Goal: Check status: Check status

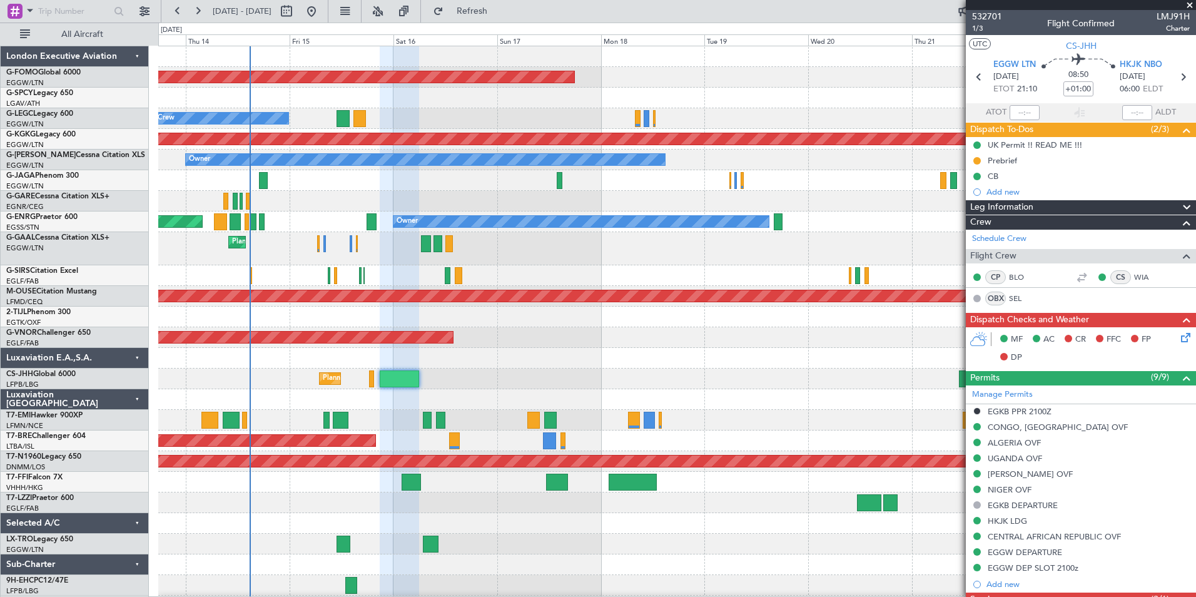
scroll to position [465, 0]
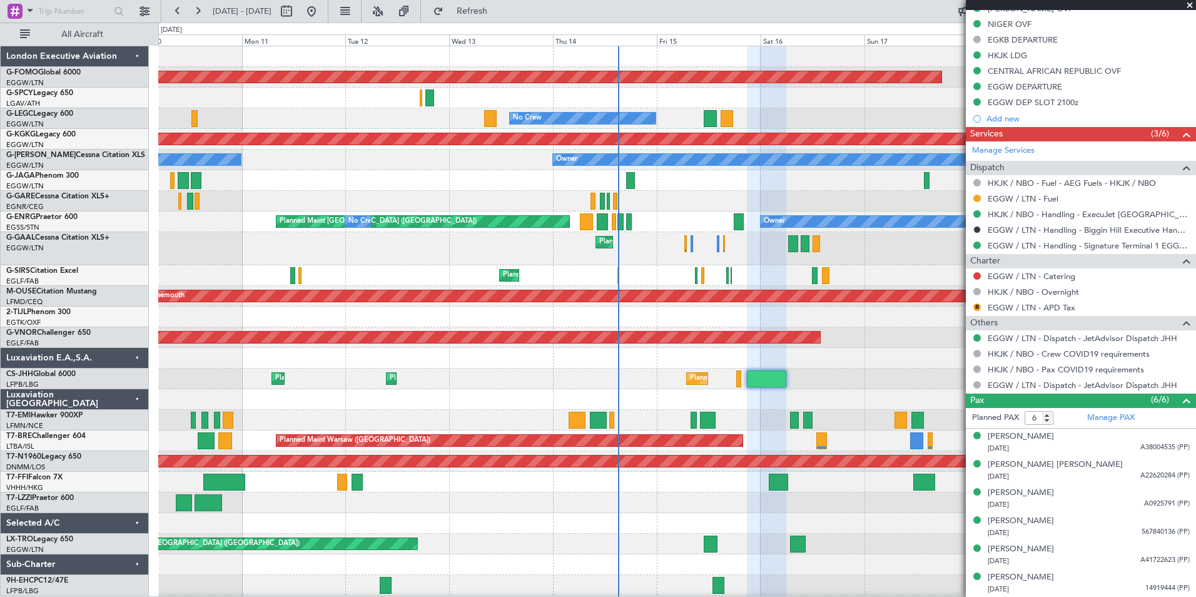
click at [841, 596] on html "13 Aug 2025 - 23 Aug 2025 Refresh Quick Links All Aircraft Planned Maint Windso…" at bounding box center [598, 298] width 1196 height 597
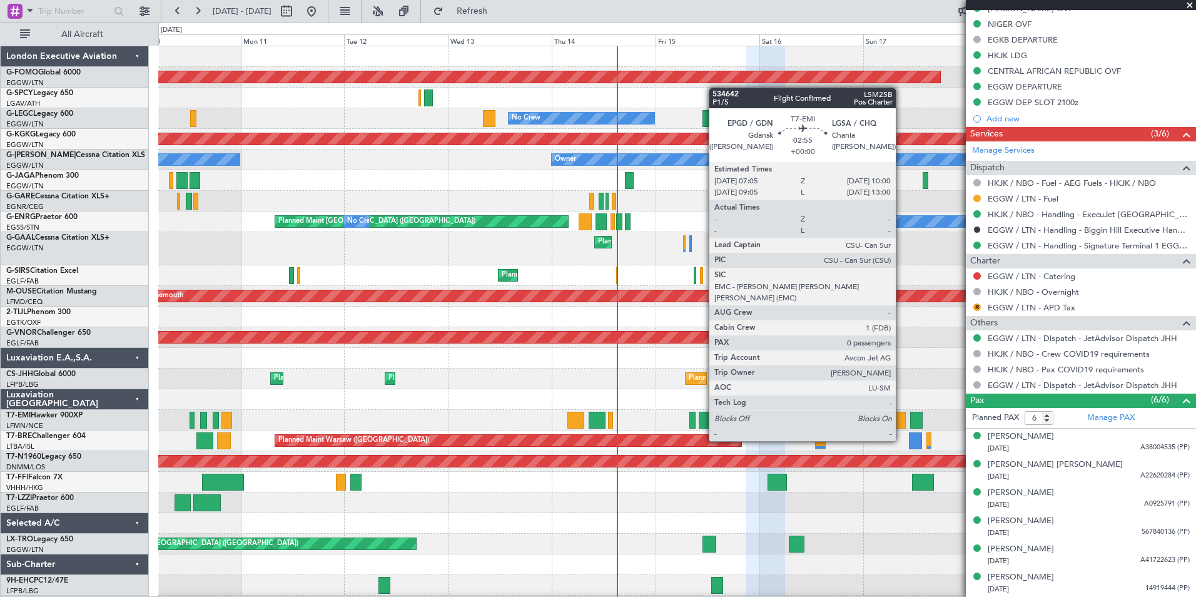
click at [902, 417] on div at bounding box center [899, 420] width 13 height 17
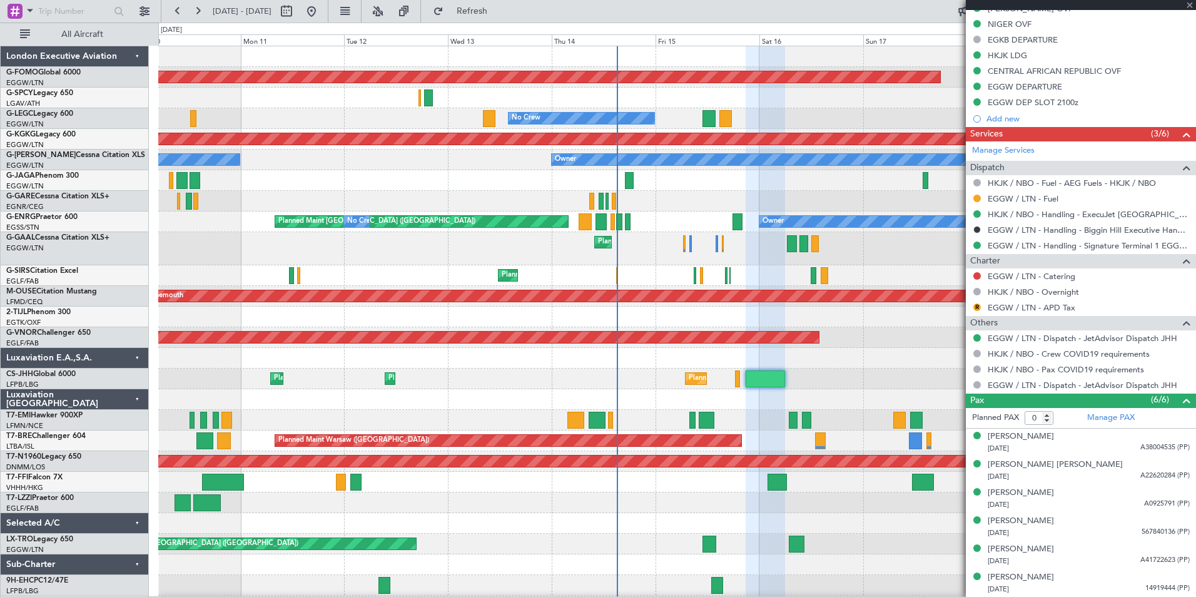
scroll to position [0, 0]
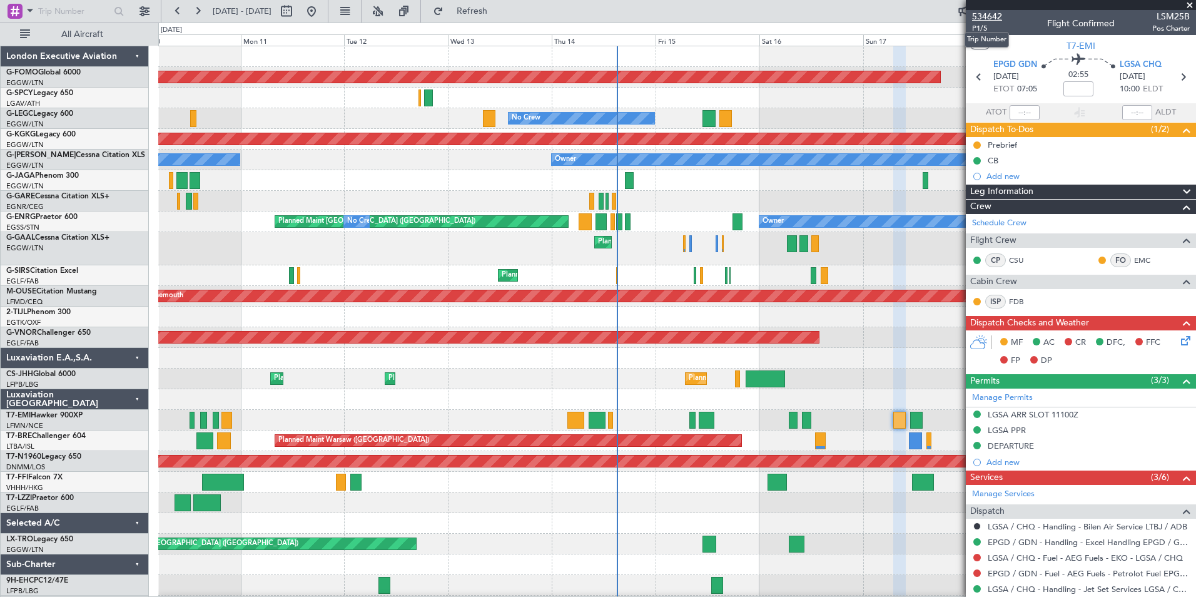
click at [994, 14] on span "534642" at bounding box center [987, 16] width 30 height 13
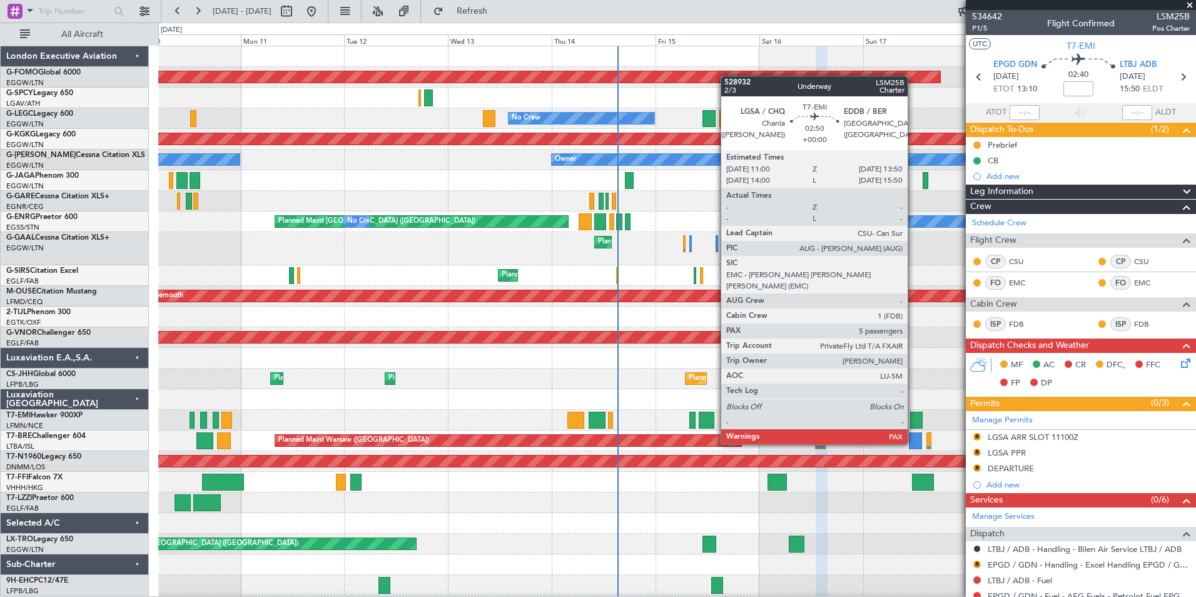
click at [913, 420] on div at bounding box center [916, 420] width 13 height 17
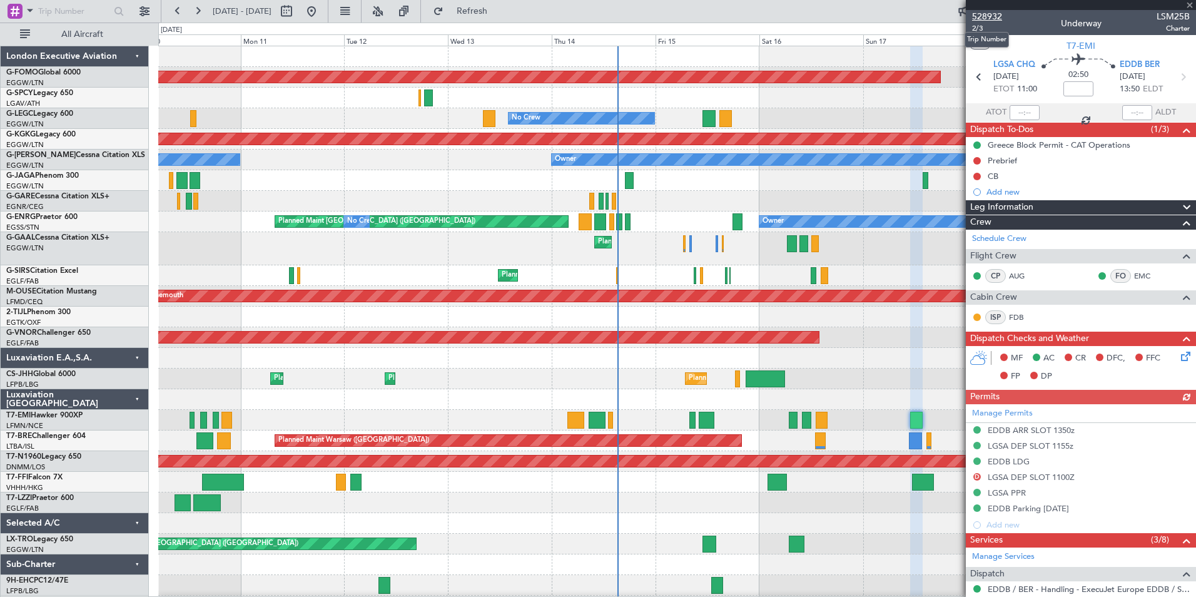
click at [992, 16] on span "528932" at bounding box center [987, 16] width 30 height 13
click at [502, 17] on button "Refresh" at bounding box center [464, 11] width 75 height 20
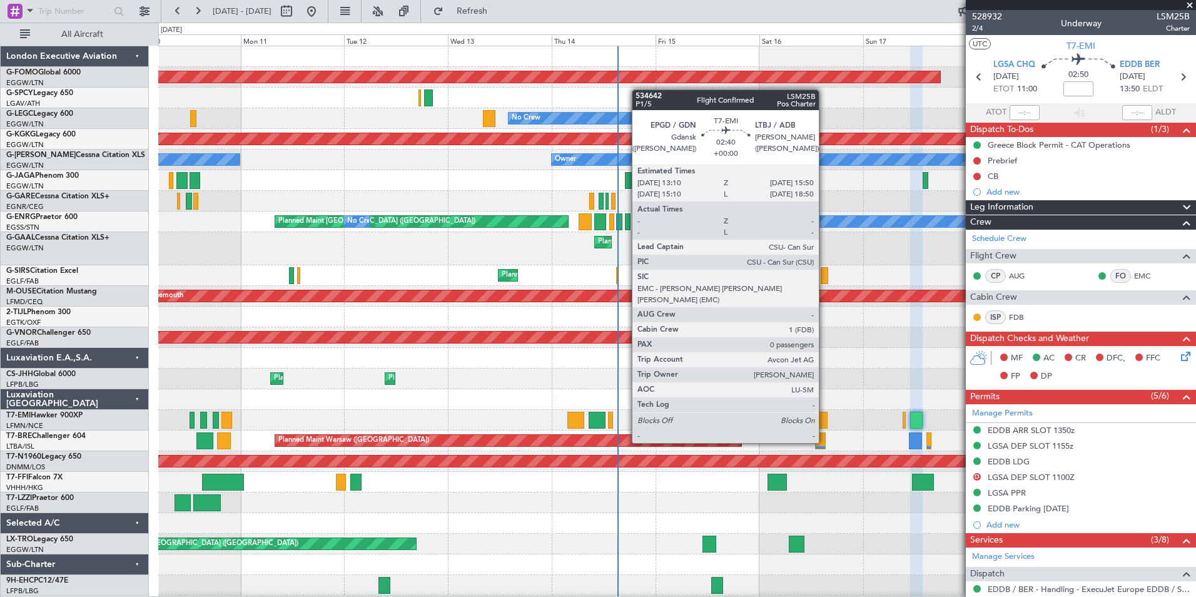
click at [825, 419] on div at bounding box center [822, 420] width 12 height 17
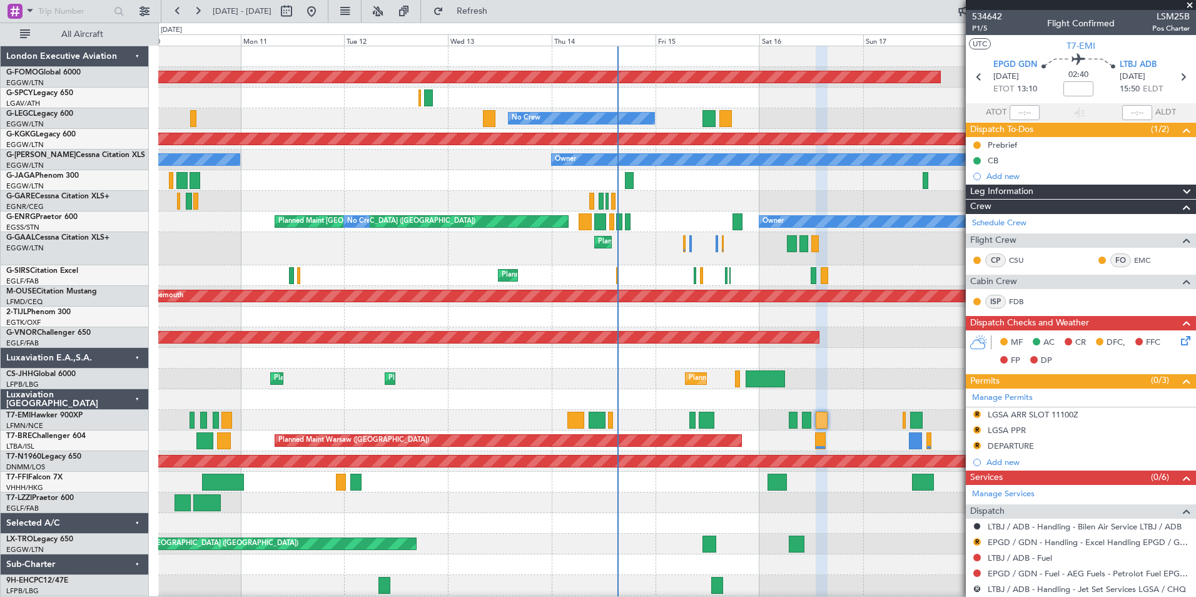
scroll to position [128, 0]
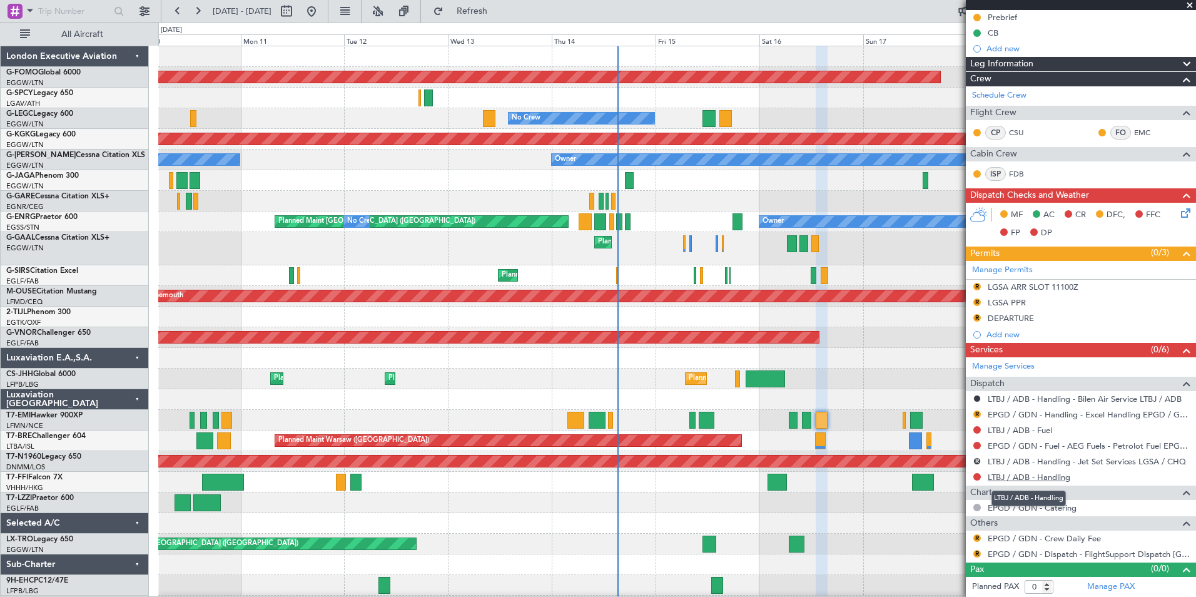
click at [1055, 478] on link "LTBJ / ADB - Handling" at bounding box center [1029, 477] width 83 height 11
click at [502, 21] on button "Refresh" at bounding box center [464, 11] width 75 height 20
click at [1039, 432] on link "LTBJ / ADB - Fuel" at bounding box center [1020, 430] width 64 height 11
click at [499, 8] on span "Refresh" at bounding box center [472, 11] width 53 height 9
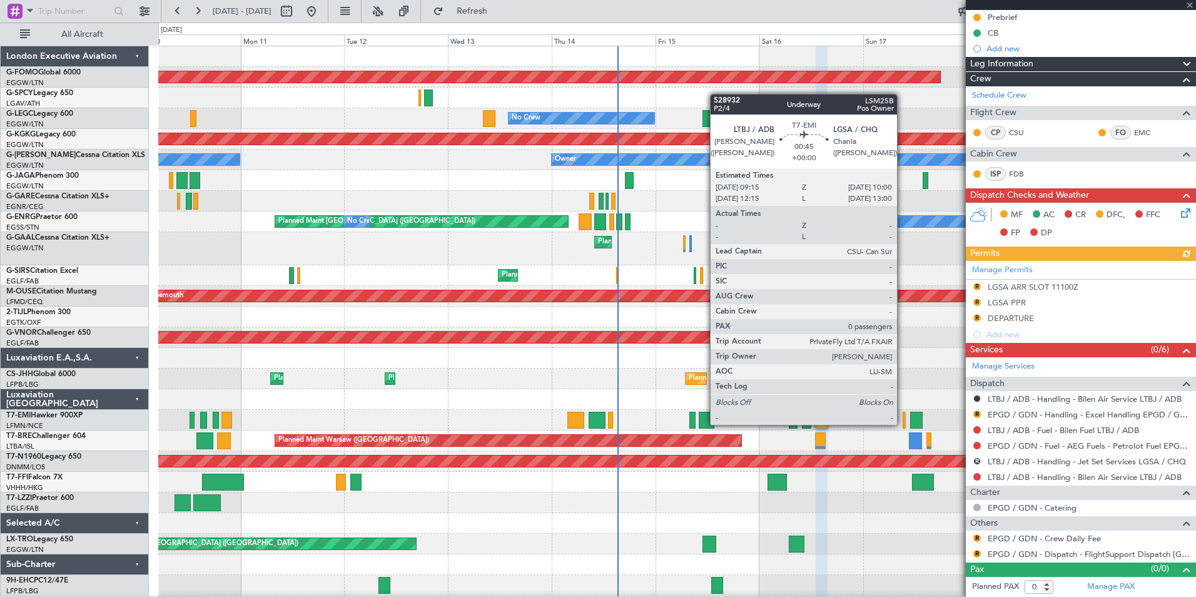
click at [903, 424] on div at bounding box center [905, 420] width 4 height 17
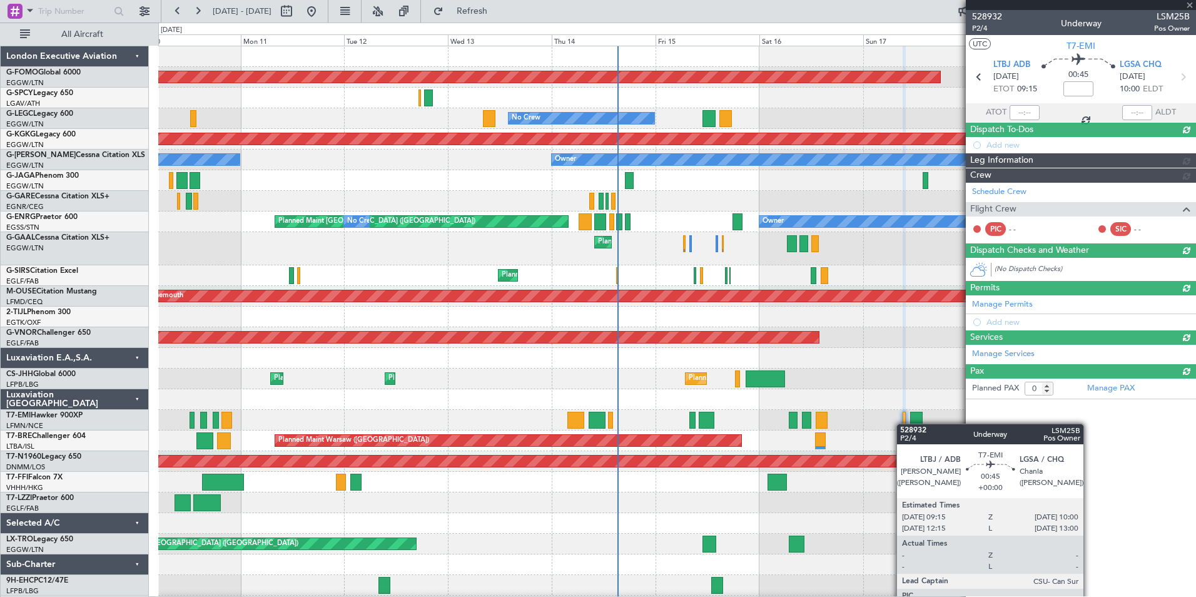
scroll to position [0, 0]
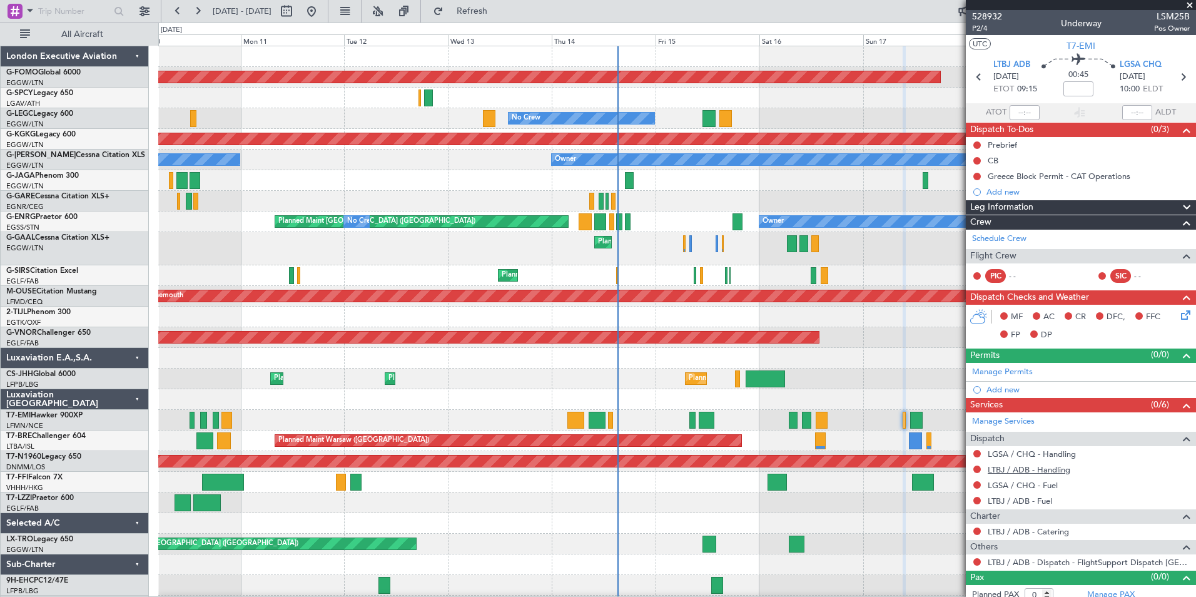
click at [1054, 467] on link "LTBJ / ADB - Handling" at bounding box center [1029, 469] width 83 height 11
click at [1062, 456] on link "LGSA / CHQ - Handling" at bounding box center [1032, 454] width 88 height 11
click at [1017, 500] on link "LTBJ / ADB - Fuel" at bounding box center [1020, 500] width 64 height 11
click at [499, 11] on span "Refresh" at bounding box center [472, 11] width 53 height 9
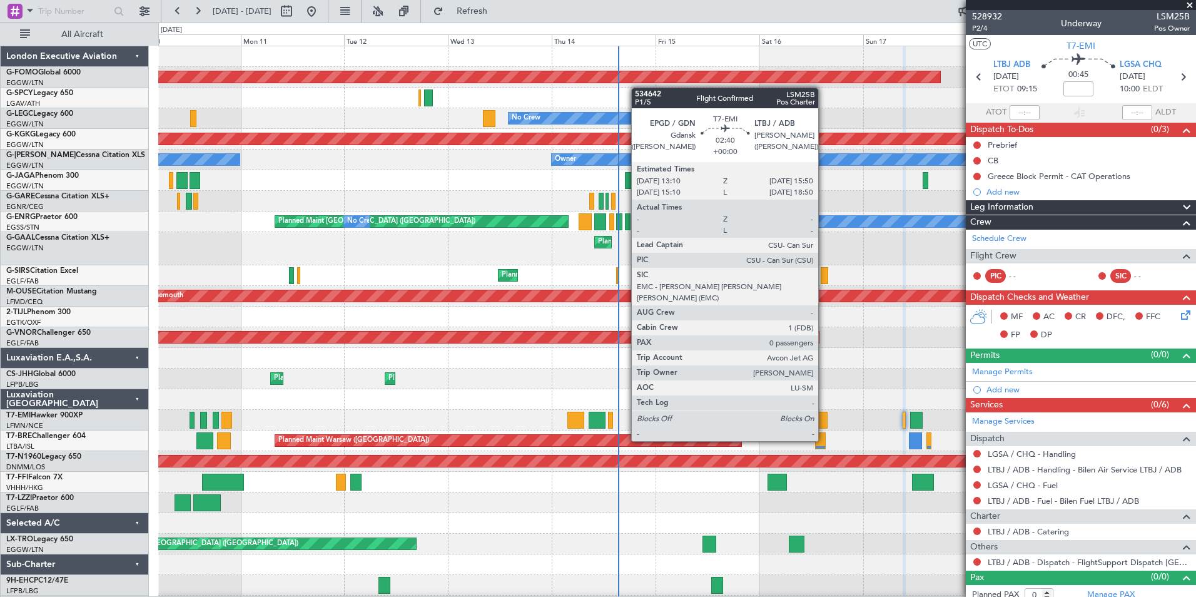
click at [824, 417] on div at bounding box center [822, 420] width 12 height 17
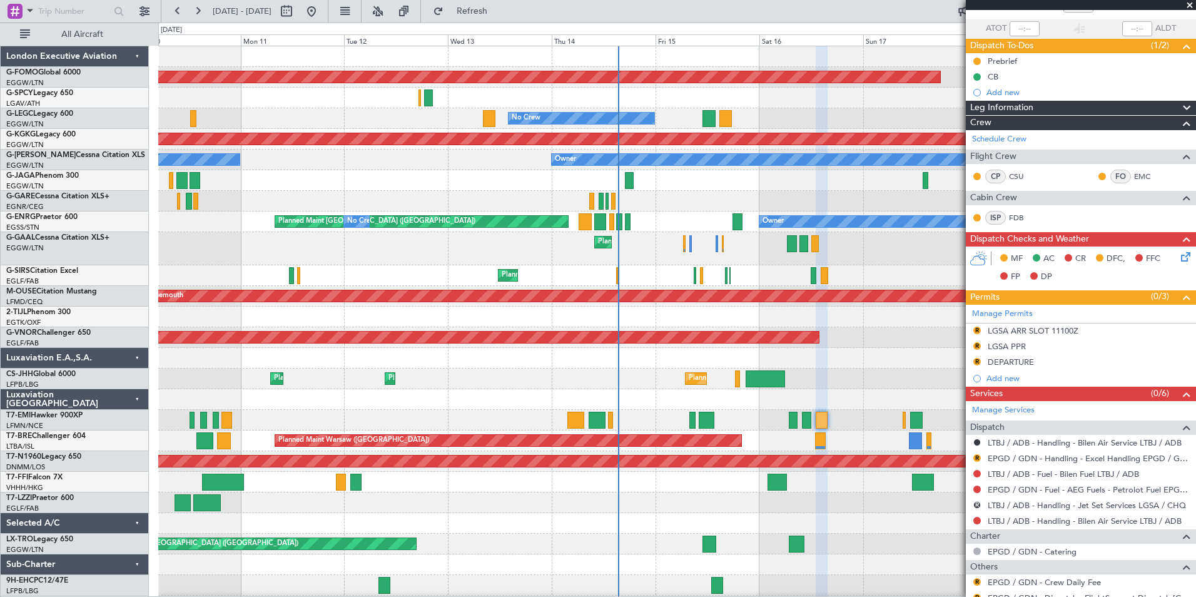
scroll to position [128, 0]
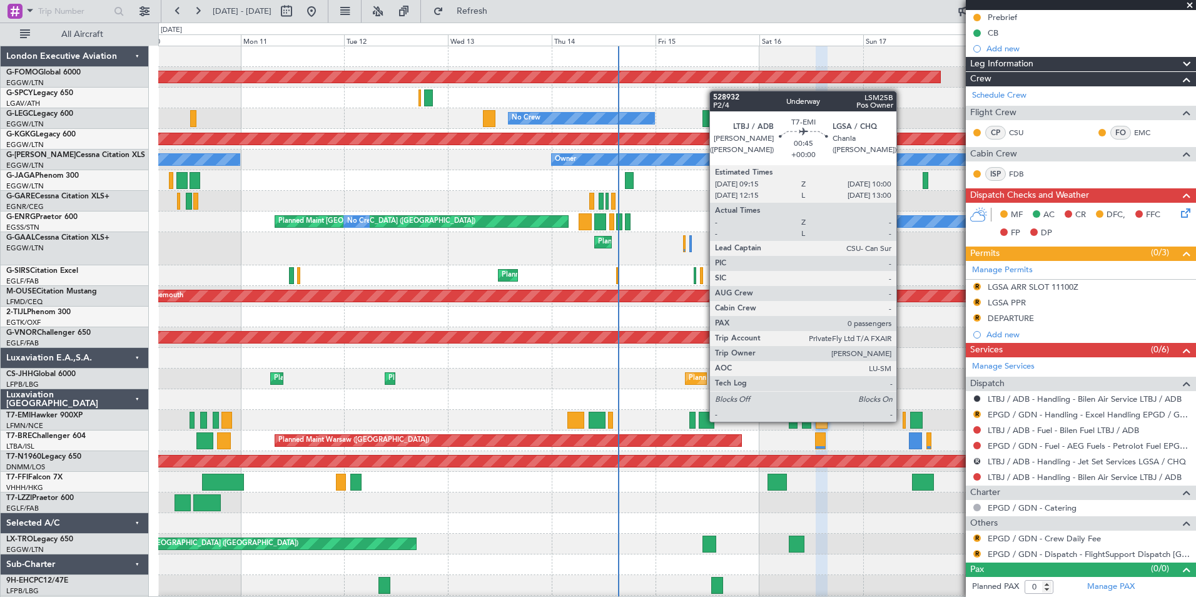
click at [903, 420] on div at bounding box center [905, 420] width 4 height 17
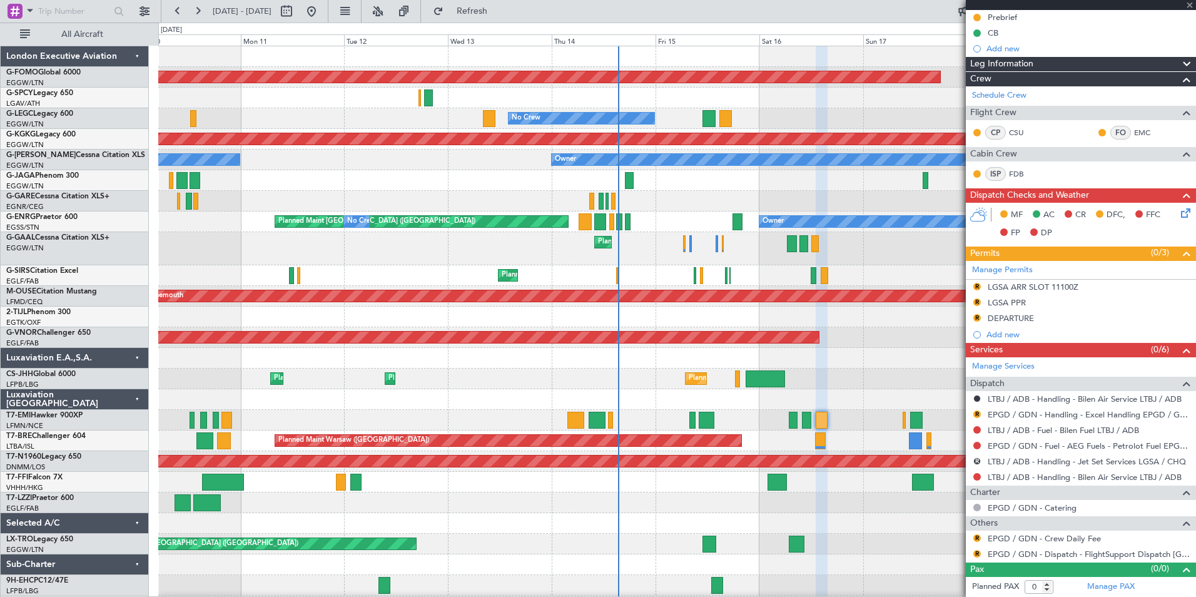
scroll to position [0, 0]
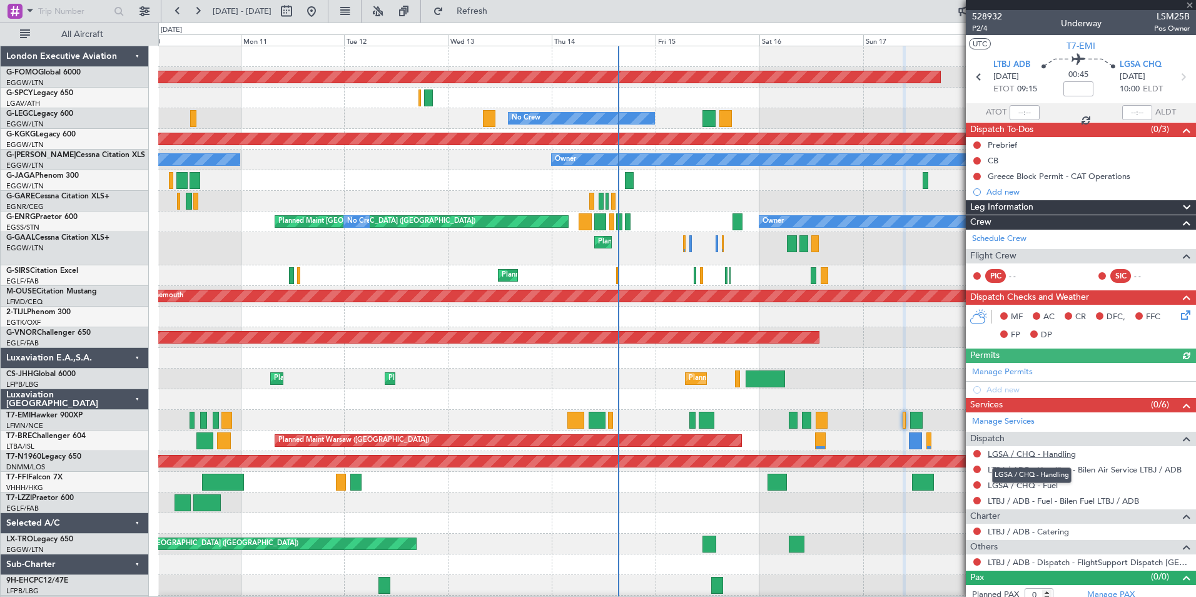
click at [1063, 453] on link "LGSA / CHQ - Handling" at bounding box center [1032, 454] width 88 height 11
click at [1007, 482] on link "LGSA / CHQ - Fuel" at bounding box center [1023, 485] width 70 height 11
click at [489, 11] on span "Refresh" at bounding box center [472, 11] width 53 height 9
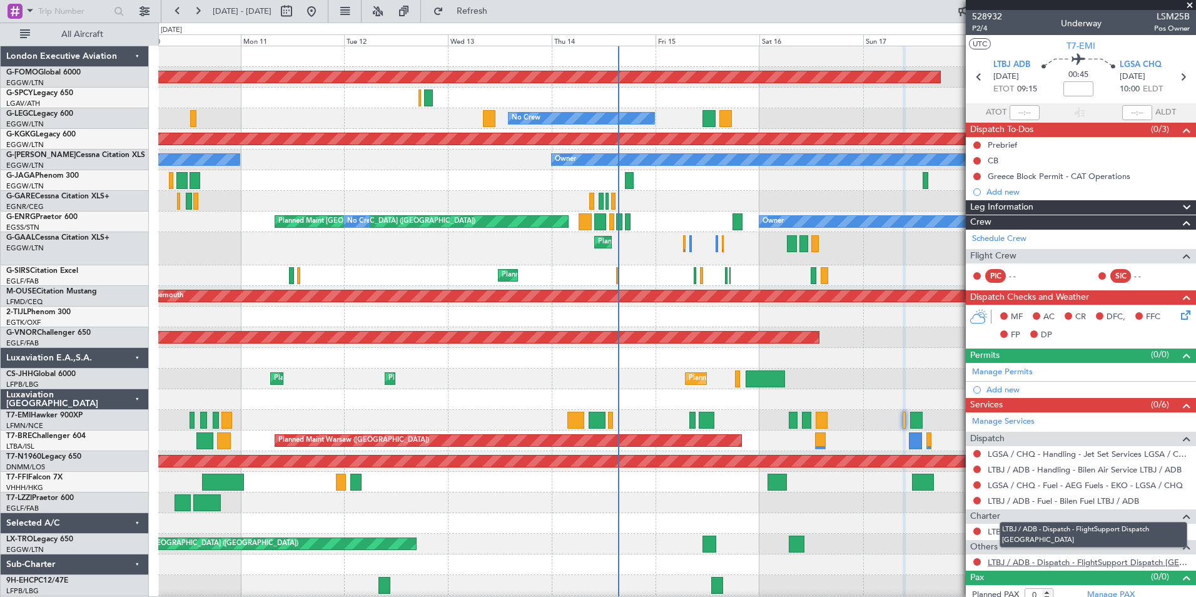
click at [1136, 557] on link "LTBJ / ADB - Dispatch - FlightSupport Dispatch UK" at bounding box center [1089, 562] width 202 height 11
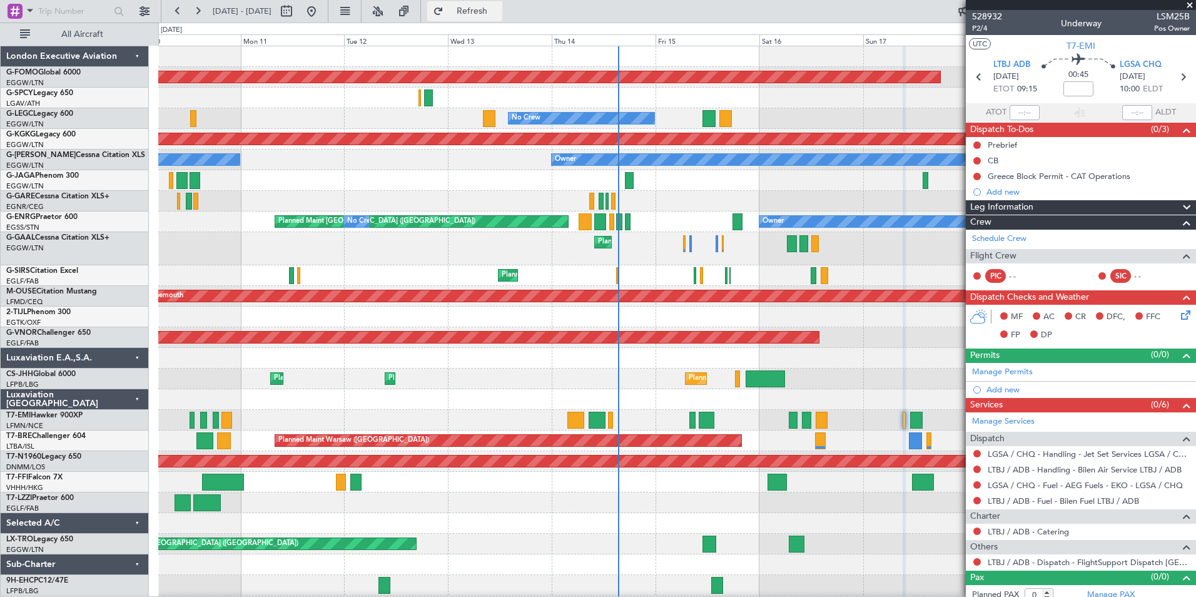
click at [499, 11] on span "Refresh" at bounding box center [472, 11] width 53 height 9
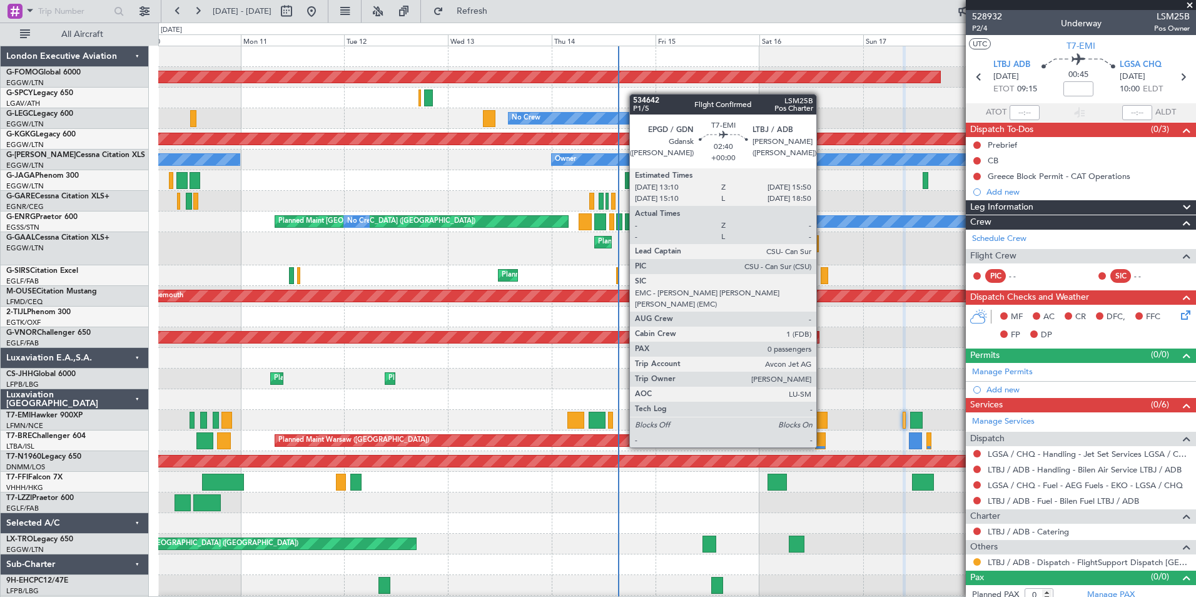
click at [822, 424] on div at bounding box center [822, 420] width 12 height 17
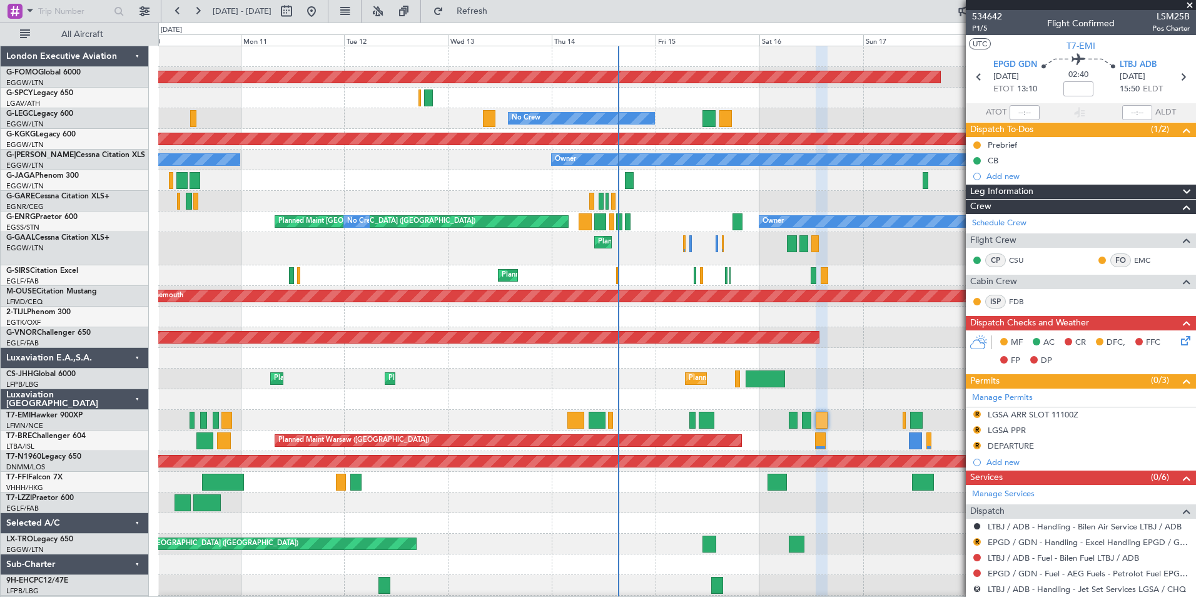
scroll to position [128, 0]
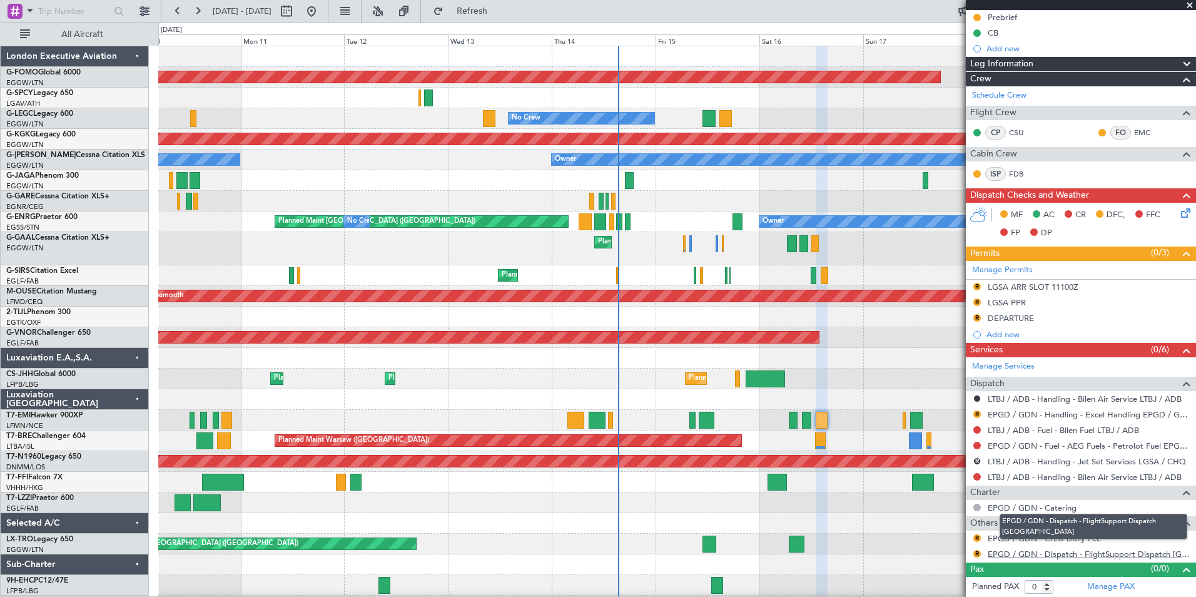
click at [1115, 554] on link "EPGD / GDN - Dispatch - FlightSupport Dispatch UK" at bounding box center [1089, 554] width 202 height 11
click at [500, 23] on div "Planned Maint Windsor Locks (Bradley Intl) No Crew AOG Maint Istanbul (Ataturk)…" at bounding box center [598, 310] width 1196 height 574
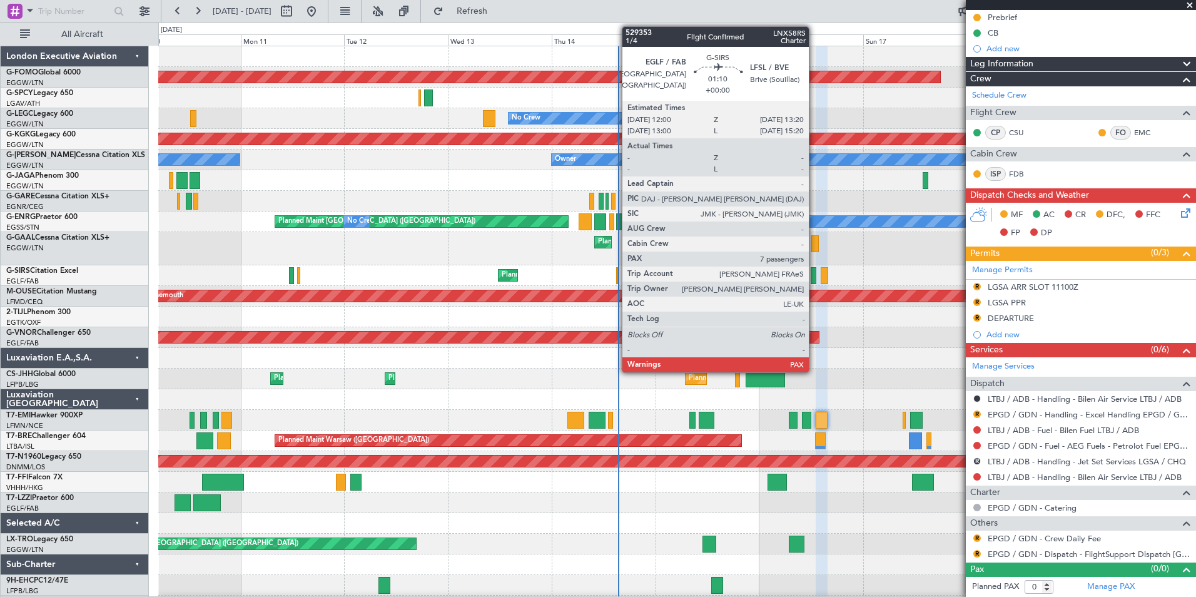
click at [815, 277] on div at bounding box center [814, 275] width 6 height 17
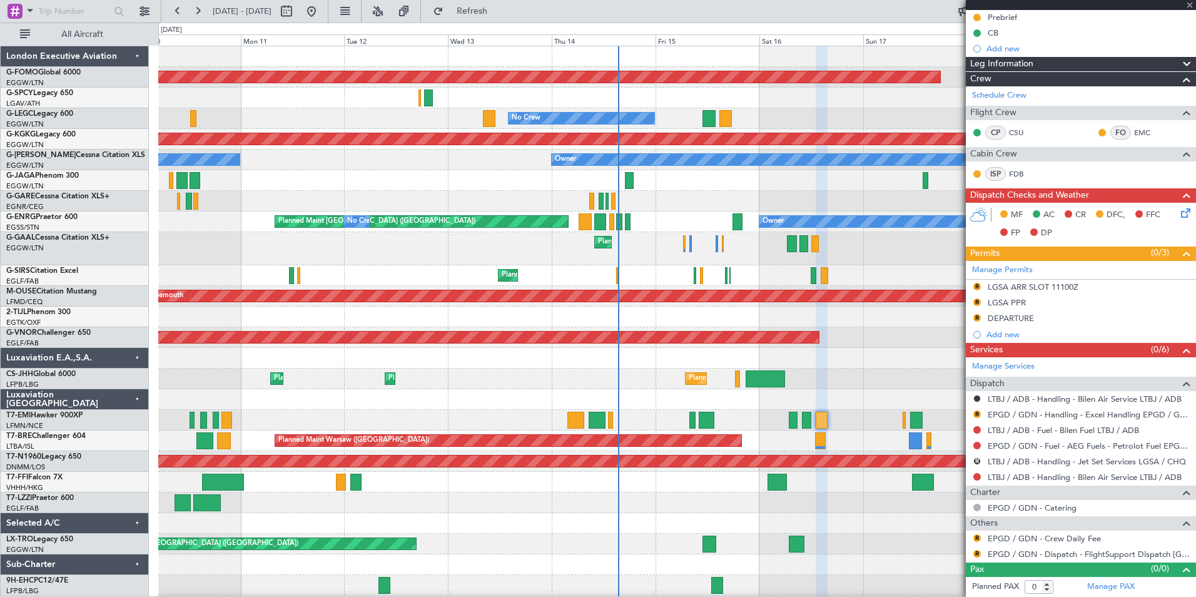
type input "7"
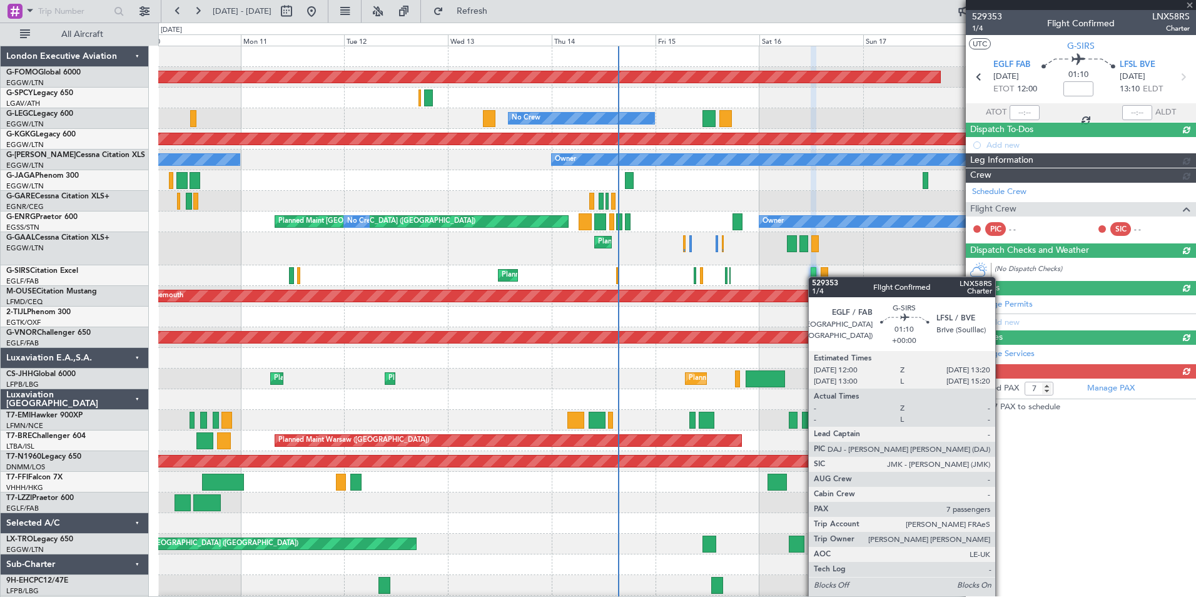
scroll to position [0, 0]
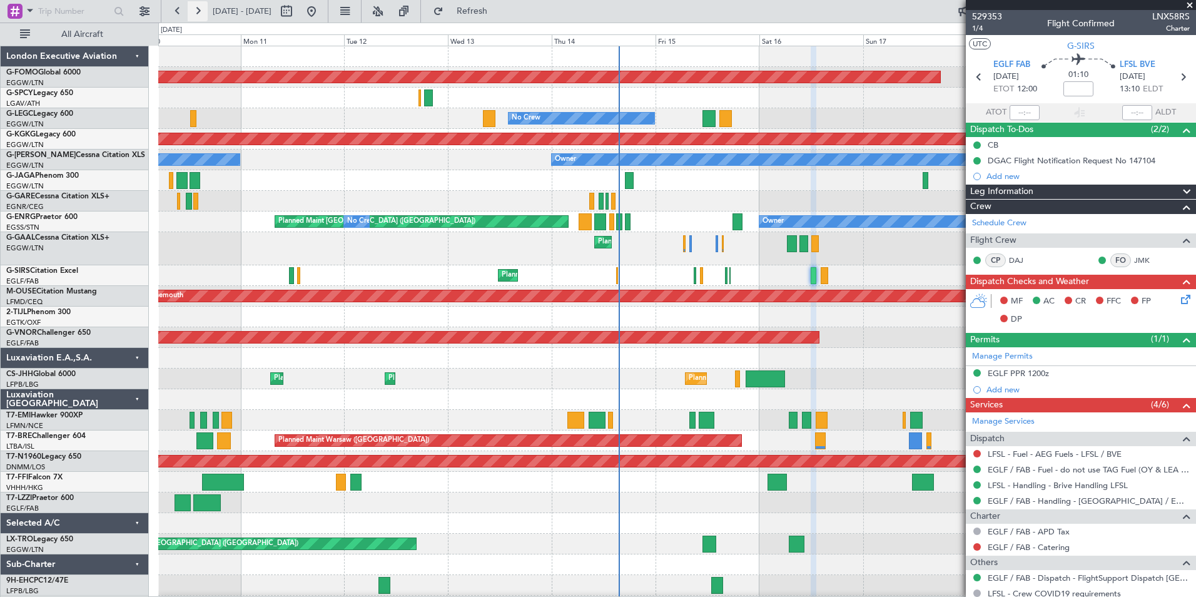
click at [200, 14] on button at bounding box center [198, 11] width 20 height 20
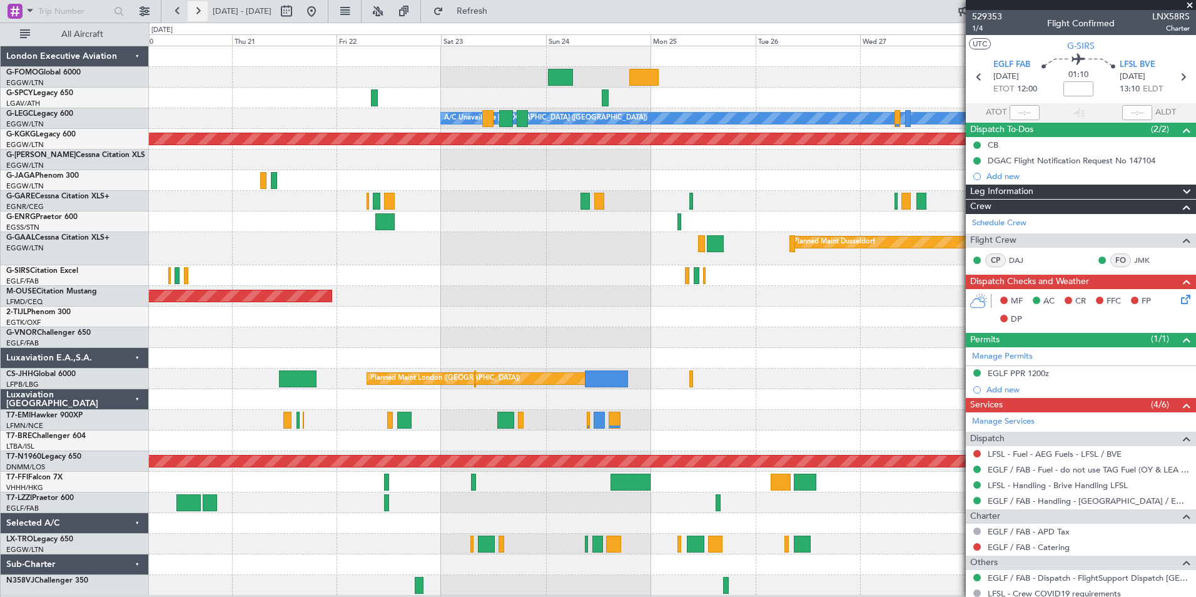
click at [200, 14] on button at bounding box center [198, 11] width 20 height 20
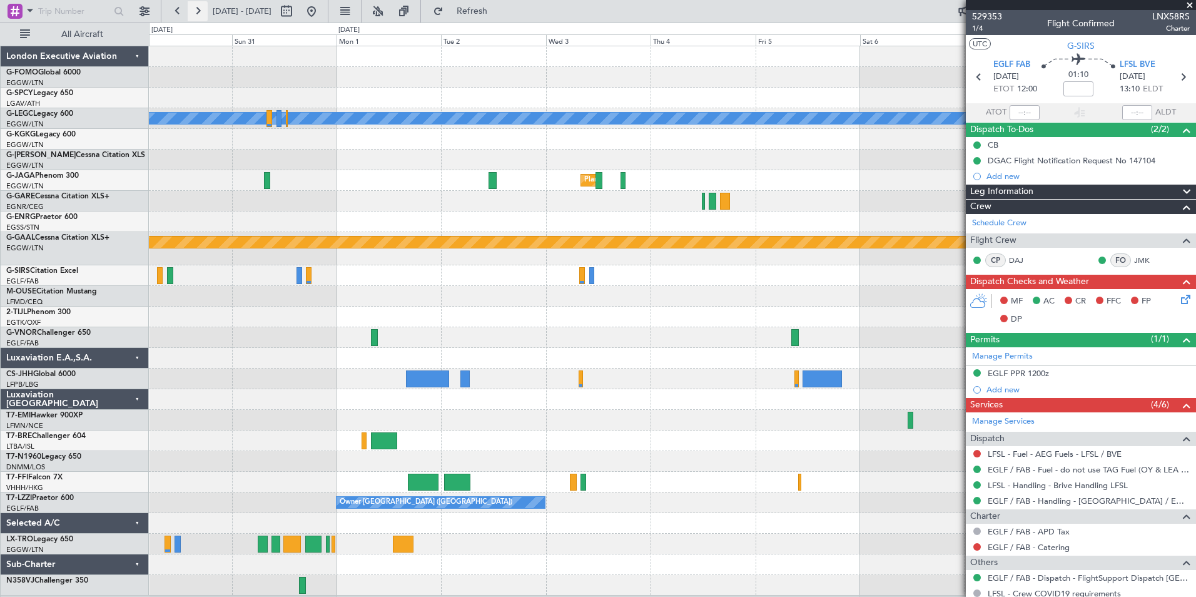
click at [200, 14] on button at bounding box center [198, 11] width 20 height 20
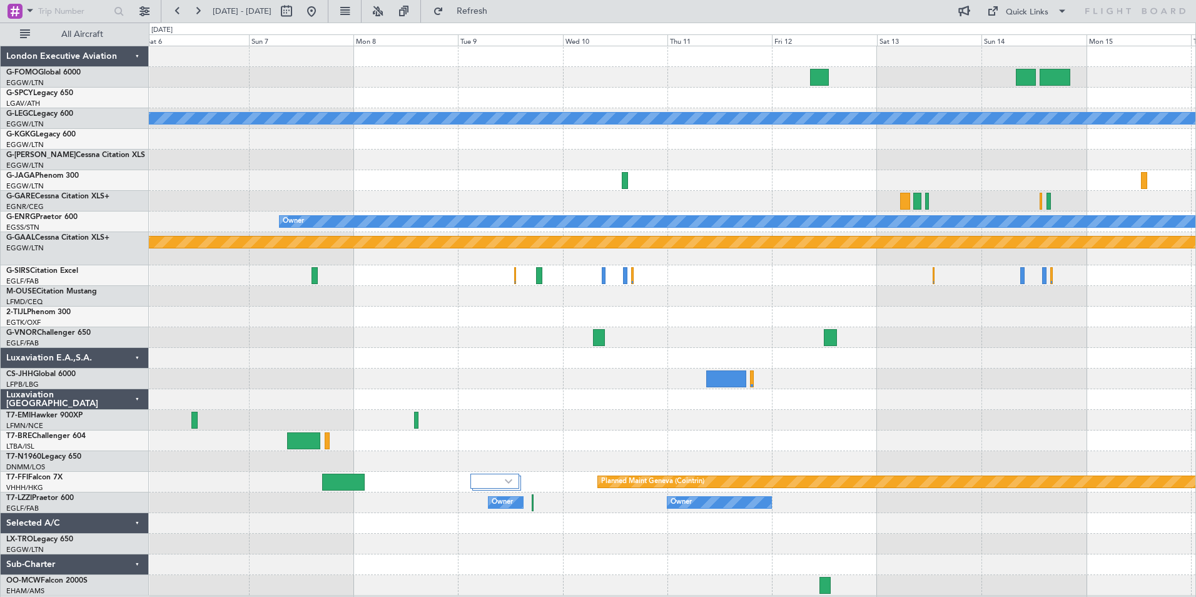
click at [566, 395] on div "A/C Unavailable London (Luton) Owner Planned Maint Dusseldorf Planned Maint Gen…" at bounding box center [672, 320] width 1047 height 549
click at [175, 15] on button at bounding box center [178, 11] width 20 height 20
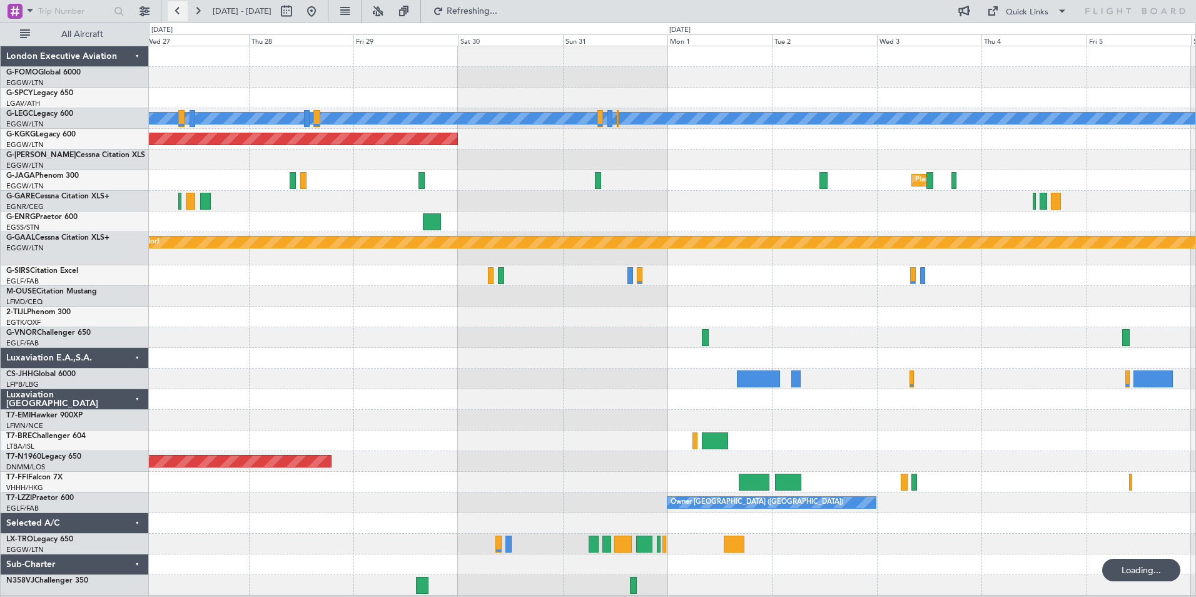
click at [175, 15] on button at bounding box center [178, 11] width 20 height 20
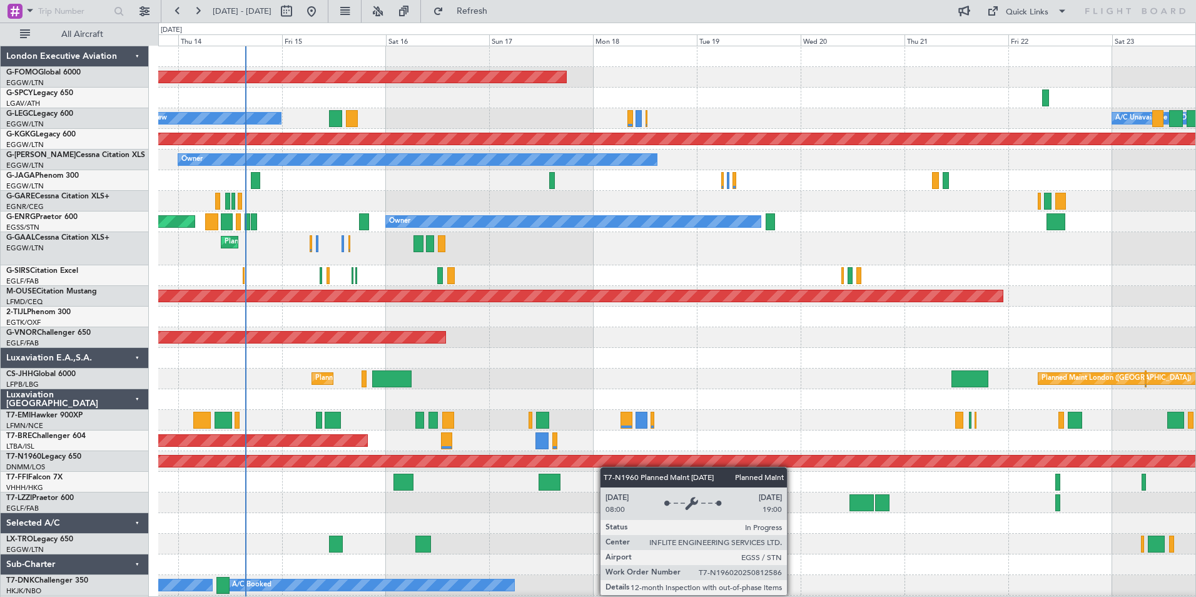
click at [603, 460] on div "Planned Maint Windsor Locks (Bradley Intl) No Crew A/C Unavailable London (Luto…" at bounding box center [676, 331] width 1037 height 570
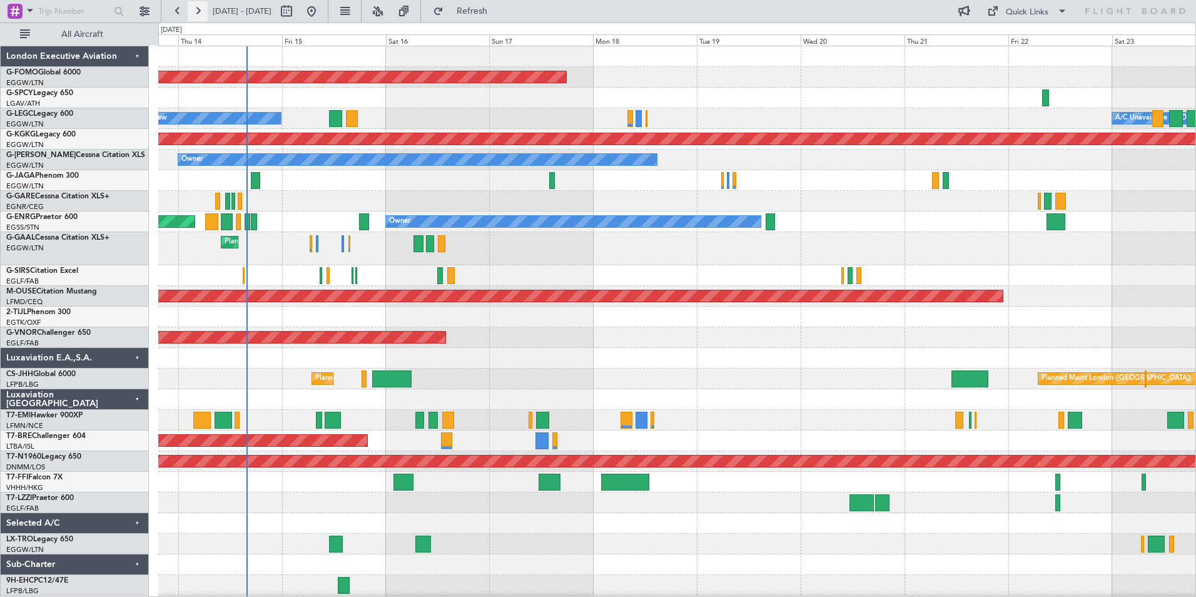
click at [198, 9] on button at bounding box center [198, 11] width 20 height 20
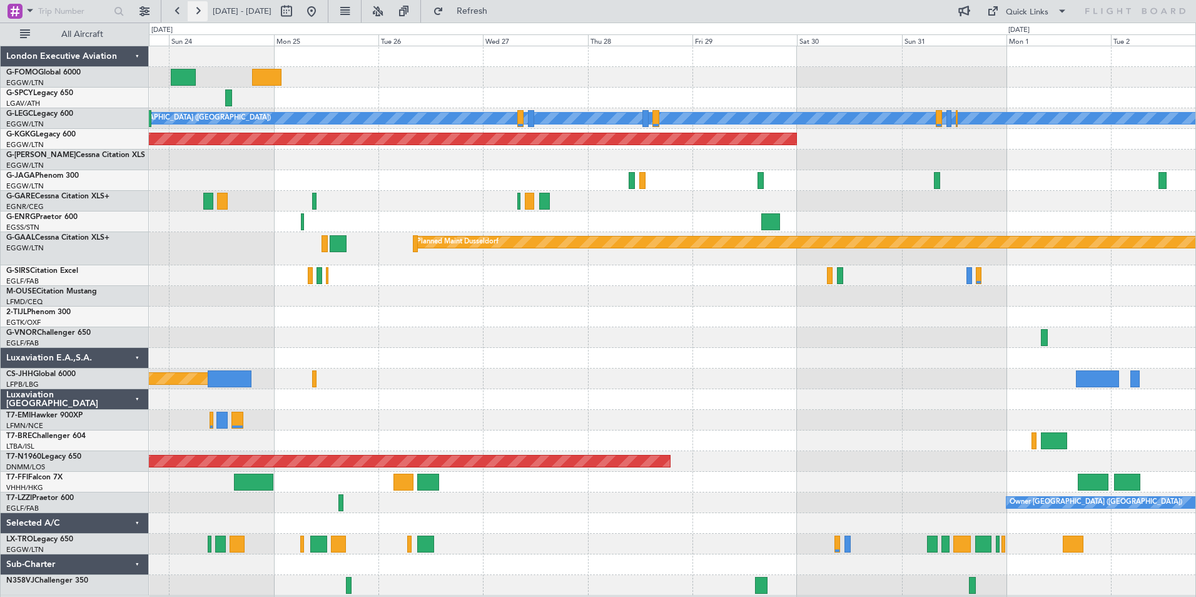
click at [198, 9] on button at bounding box center [198, 11] width 20 height 20
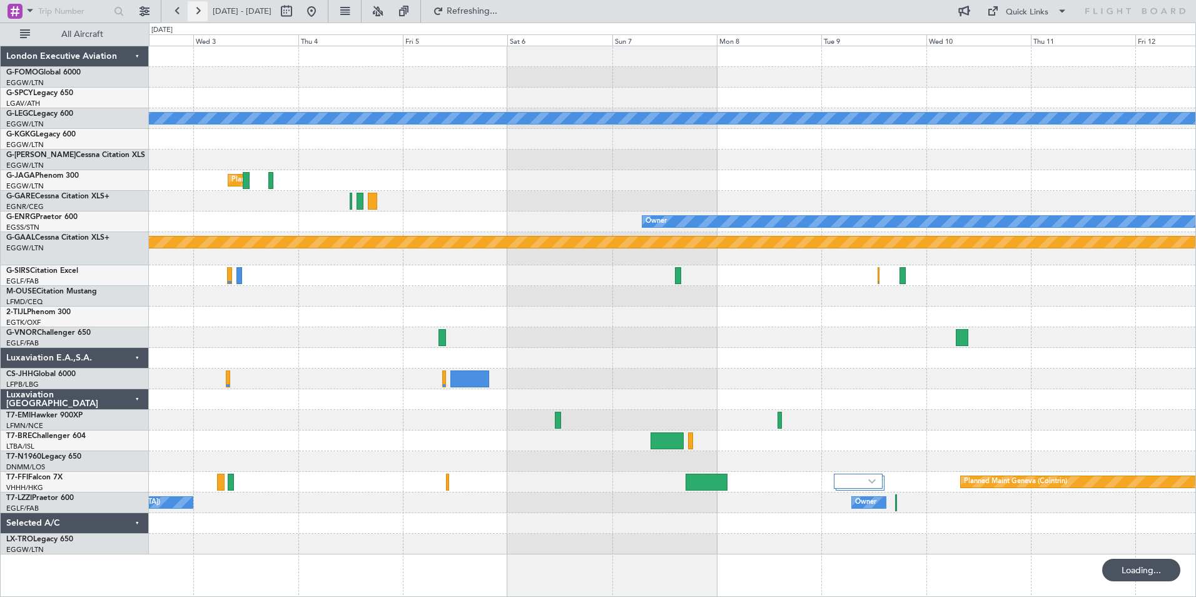
click at [198, 9] on button at bounding box center [198, 11] width 20 height 20
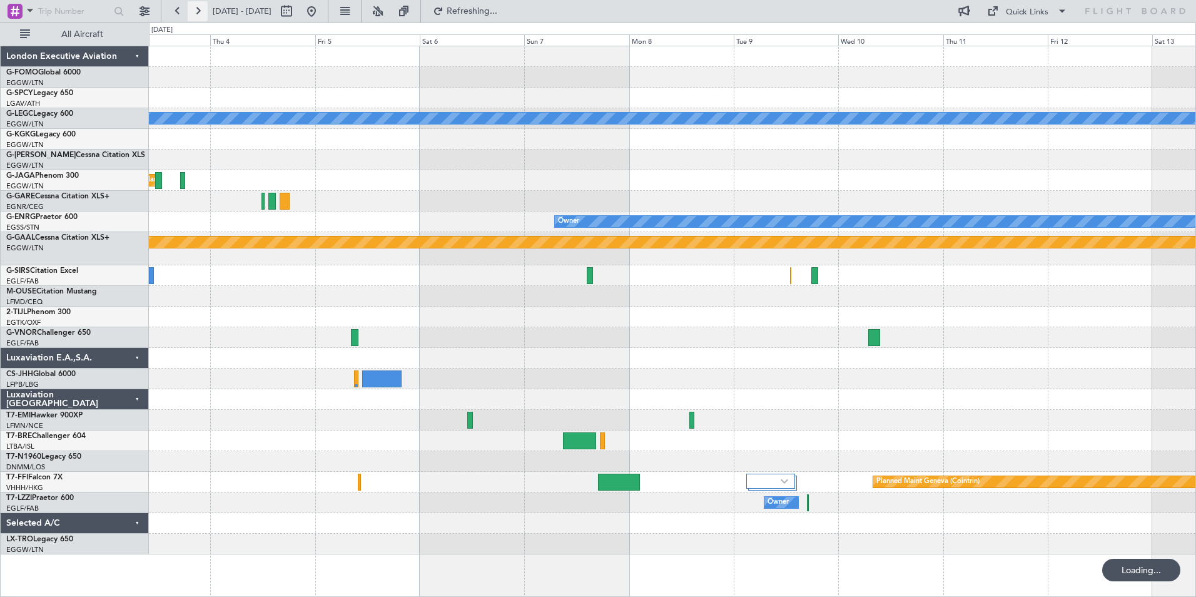
click at [198, 9] on button at bounding box center [198, 11] width 20 height 20
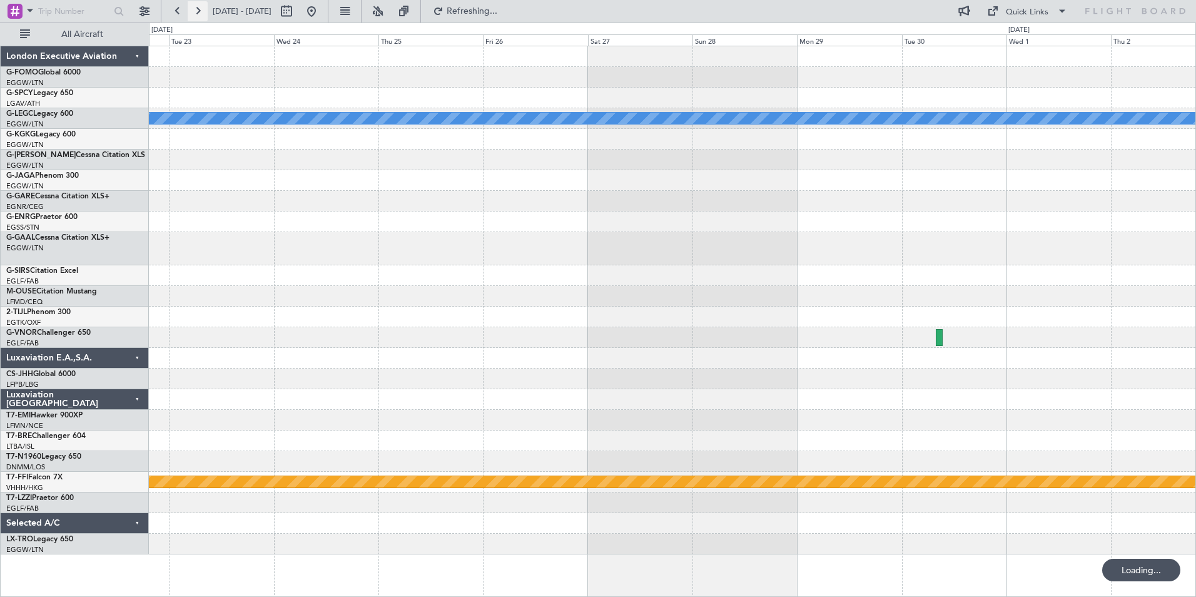
click at [198, 9] on button at bounding box center [198, 11] width 20 height 20
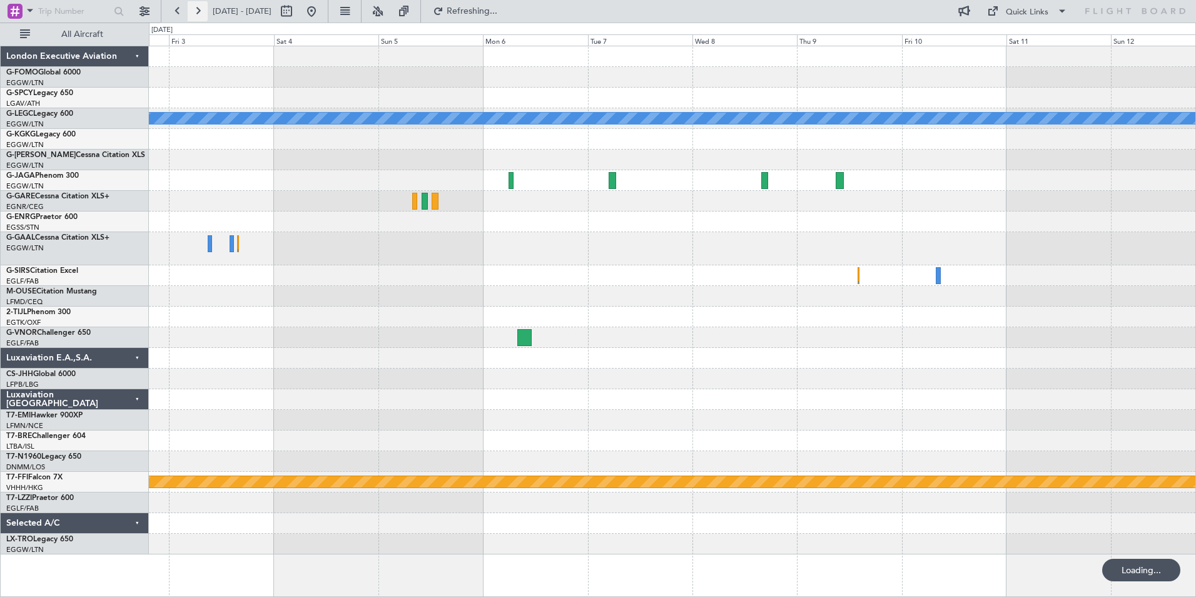
click at [198, 9] on button at bounding box center [198, 11] width 20 height 20
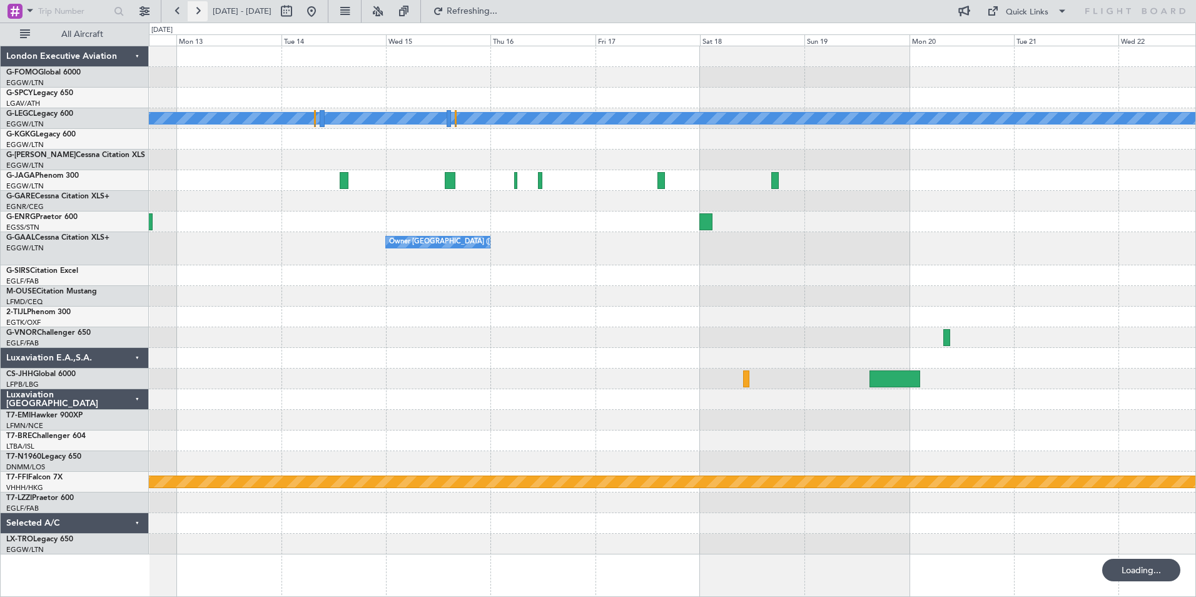
click at [198, 9] on button at bounding box center [198, 11] width 20 height 20
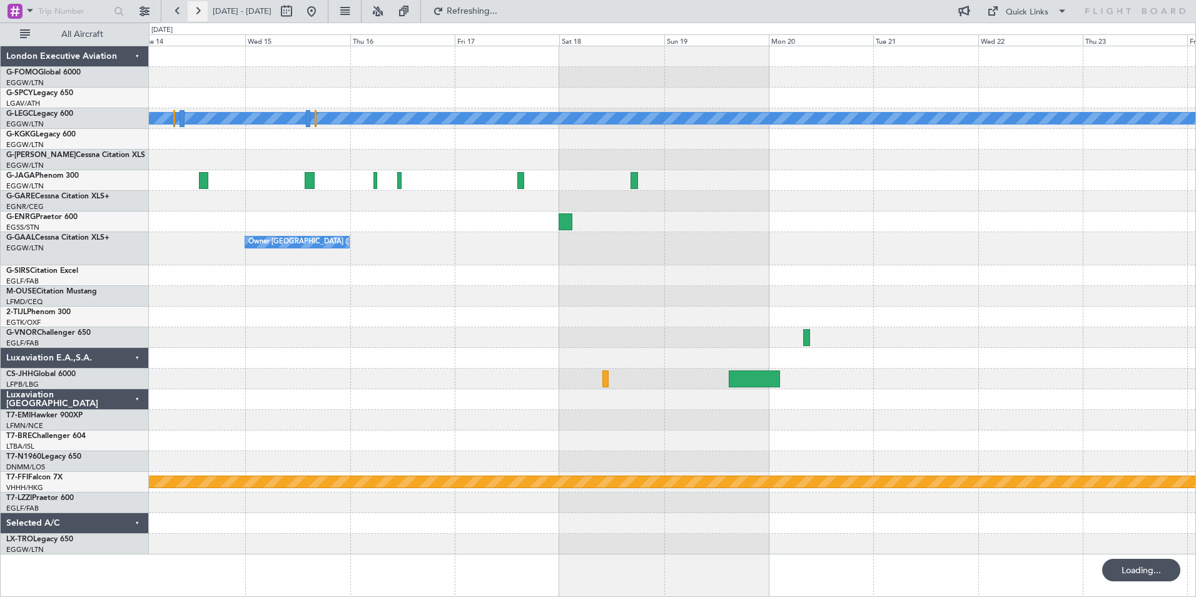
click at [198, 9] on button at bounding box center [198, 11] width 20 height 20
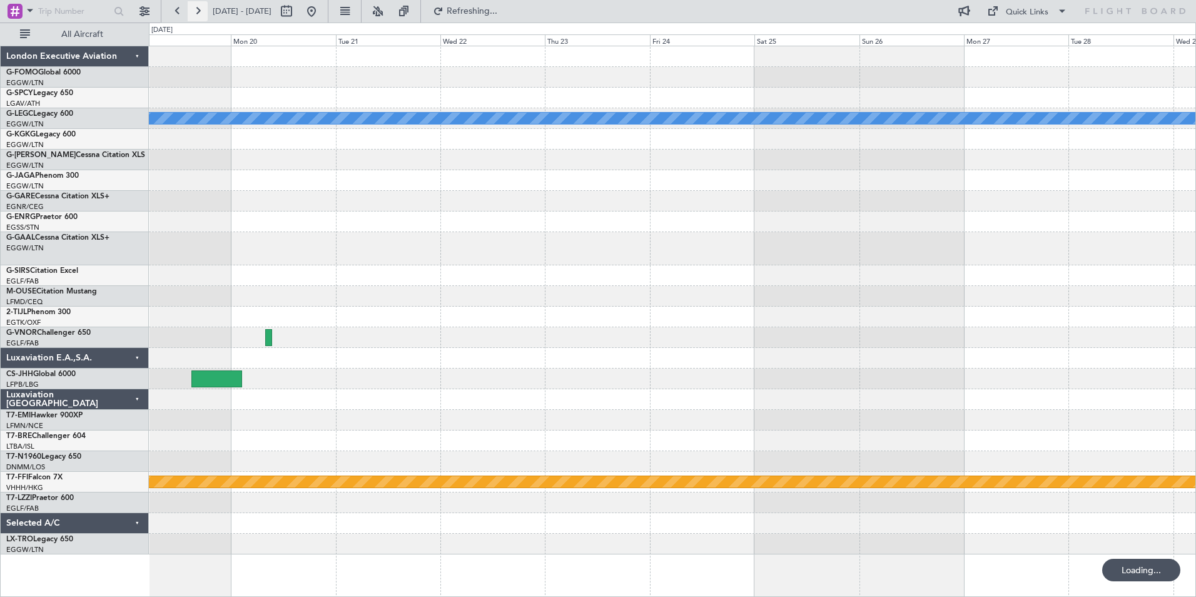
click at [198, 9] on button at bounding box center [198, 11] width 20 height 20
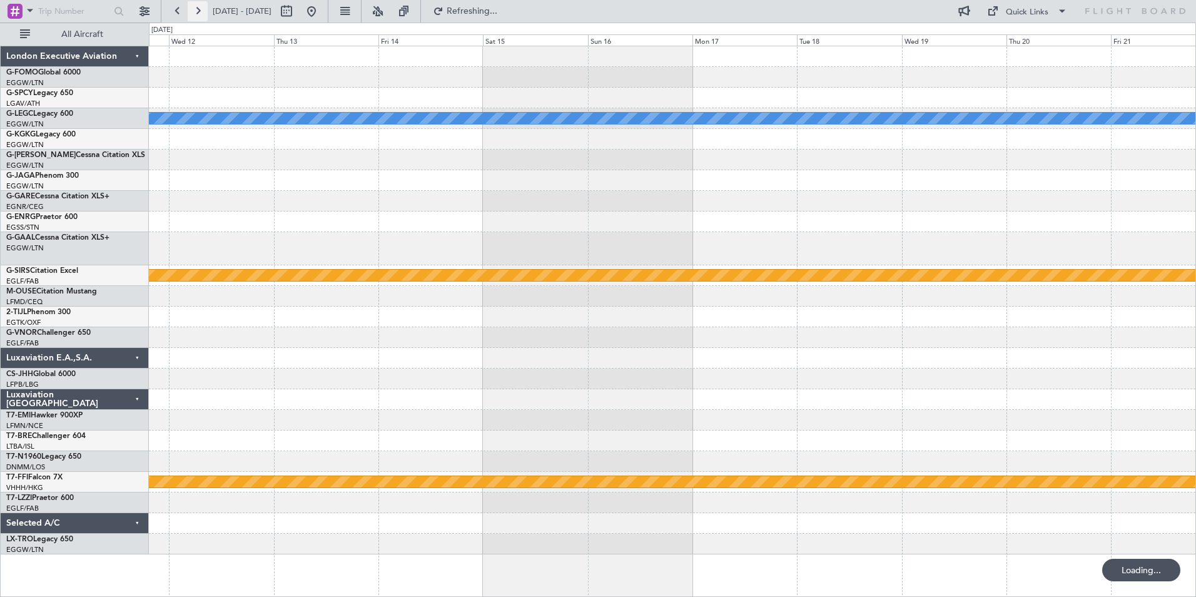
click at [198, 9] on button at bounding box center [198, 11] width 20 height 20
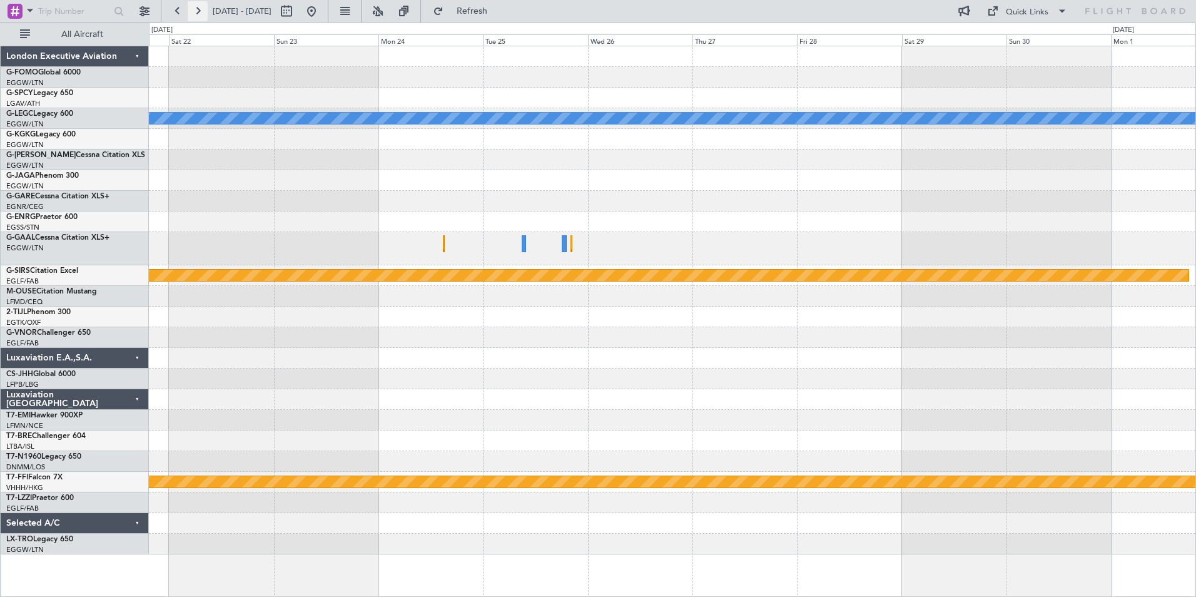
click at [198, 9] on button at bounding box center [198, 11] width 20 height 20
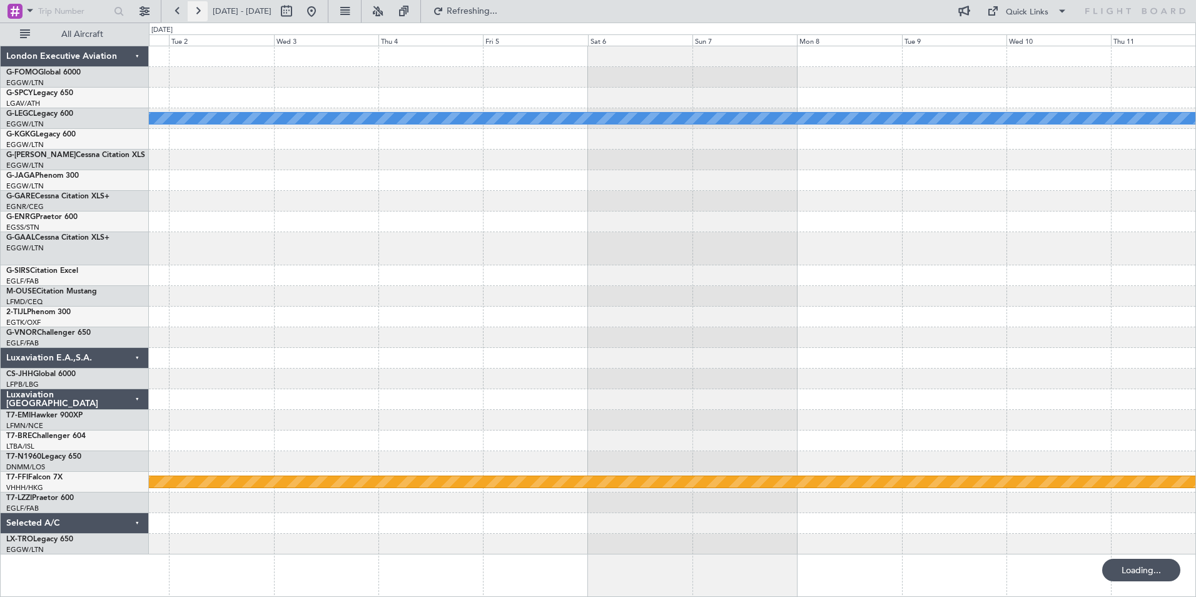
click at [198, 9] on button at bounding box center [198, 11] width 20 height 20
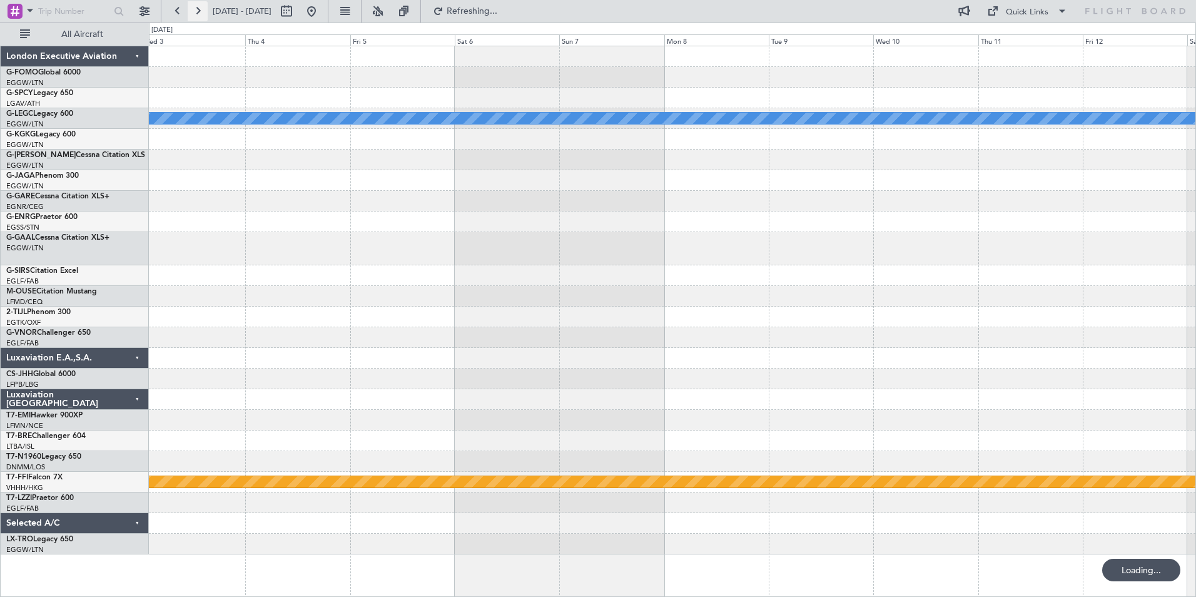
click at [198, 9] on button at bounding box center [198, 11] width 20 height 20
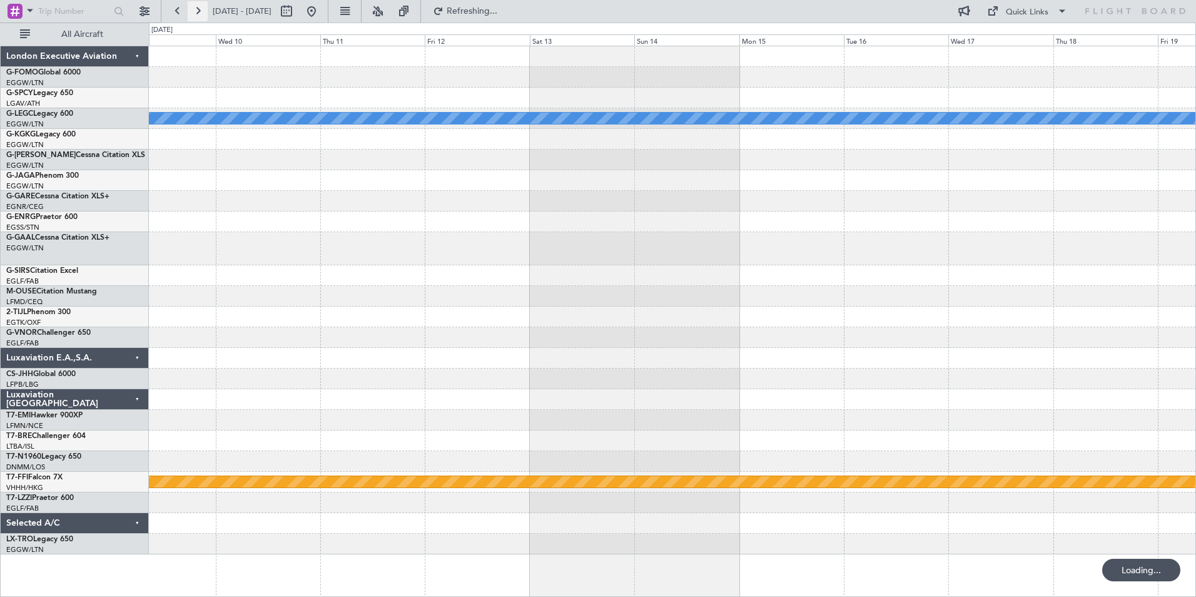
click at [198, 9] on button at bounding box center [198, 11] width 20 height 20
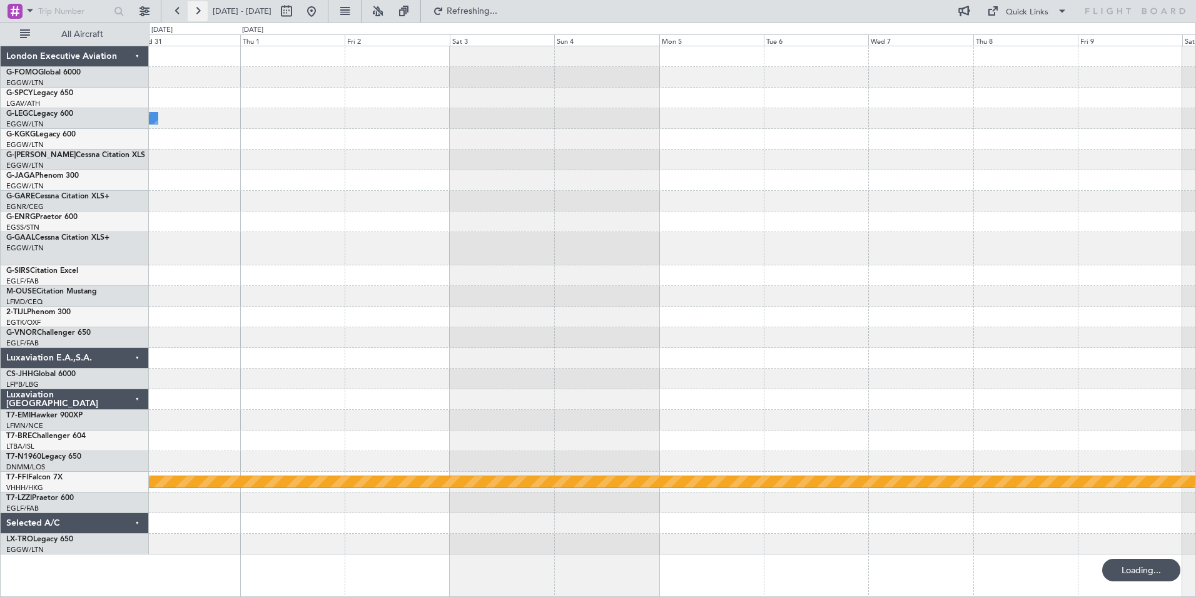
click at [198, 9] on button at bounding box center [198, 11] width 20 height 20
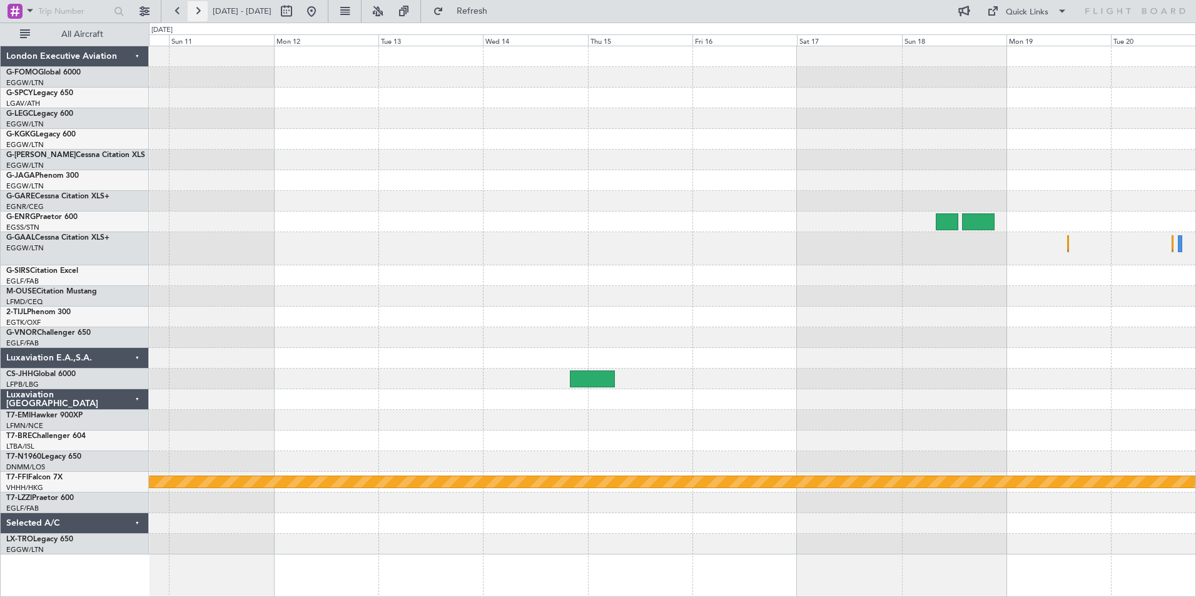
click at [198, 9] on button at bounding box center [198, 11] width 20 height 20
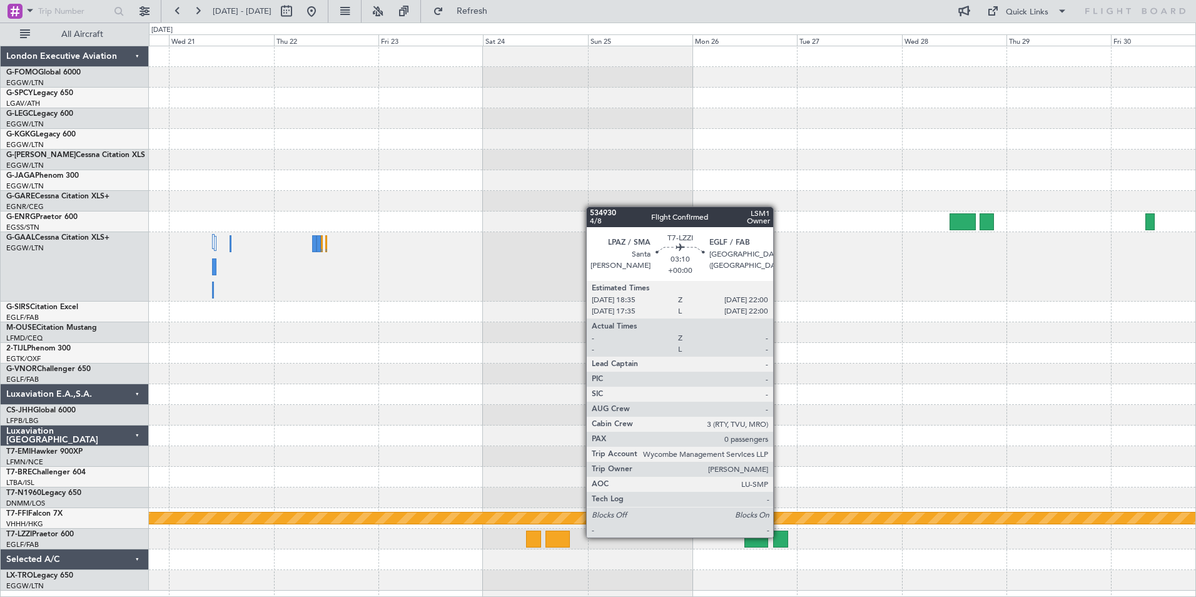
click at [779, 536] on div at bounding box center [780, 539] width 15 height 17
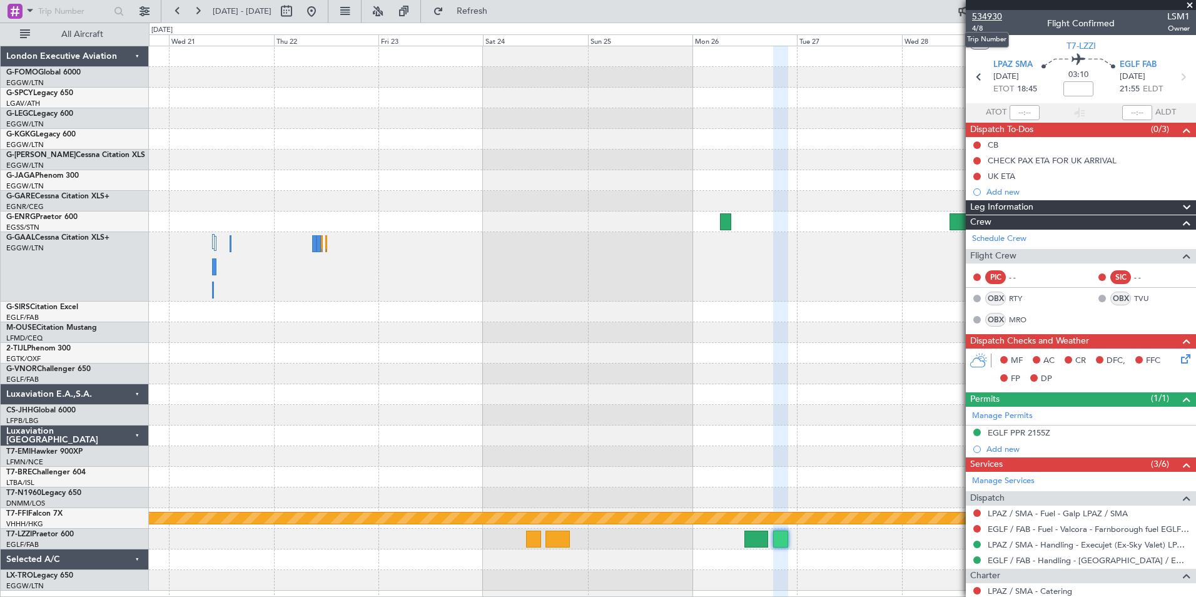
click at [991, 14] on span "534930" at bounding box center [987, 16] width 30 height 13
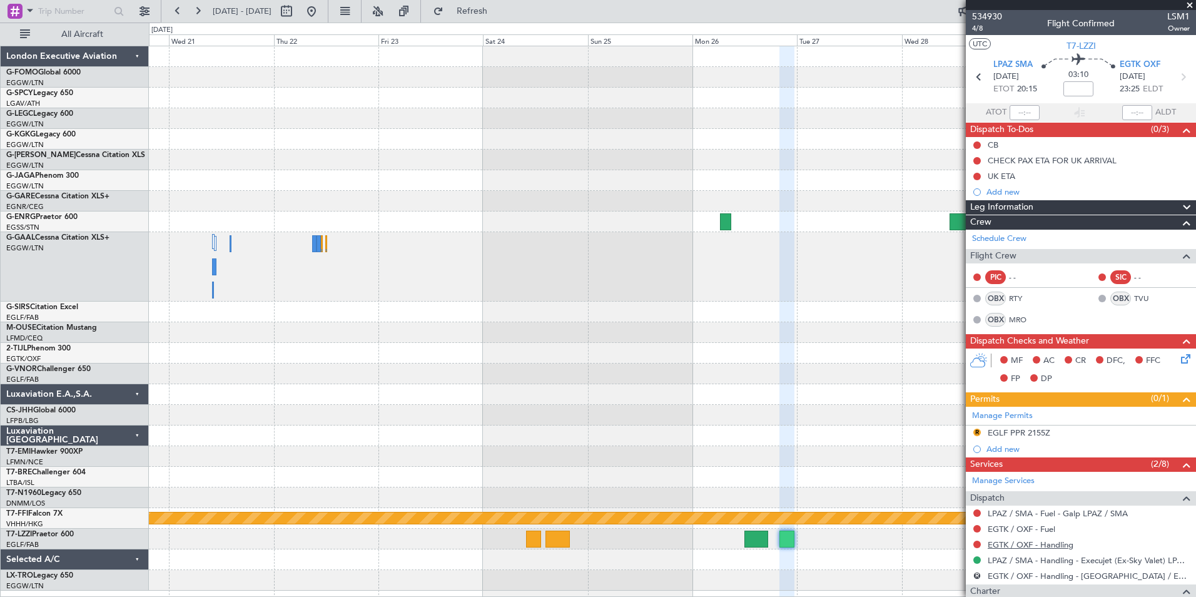
click at [1063, 545] on link "EGTK / OXF - Handling" at bounding box center [1031, 544] width 86 height 11
click at [499, 8] on span "Refresh" at bounding box center [472, 11] width 53 height 9
click at [1045, 526] on link "EGTK / OXF - Fuel" at bounding box center [1022, 529] width 68 height 11
click at [482, 12] on button "Refresh" at bounding box center [464, 11] width 75 height 20
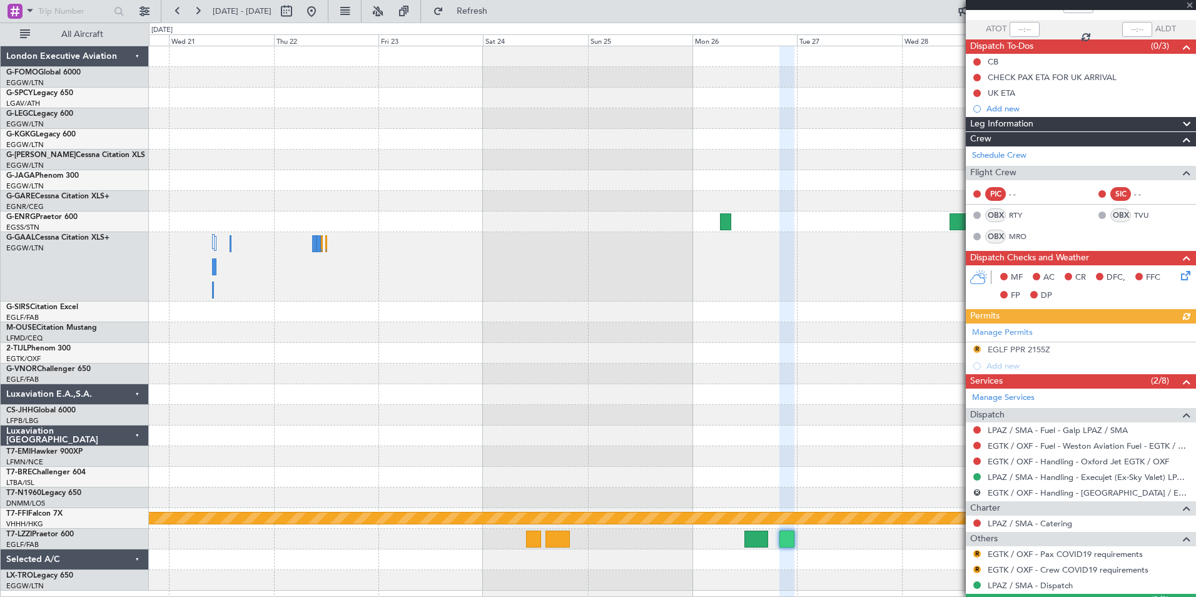
scroll to position [114, 0]
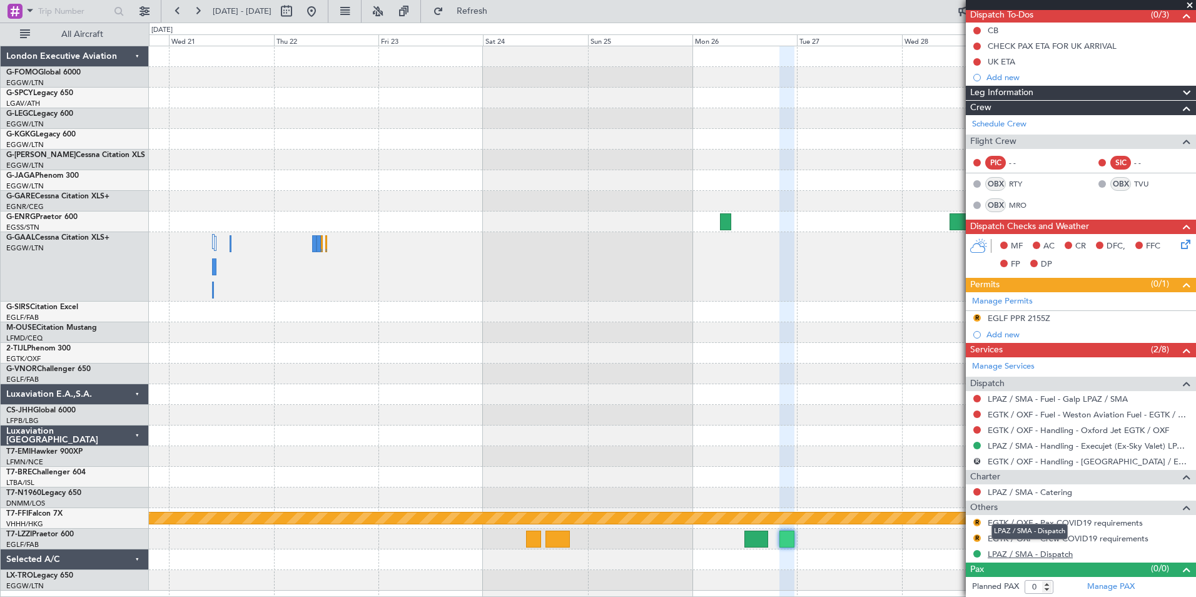
click at [1057, 553] on link "LPAZ / SMA - Dispatch" at bounding box center [1030, 554] width 85 height 11
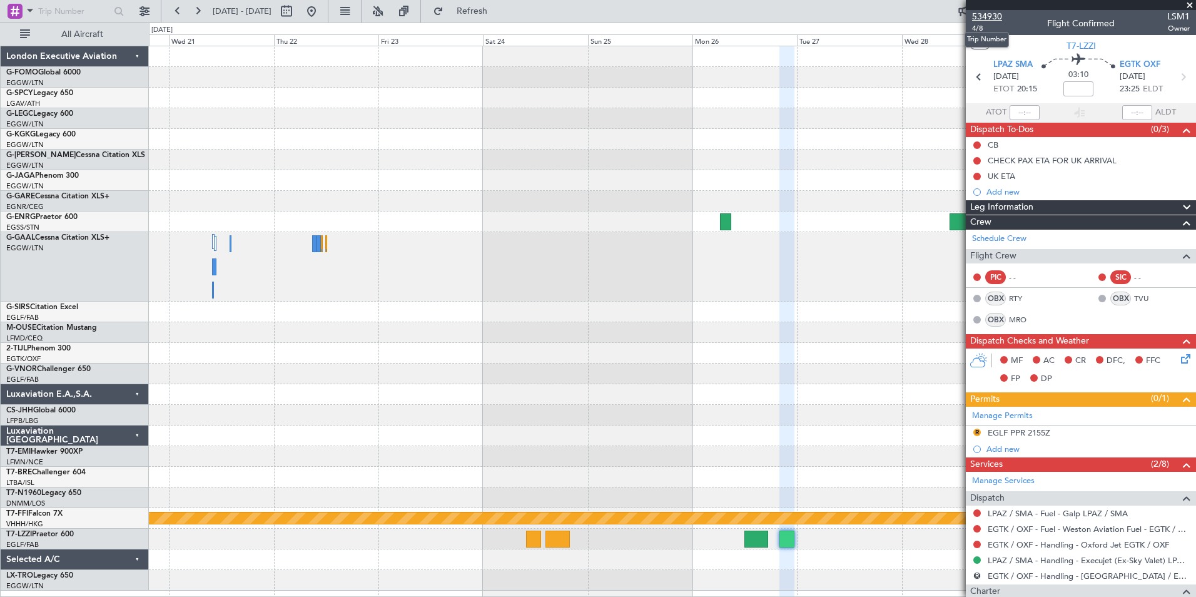
click at [993, 16] on span "534930" at bounding box center [987, 16] width 30 height 13
click at [181, 6] on button at bounding box center [178, 11] width 20 height 20
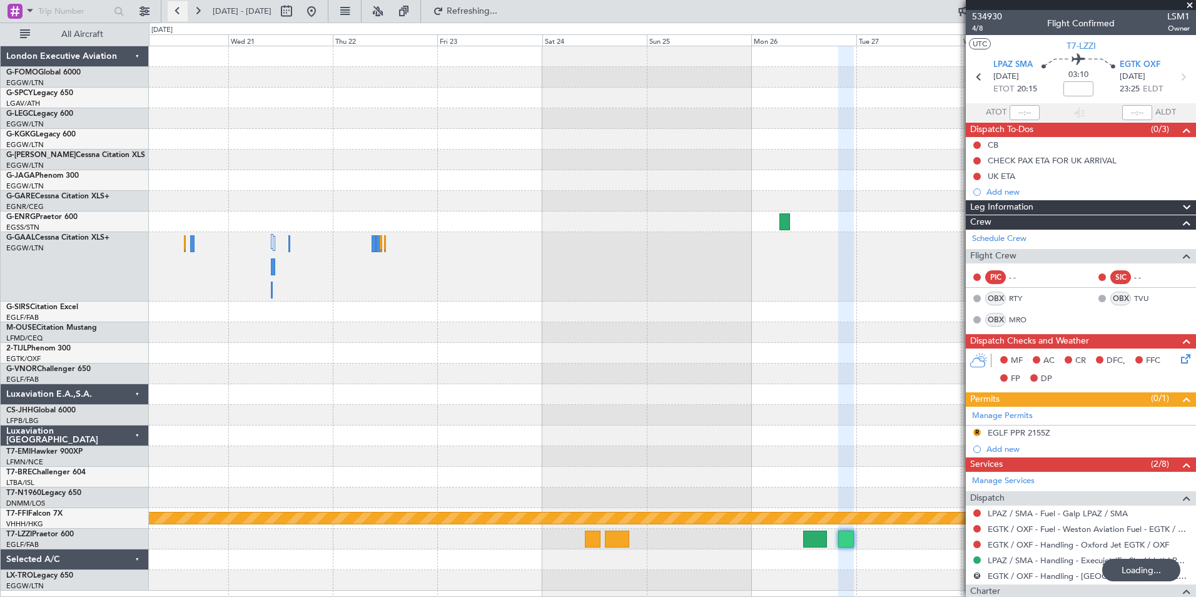
click at [181, 6] on button at bounding box center [178, 11] width 20 height 20
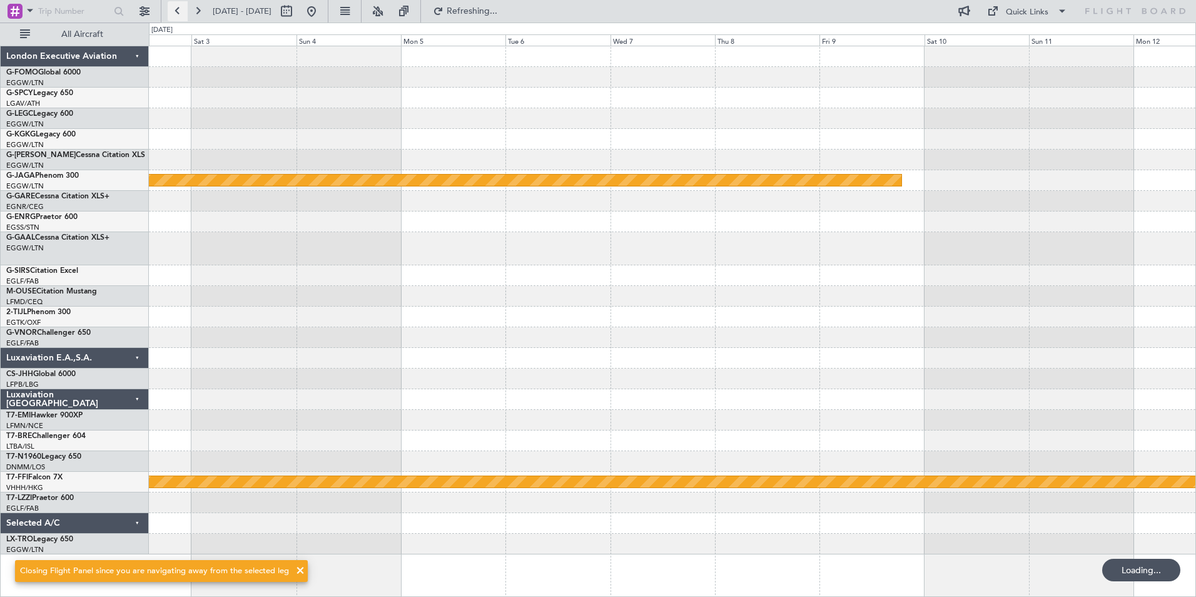
click at [181, 6] on button at bounding box center [178, 11] width 20 height 20
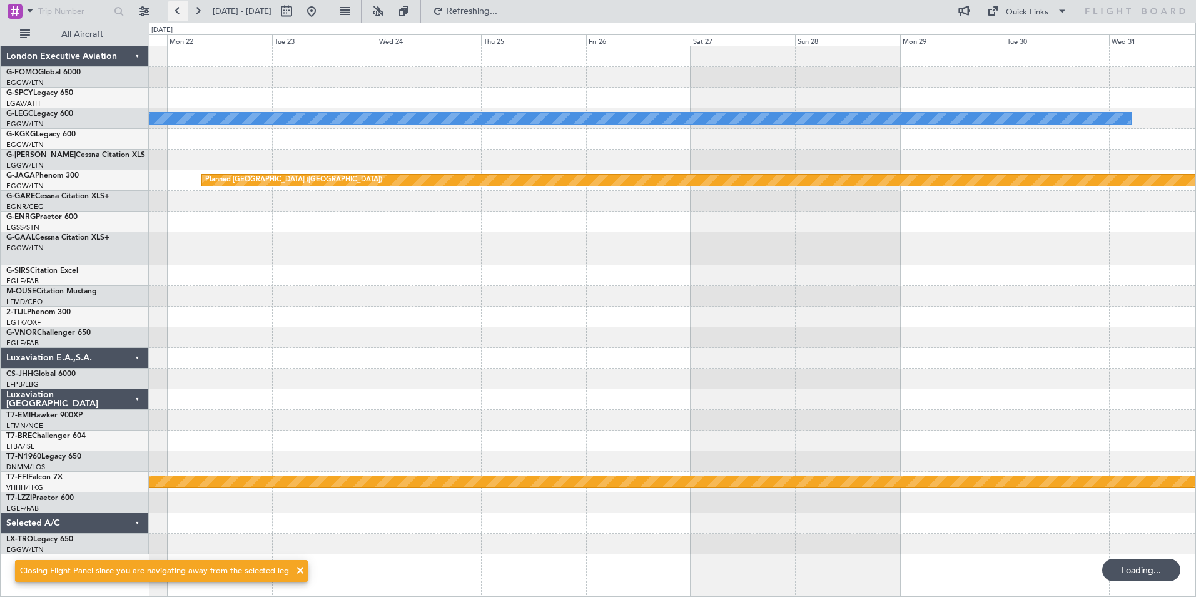
click at [181, 6] on button at bounding box center [178, 11] width 20 height 20
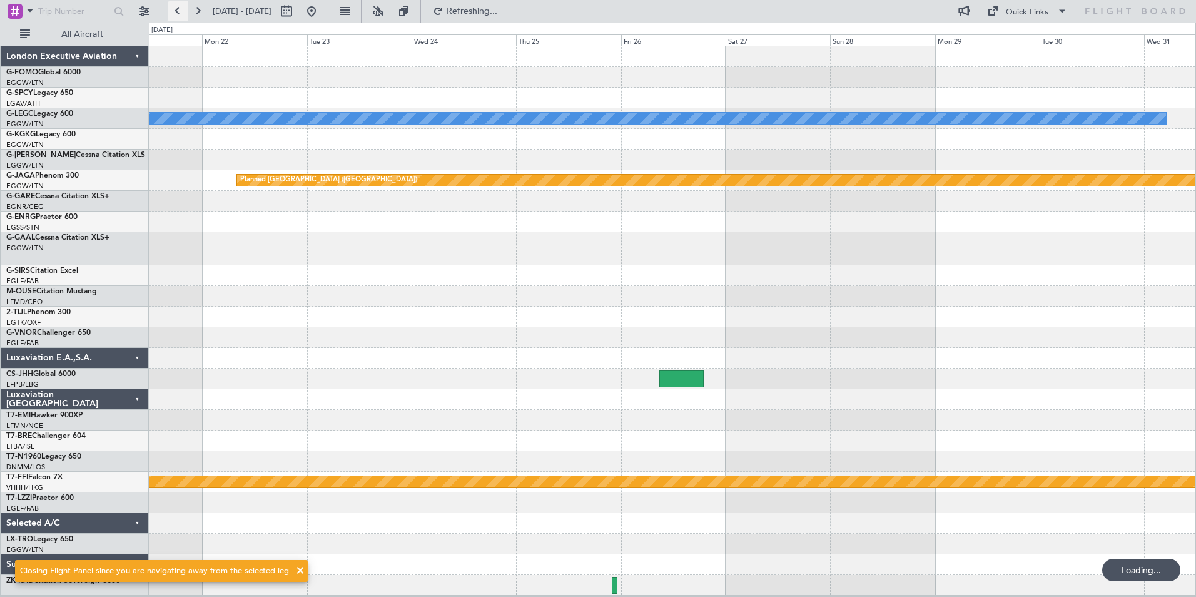
click at [181, 6] on button at bounding box center [178, 11] width 20 height 20
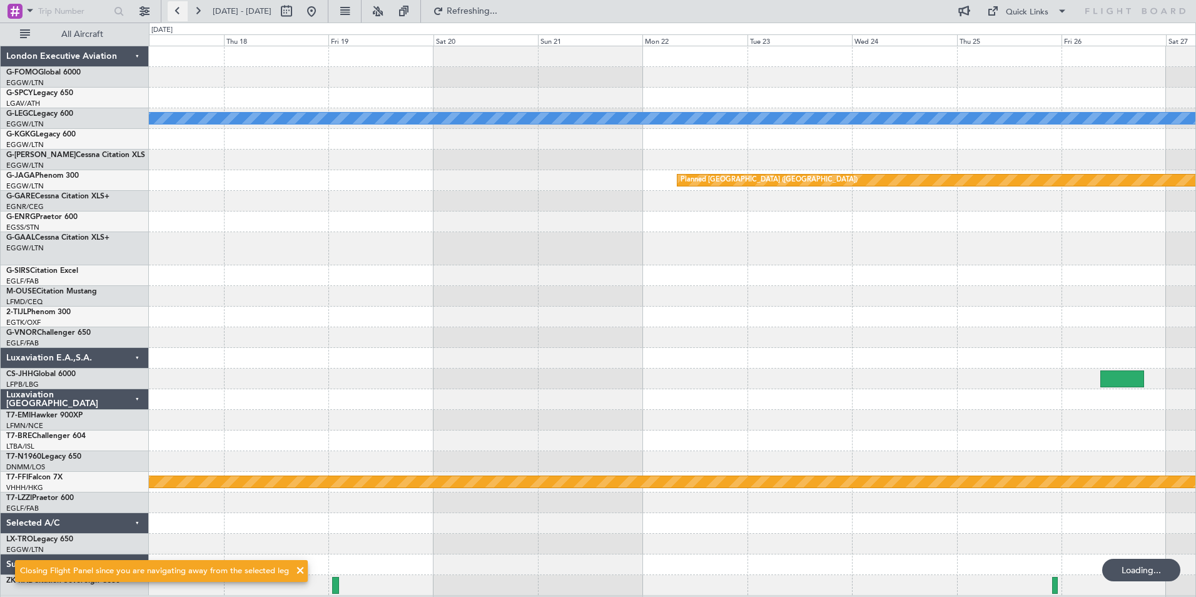
click at [181, 6] on button at bounding box center [178, 11] width 20 height 20
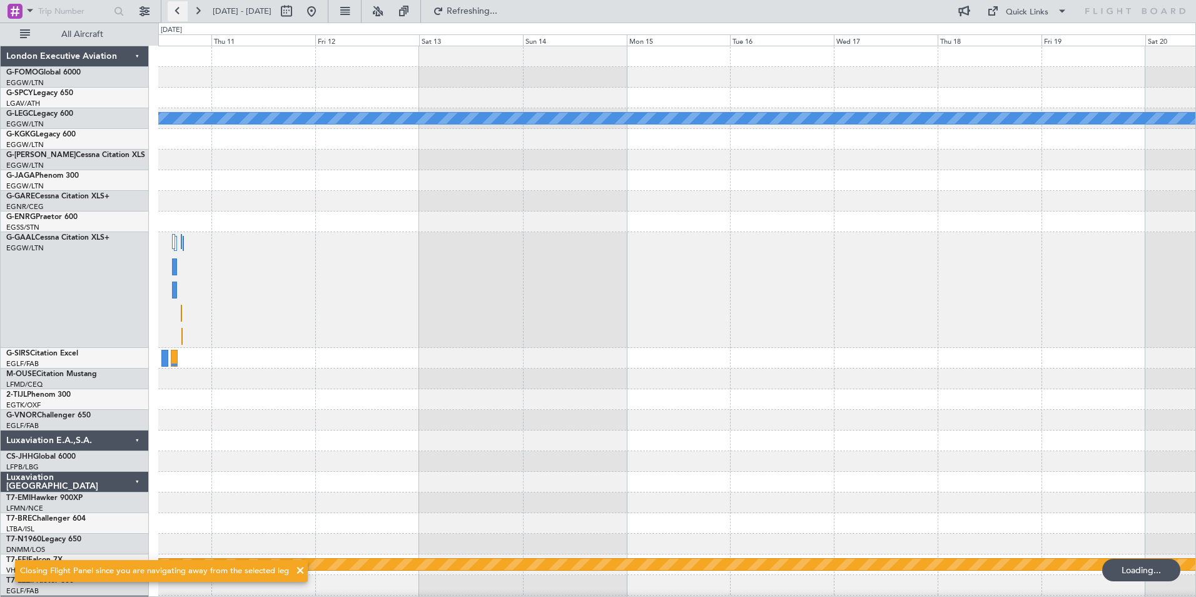
click at [181, 6] on button at bounding box center [178, 11] width 20 height 20
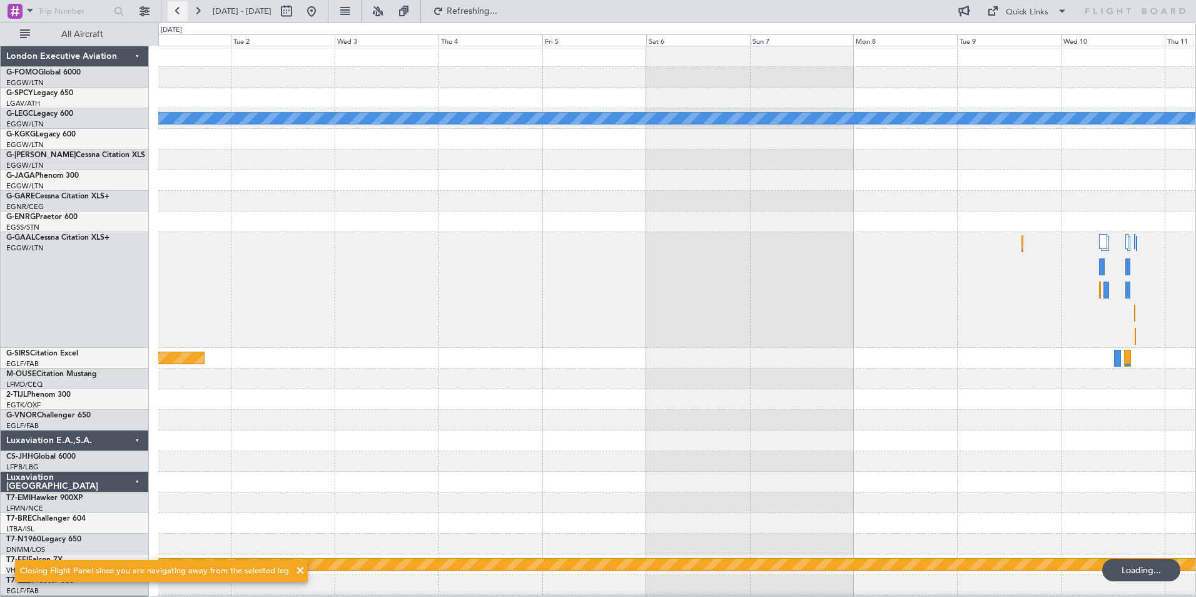
click at [181, 6] on button at bounding box center [178, 11] width 20 height 20
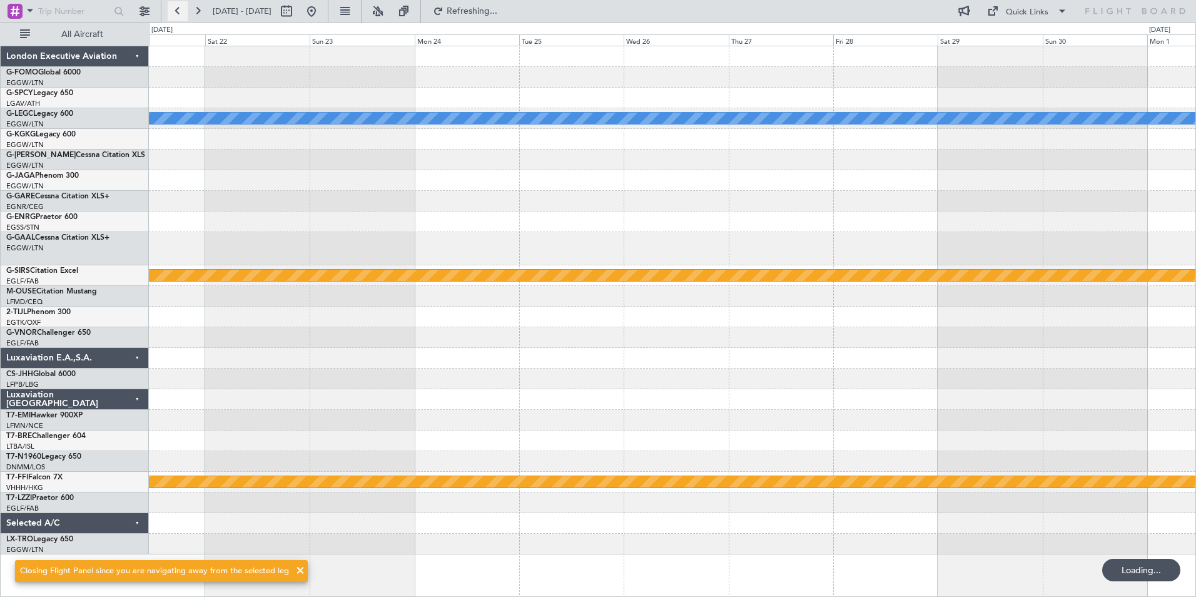
click at [181, 6] on button at bounding box center [178, 11] width 20 height 20
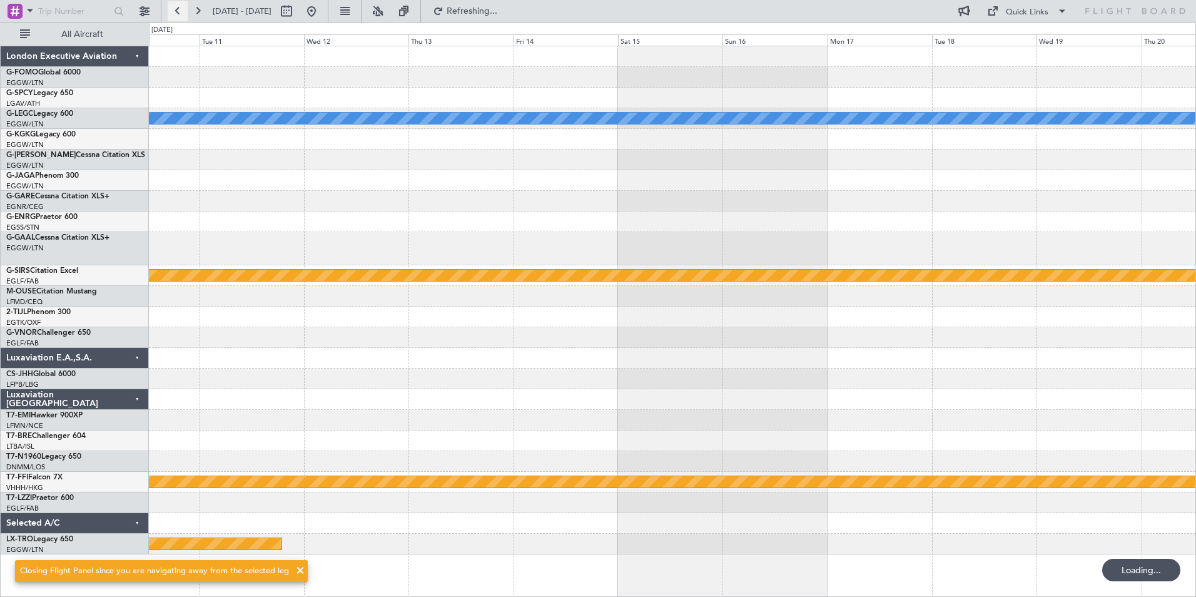
click at [181, 6] on button at bounding box center [178, 11] width 20 height 20
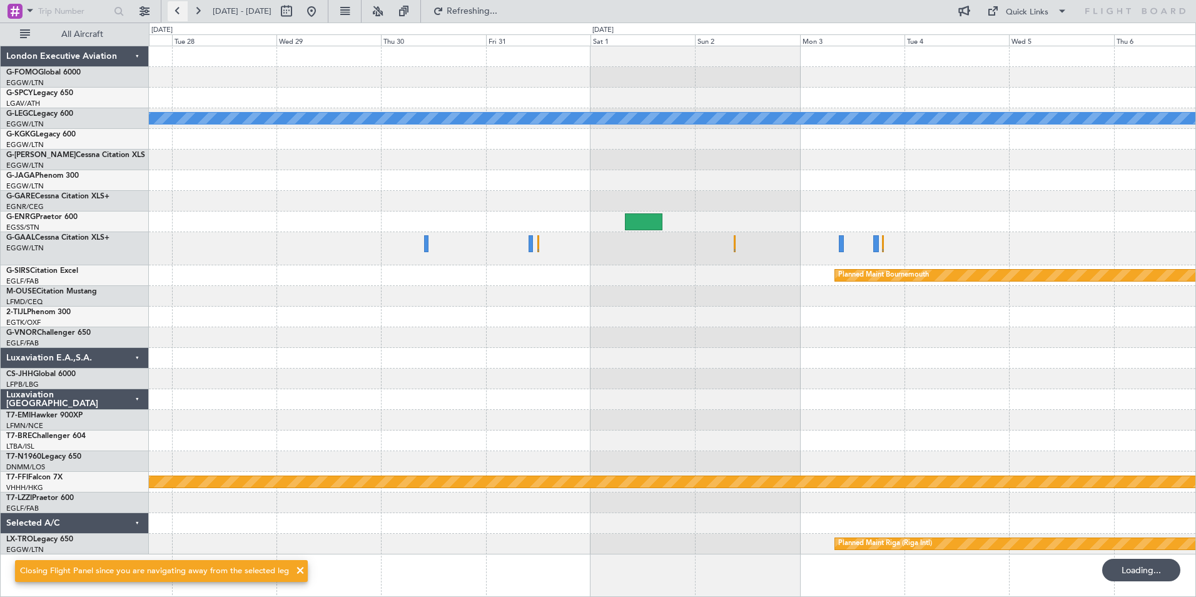
click at [181, 6] on button at bounding box center [178, 11] width 20 height 20
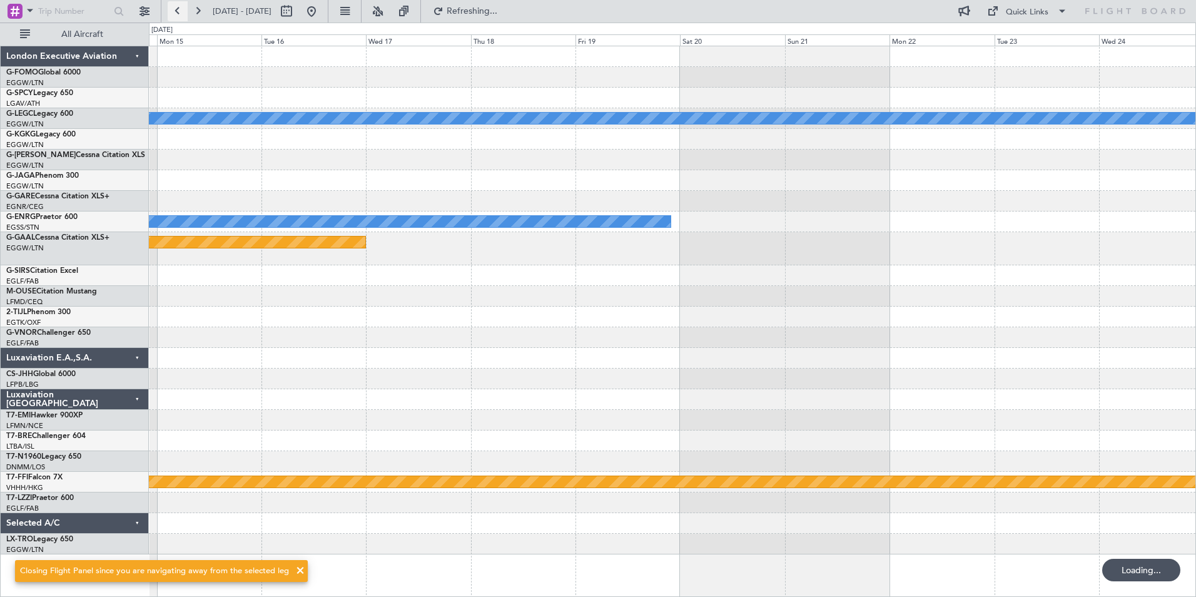
click at [181, 6] on button at bounding box center [178, 11] width 20 height 20
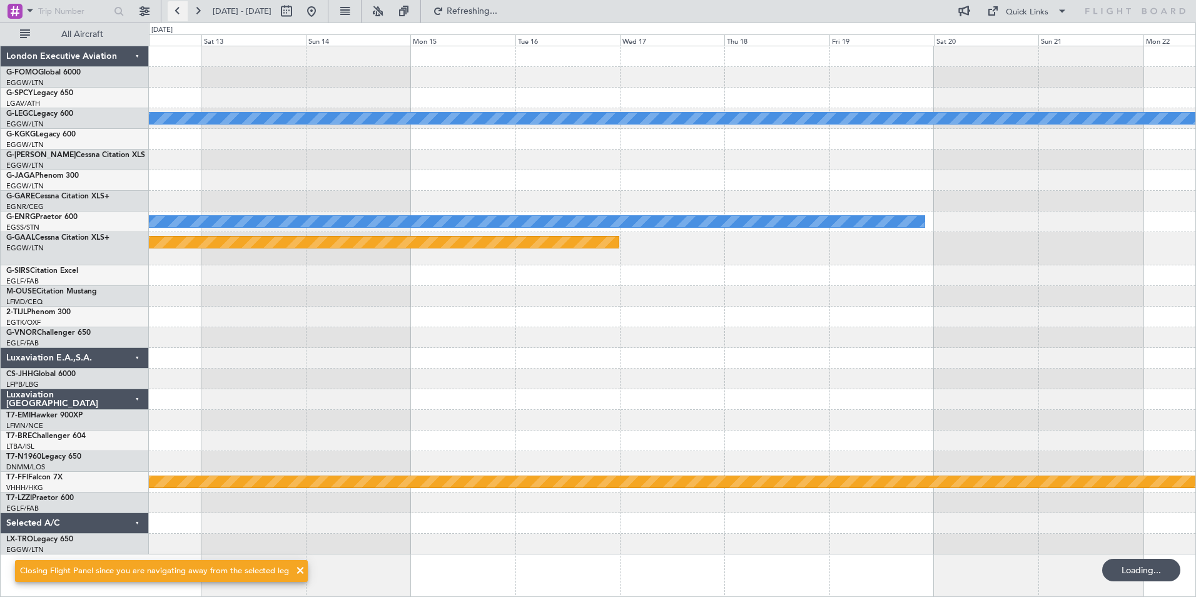
click at [181, 6] on button at bounding box center [178, 11] width 20 height 20
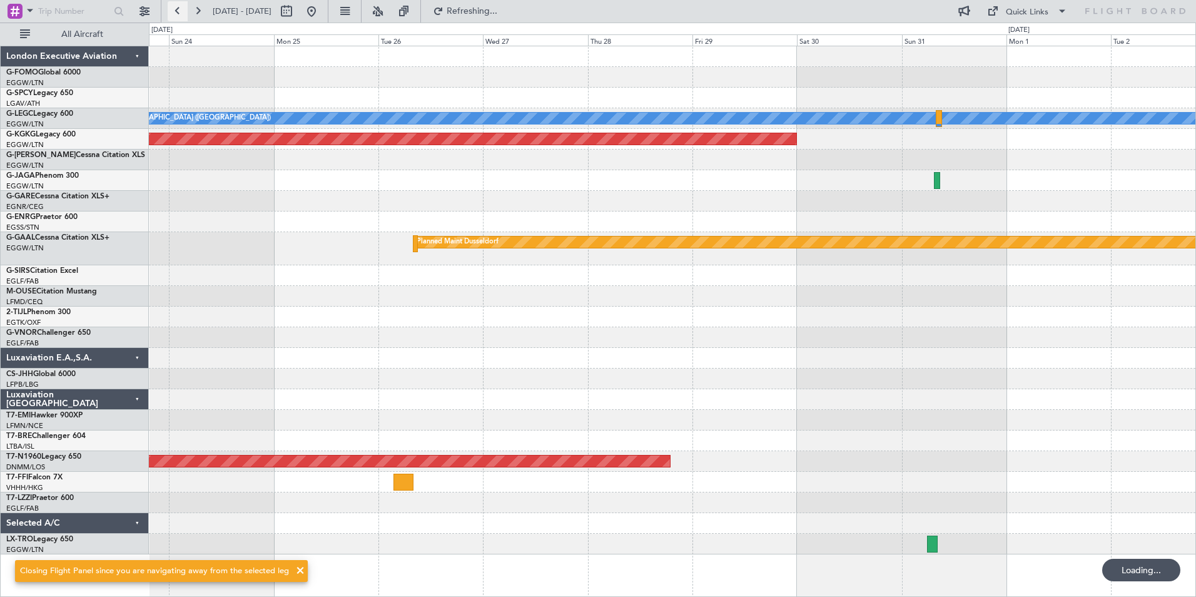
click at [181, 6] on button at bounding box center [178, 11] width 20 height 20
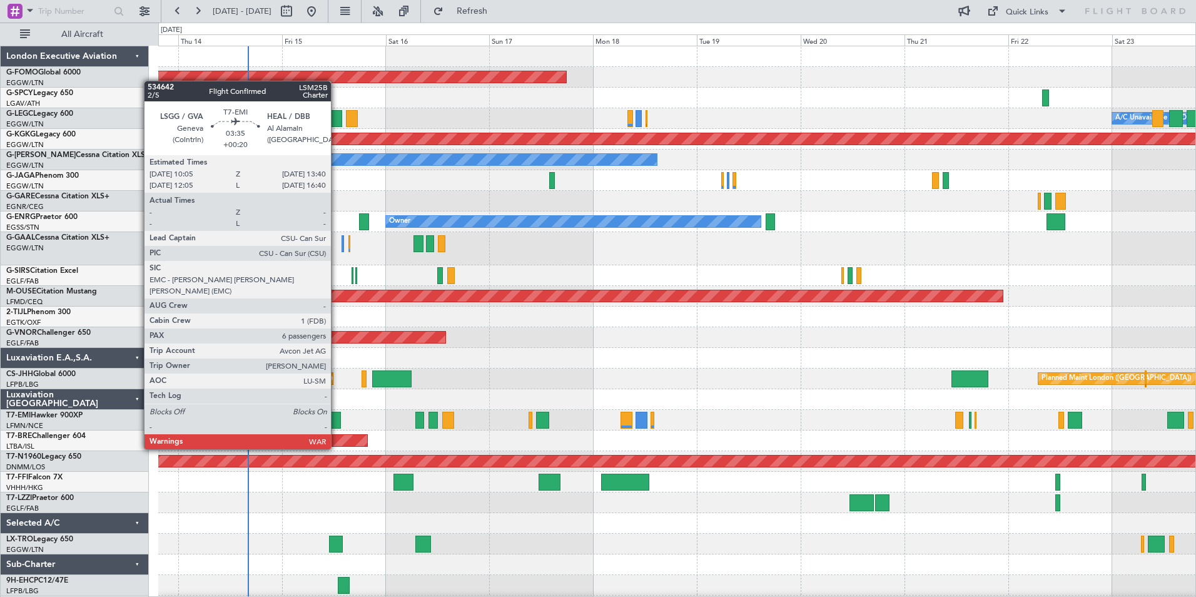
click at [337, 425] on div at bounding box center [333, 420] width 16 height 17
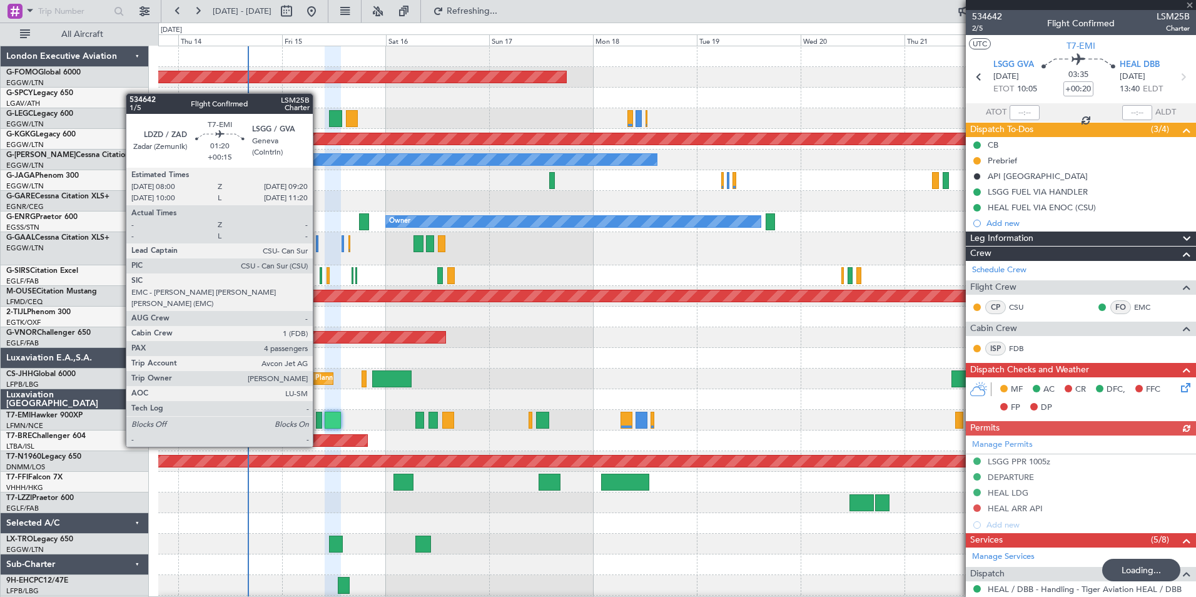
click at [318, 423] on div at bounding box center [319, 420] width 6 height 17
type input "+00:15"
type input "4"
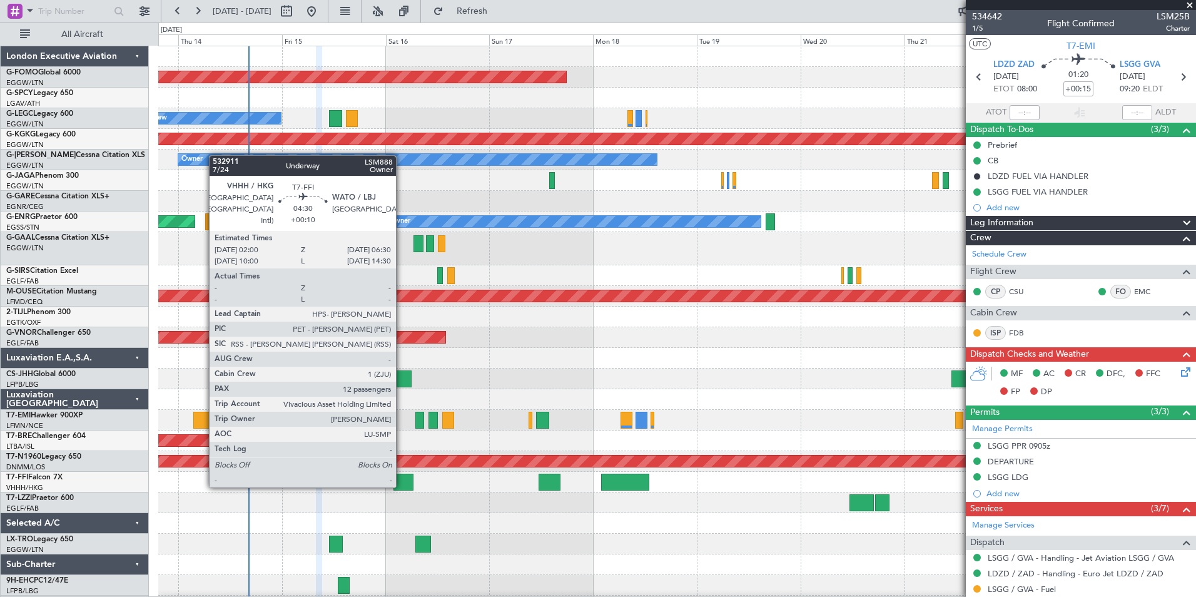
click at [402, 486] on div at bounding box center [404, 482] width 20 height 17
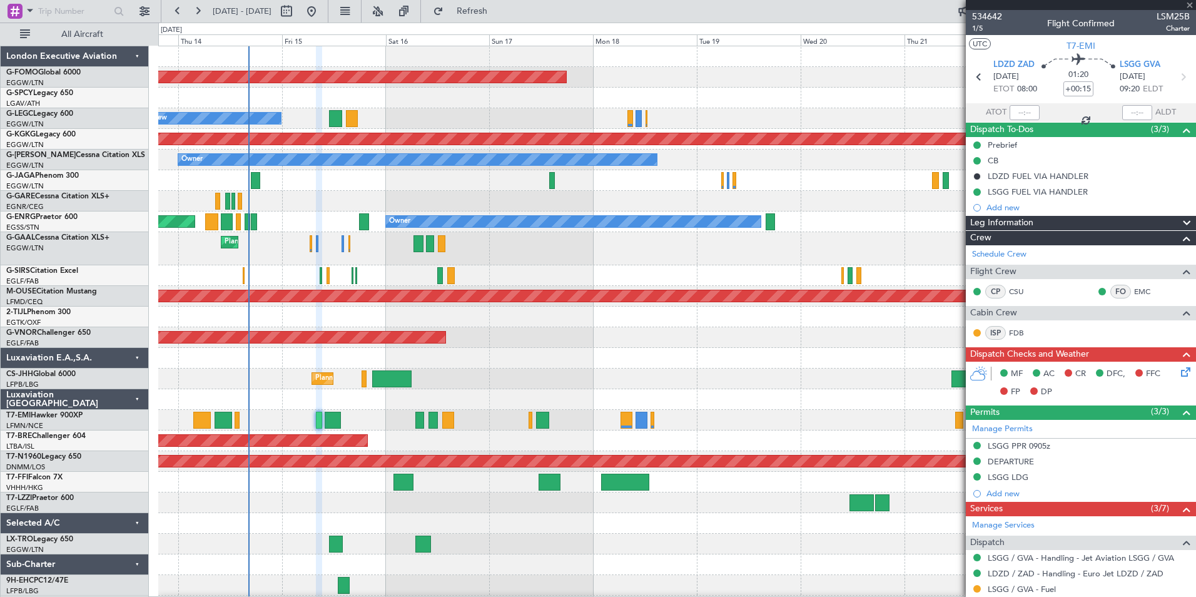
type input "+00:10"
type input "12"
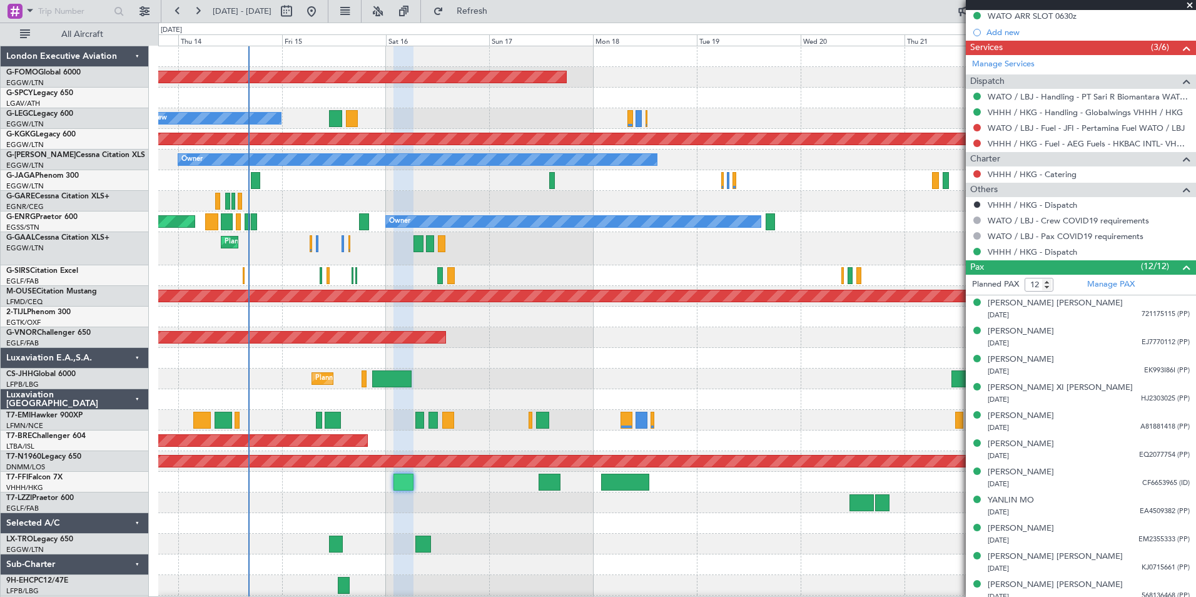
scroll to position [528, 0]
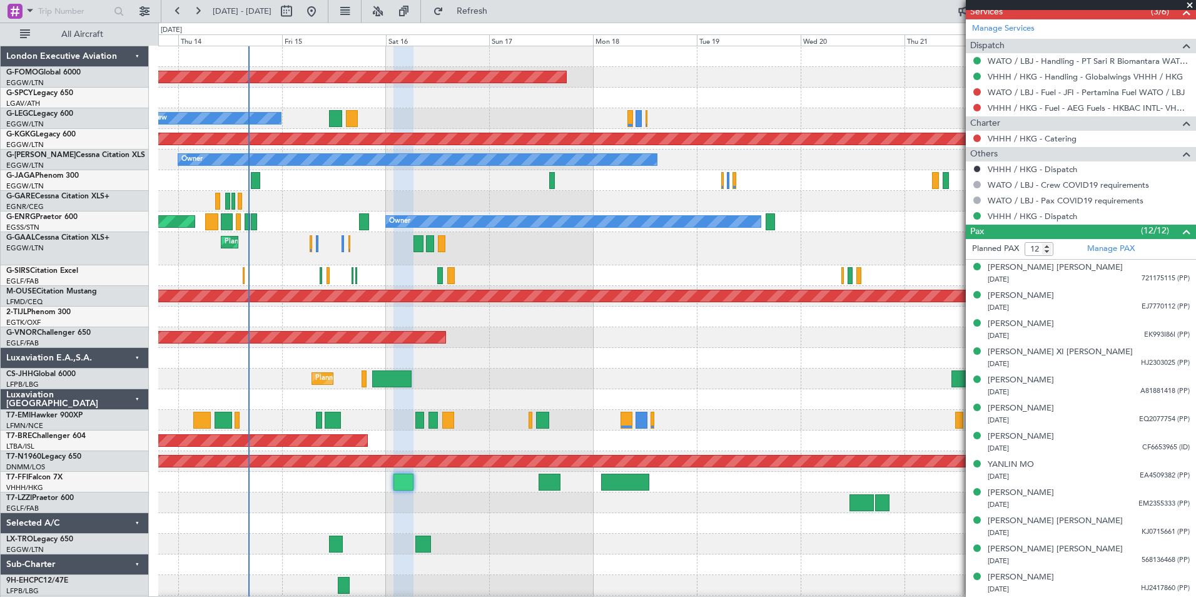
click at [922, 83] on div "Planned Maint Windsor Locks ([PERSON_NAME] Intl)" at bounding box center [676, 77] width 1037 height 21
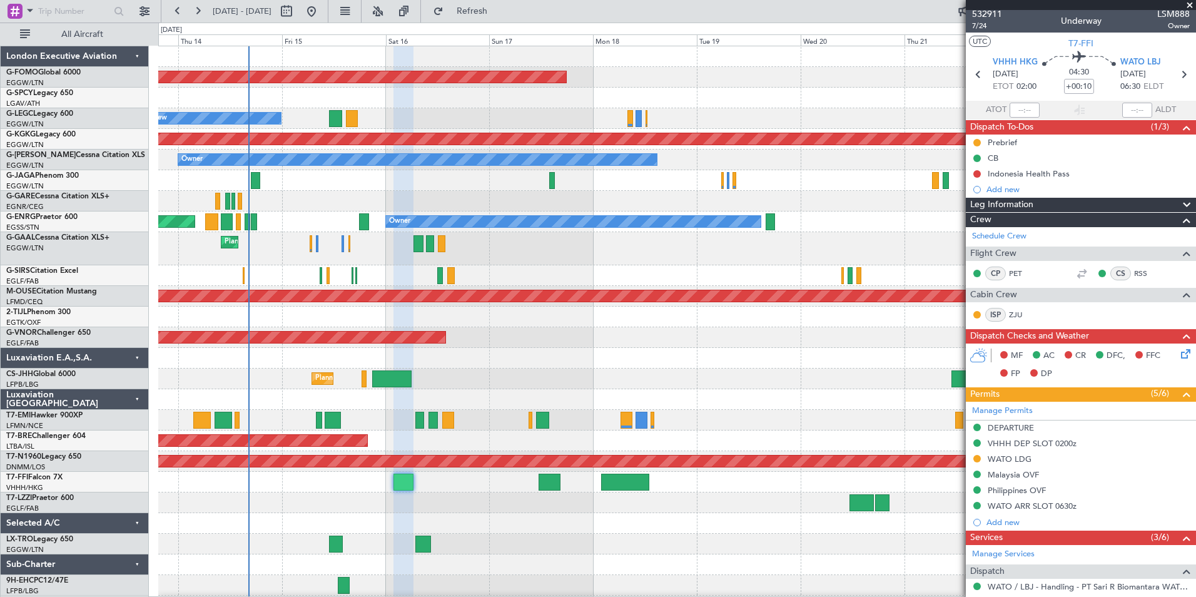
scroll to position [0, 0]
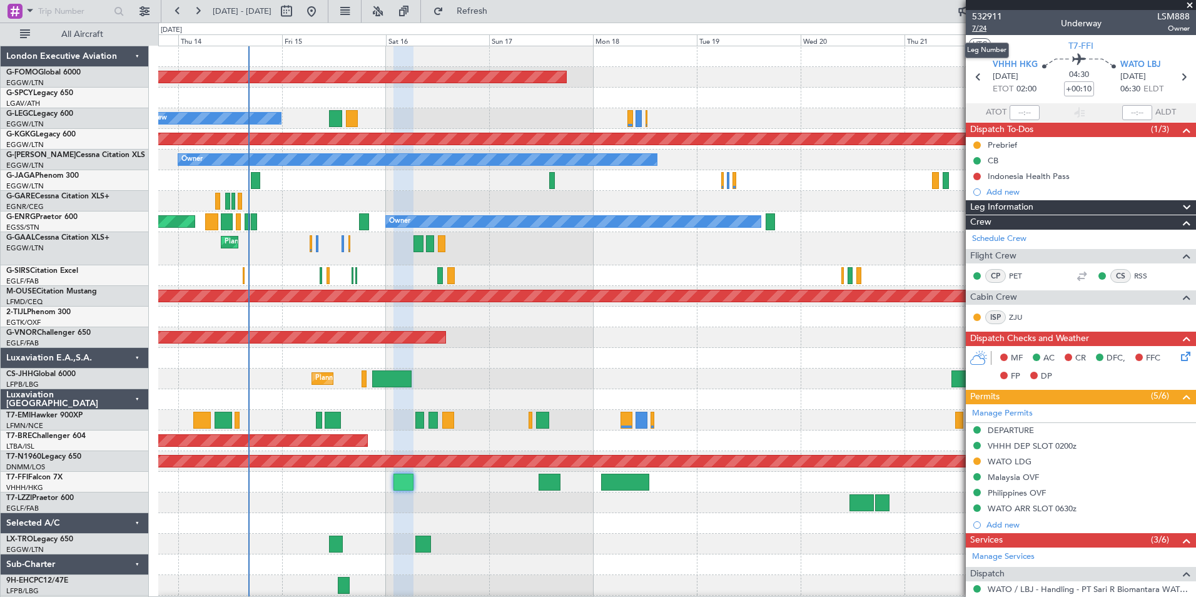
click at [982, 31] on span "7/24" at bounding box center [987, 28] width 30 height 11
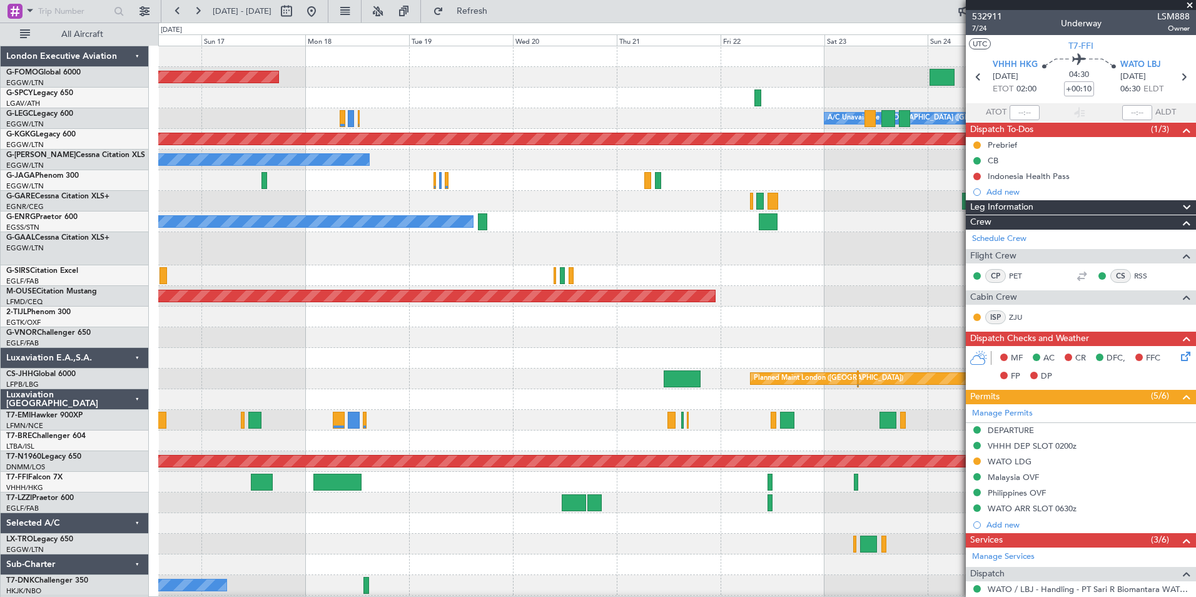
click at [842, 557] on div at bounding box center [676, 564] width 1037 height 21
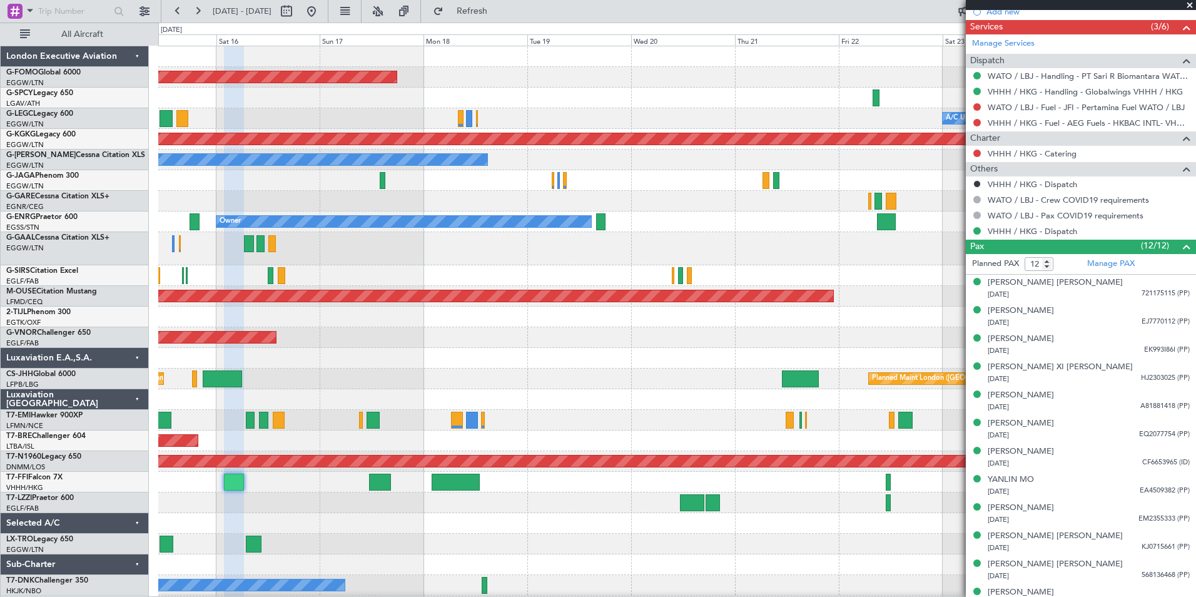
click at [439, 596] on html "[DATE] - [DATE] Refresh Quick Links All Aircraft Planned Maint Windsor Locks ([…" at bounding box center [598, 298] width 1196 height 597
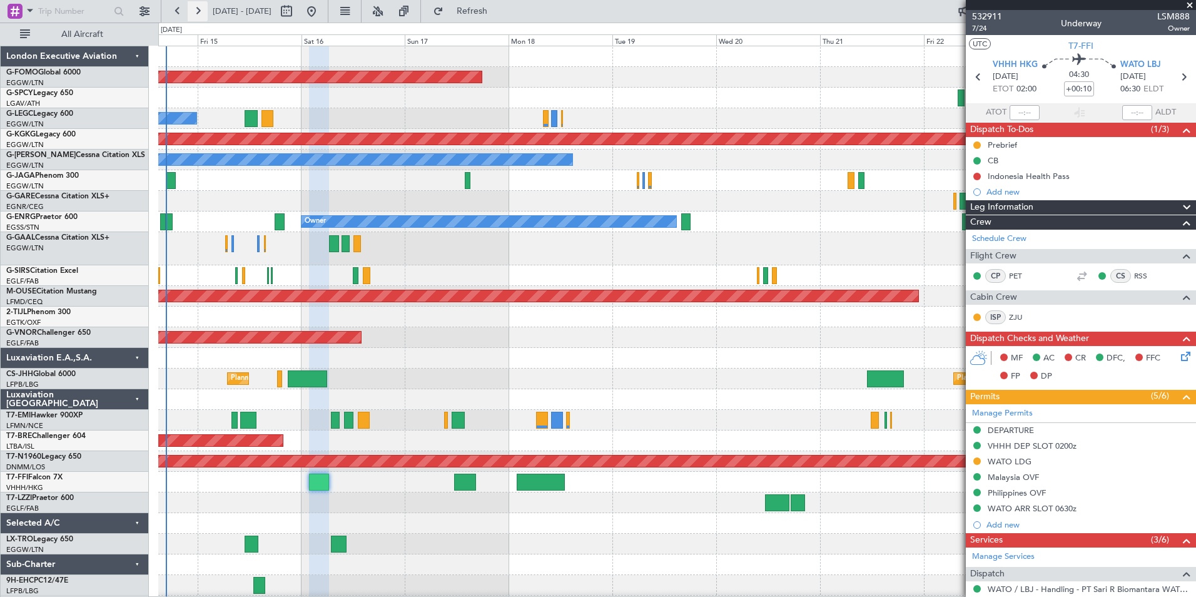
click at [203, 13] on button at bounding box center [198, 11] width 20 height 20
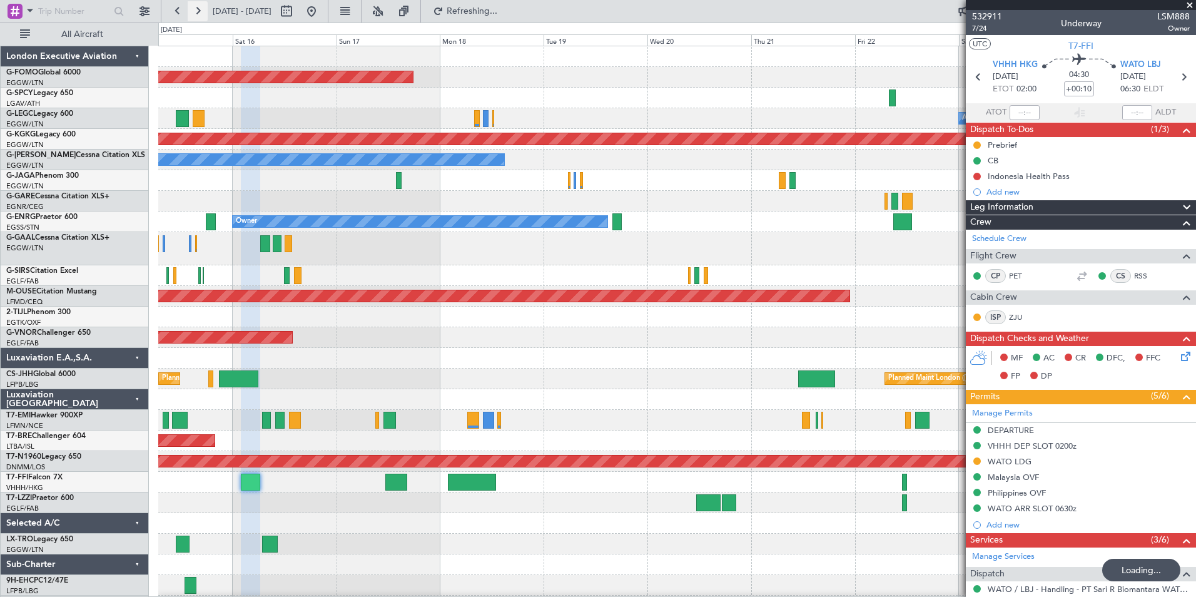
click at [203, 13] on button at bounding box center [198, 11] width 20 height 20
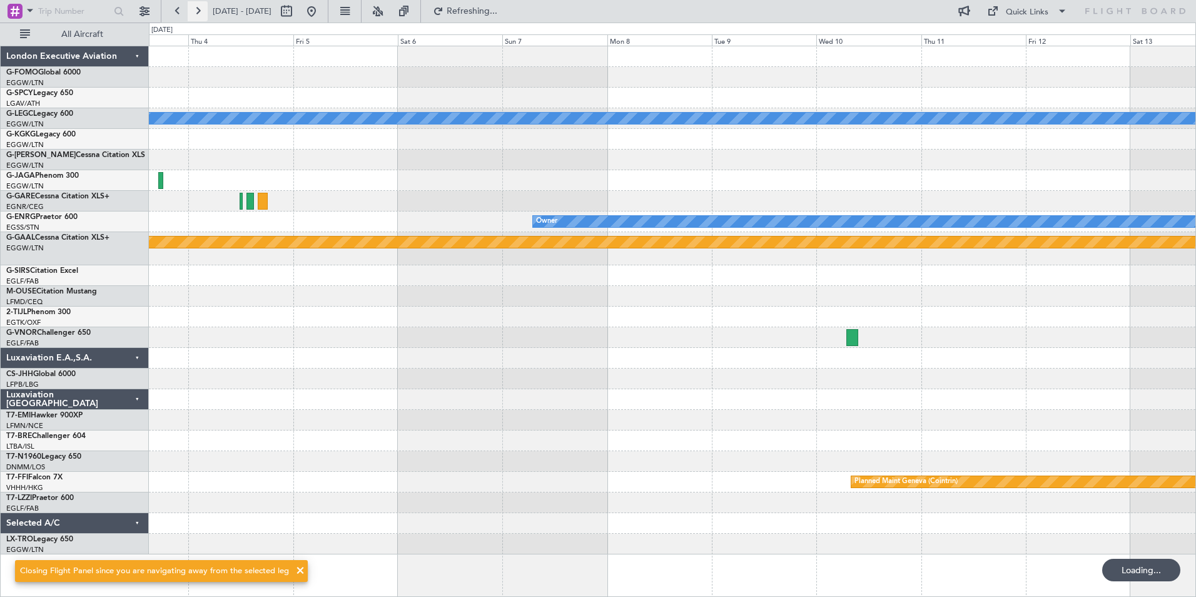
click at [203, 13] on button at bounding box center [198, 11] width 20 height 20
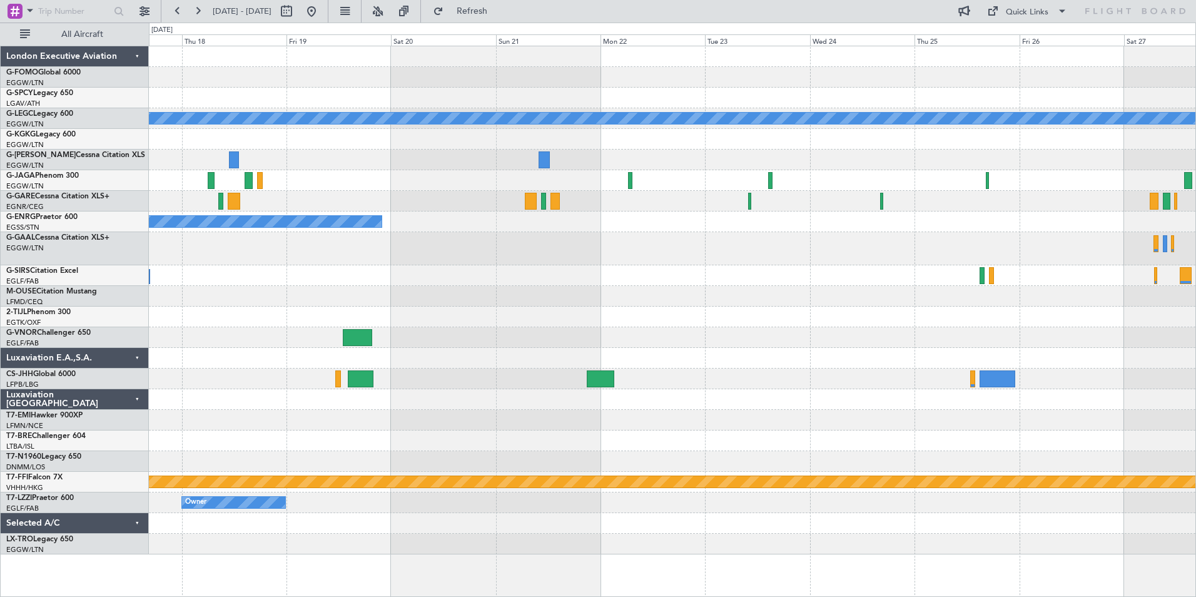
click at [480, 516] on div "A/C Unavailable [GEOGRAPHIC_DATA] ([GEOGRAPHIC_DATA]) Owner Planned [GEOGRAPHIC…" at bounding box center [672, 300] width 1047 height 508
click at [480, 516] on div at bounding box center [672, 523] width 1047 height 21
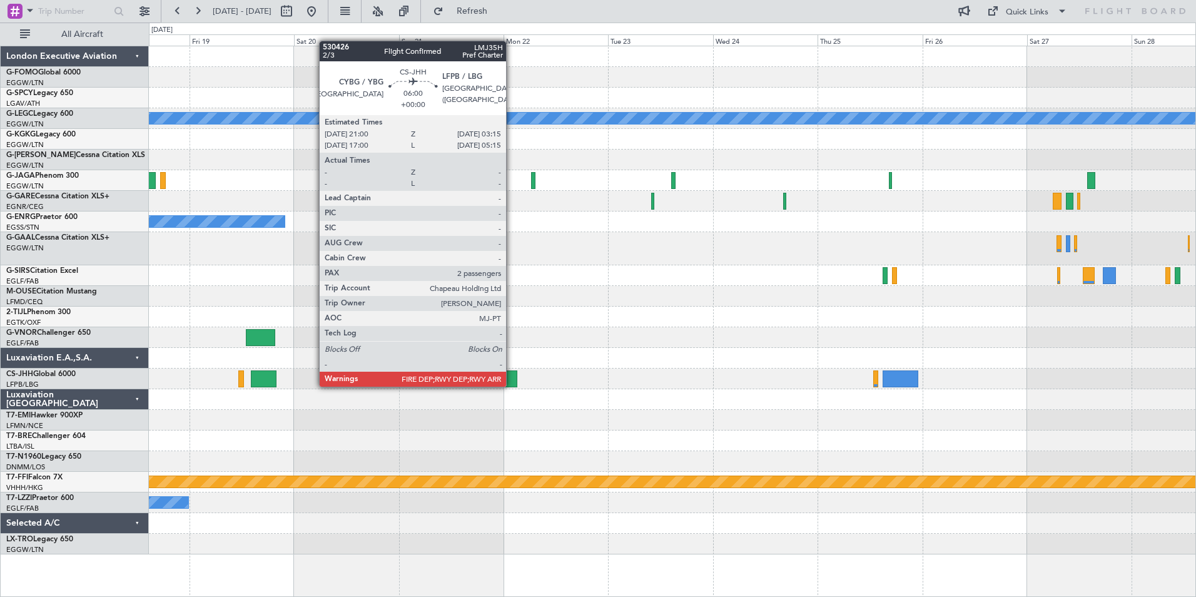
click at [512, 385] on div at bounding box center [504, 378] width 28 height 17
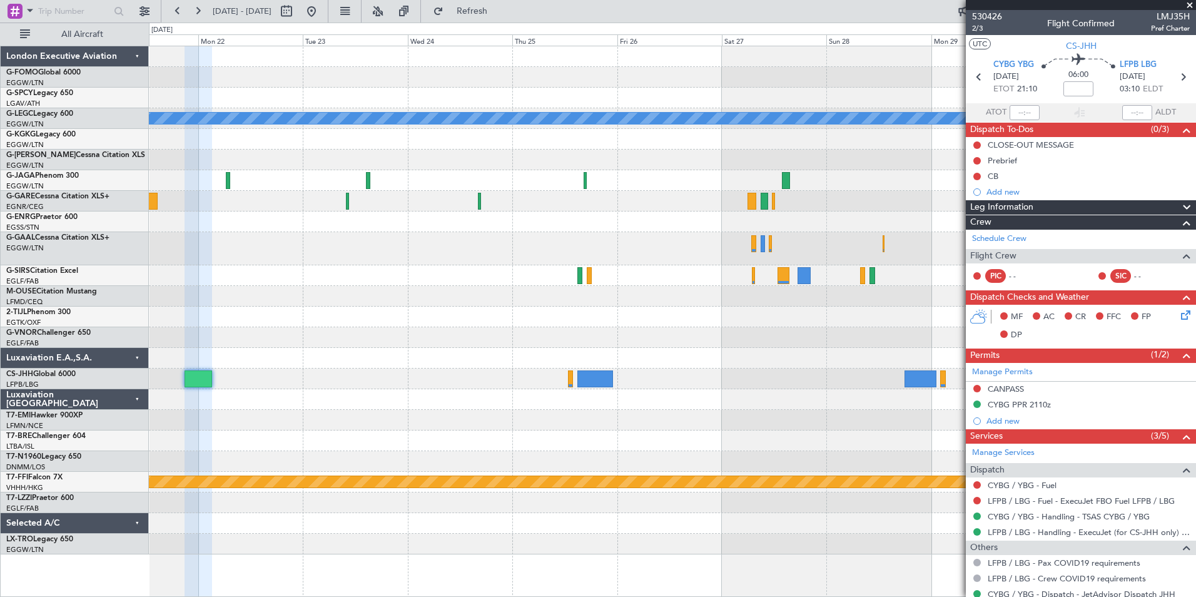
click at [201, 455] on div "A/C Unavailable [GEOGRAPHIC_DATA] ([GEOGRAPHIC_DATA]) Owner Planned Maint Genev…" at bounding box center [672, 300] width 1047 height 508
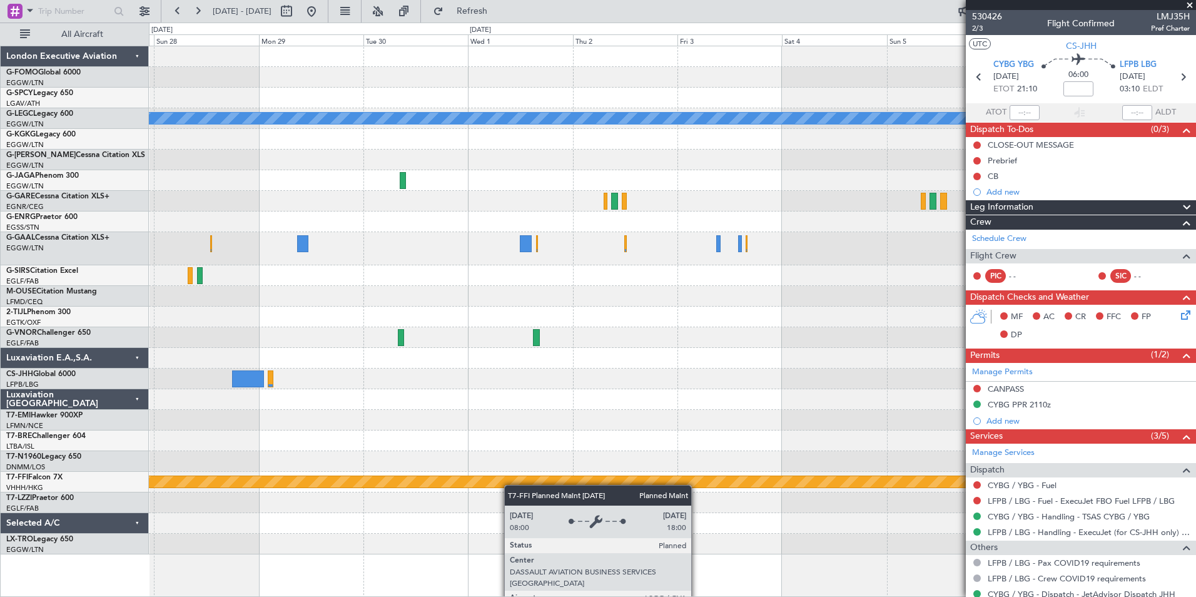
click at [327, 487] on div "A/C Unavailable [GEOGRAPHIC_DATA] ([GEOGRAPHIC_DATA]) Planned Maint Geneva ([GE…" at bounding box center [672, 300] width 1047 height 508
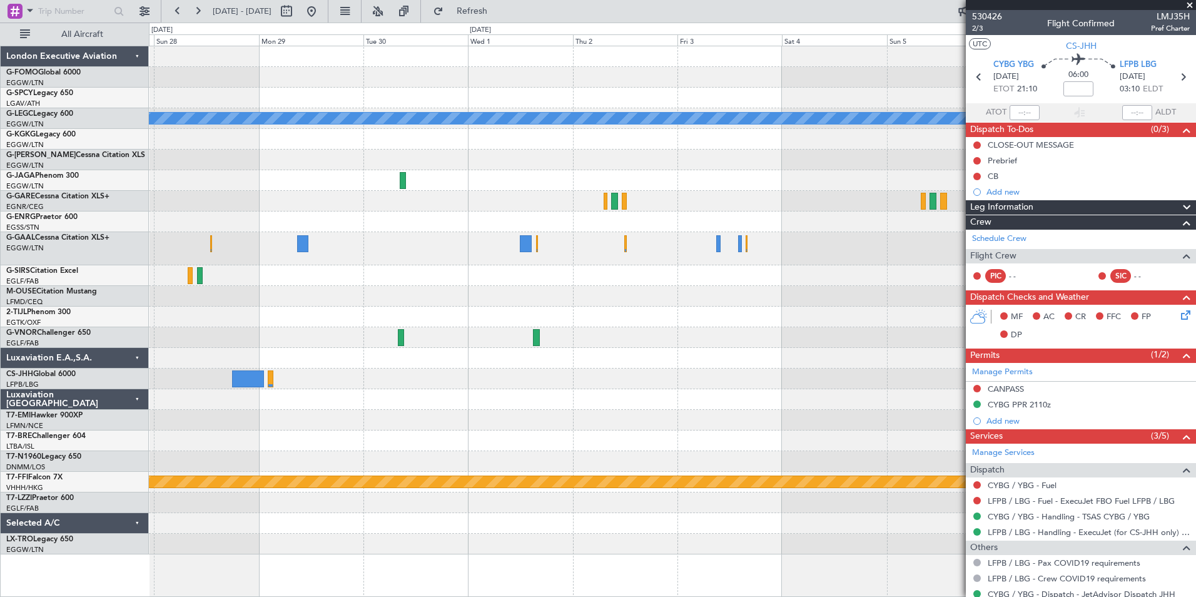
drag, startPoint x: 579, startPoint y: 448, endPoint x: 393, endPoint y: 467, distance: 187.4
drag, startPoint x: 393, startPoint y: 467, endPoint x: 251, endPoint y: 437, distance: 145.2
drag, startPoint x: 251, startPoint y: 437, endPoint x: 402, endPoint y: 557, distance: 193.2
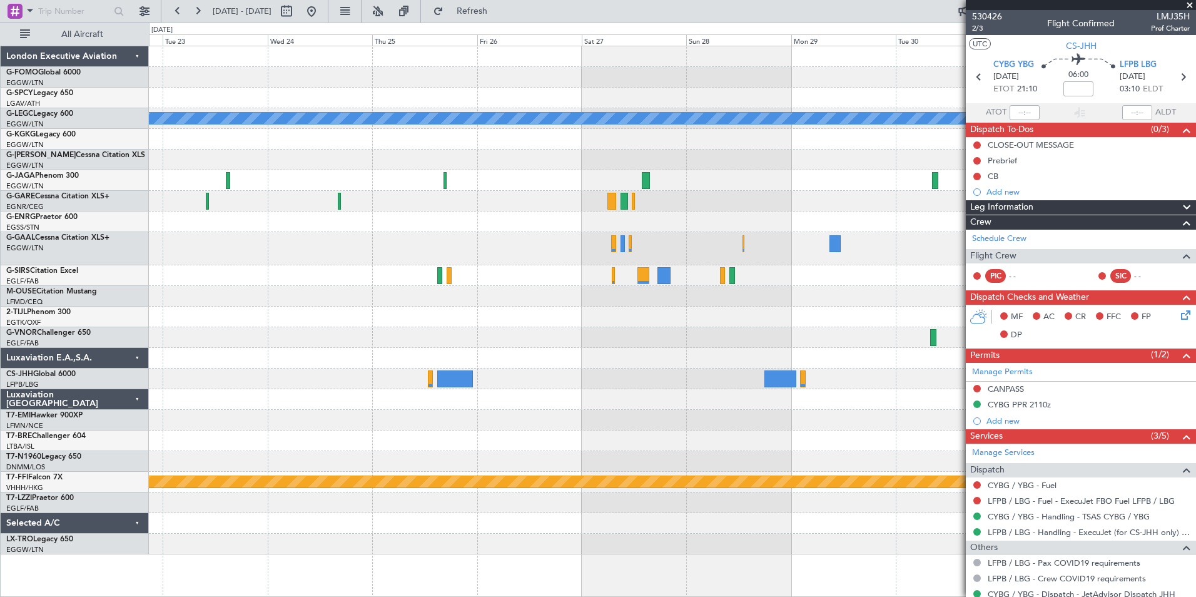
click at [1057, 596] on html "[DATE] - [DATE] Refresh Quick Links All Aircraft A/C Unavailable [GEOGRAPHIC_DA…" at bounding box center [598, 298] width 1196 height 597
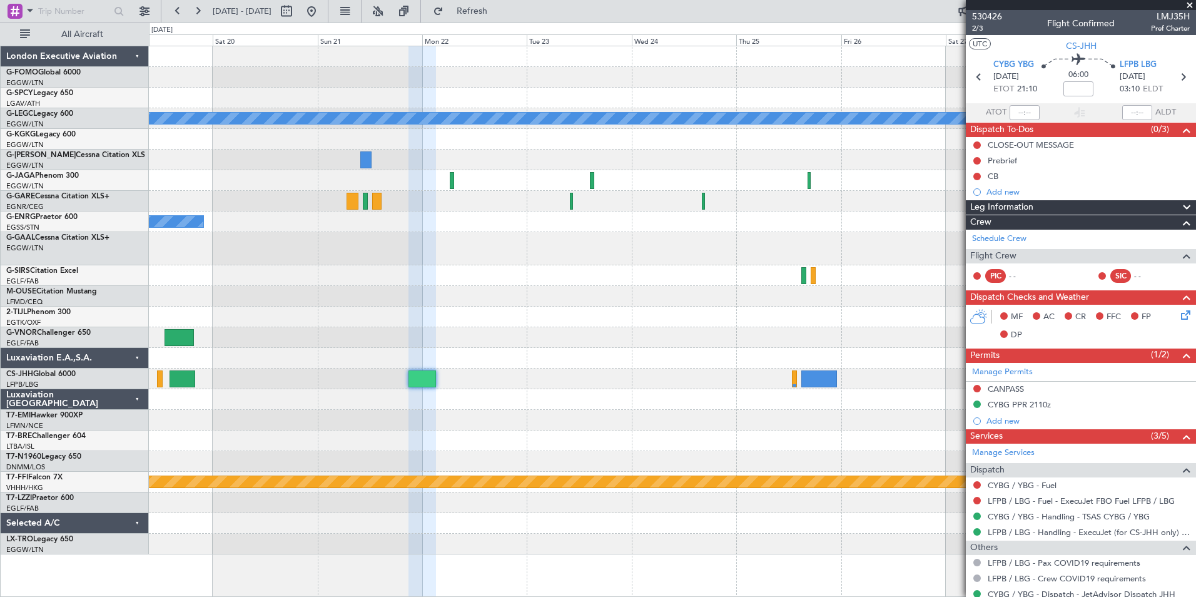
click at [420, 365] on div "A/C Unavailable [GEOGRAPHIC_DATA] ([GEOGRAPHIC_DATA]) Owner Planned [GEOGRAPHIC…" at bounding box center [672, 300] width 1047 height 508
click at [173, 17] on button at bounding box center [178, 11] width 20 height 20
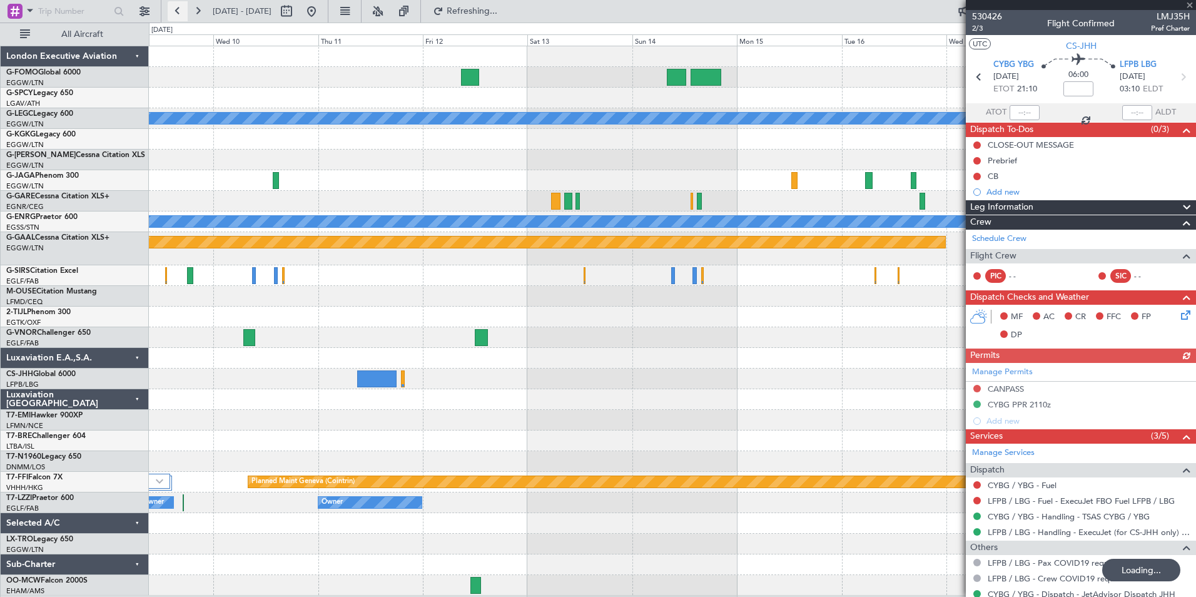
click at [173, 17] on button at bounding box center [178, 11] width 20 height 20
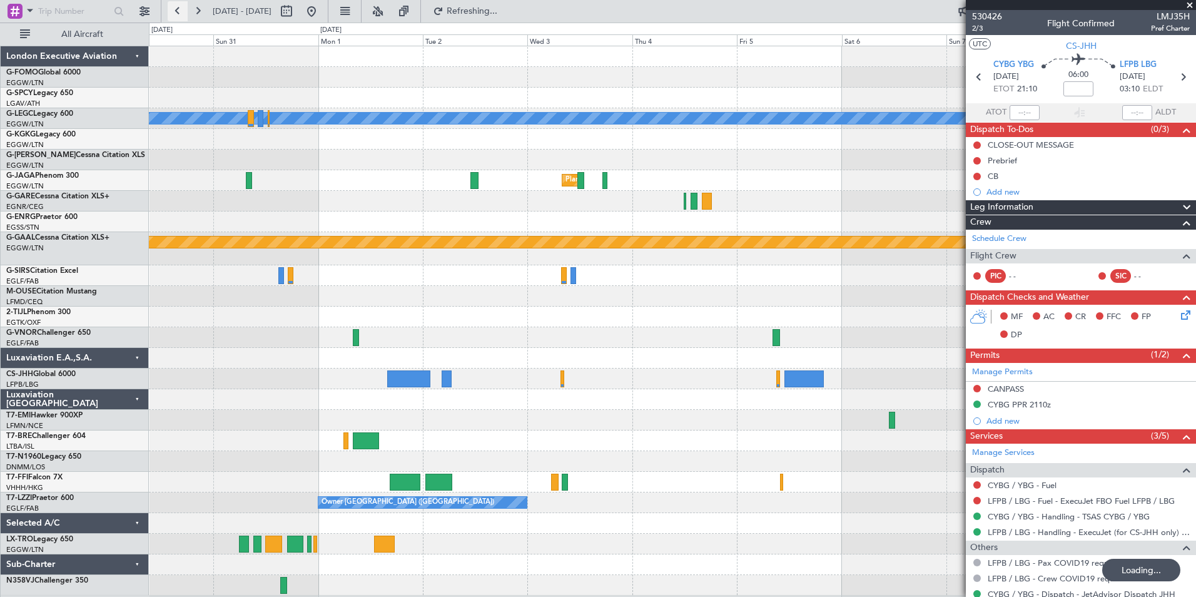
click at [173, 17] on button at bounding box center [178, 11] width 20 height 20
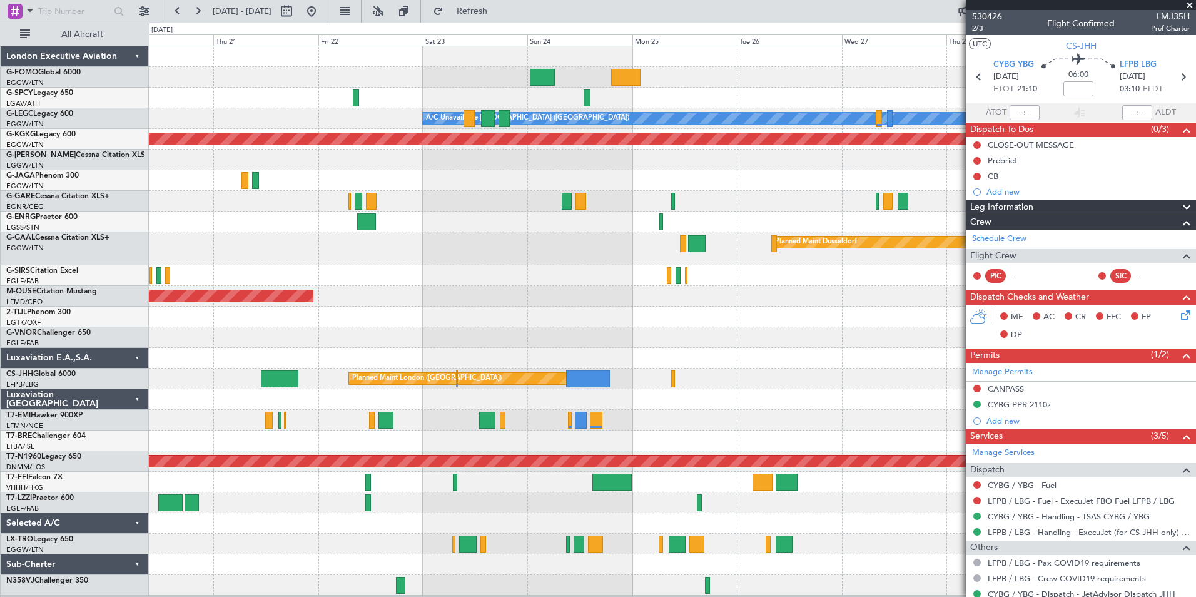
click at [168, 23] on div "A/C Unavailable [GEOGRAPHIC_DATA] ([GEOGRAPHIC_DATA]) AOG Maint [GEOGRAPHIC_DAT…" at bounding box center [598, 310] width 1196 height 574
click at [174, 14] on button at bounding box center [178, 11] width 20 height 20
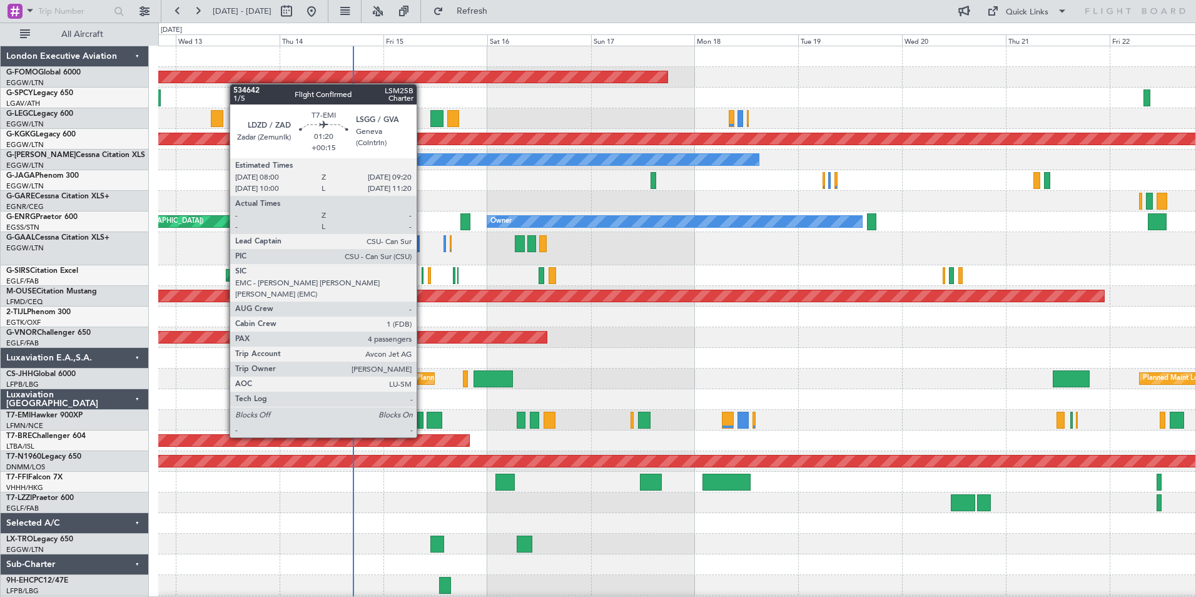
click at [422, 414] on div at bounding box center [420, 420] width 6 height 17
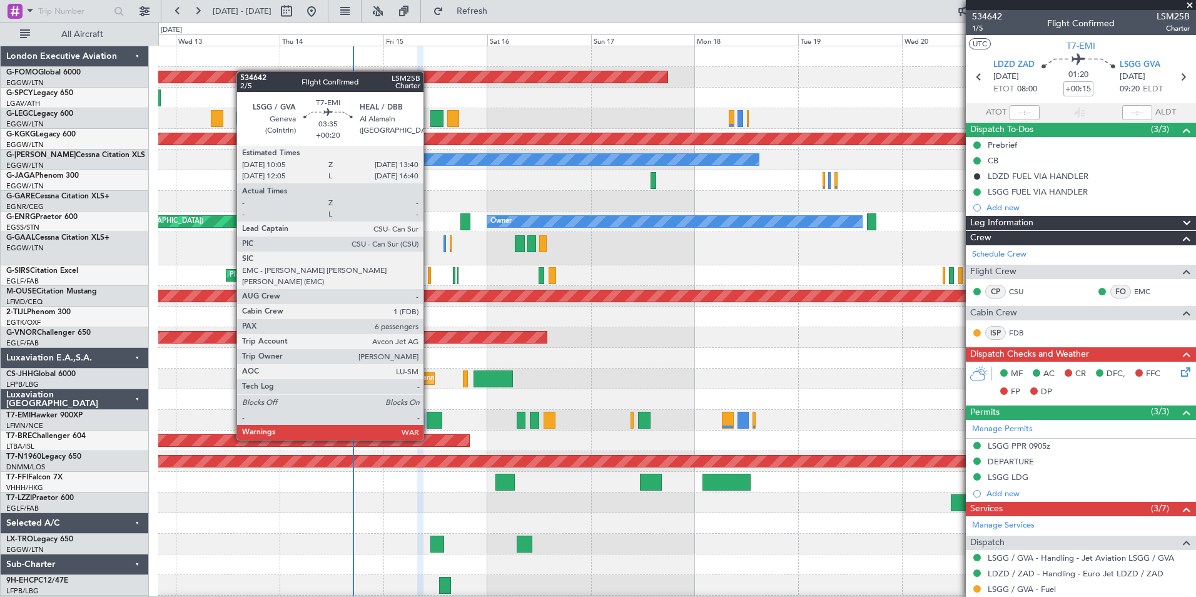
click at [429, 416] on div at bounding box center [435, 420] width 16 height 17
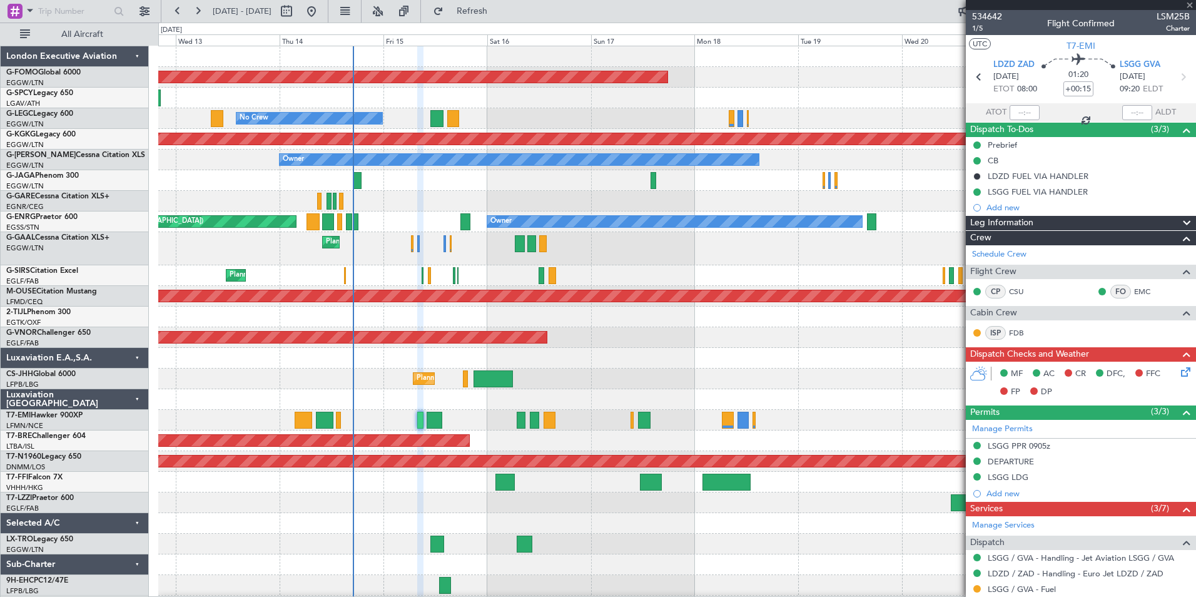
type input "+00:20"
type input "6"
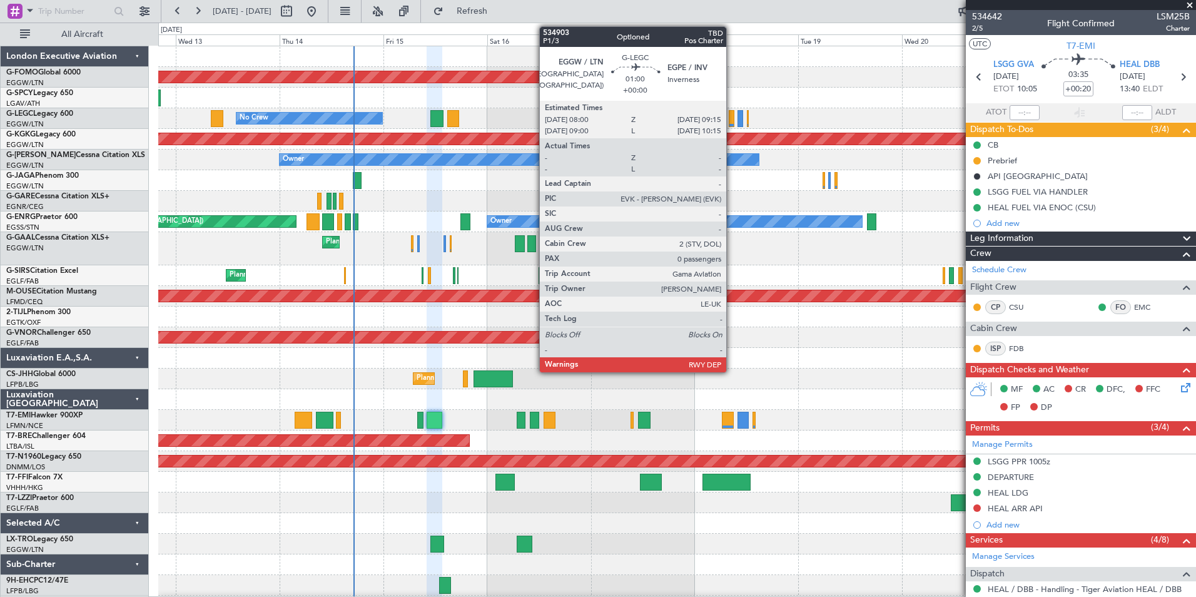
click at [732, 119] on div at bounding box center [732, 118] width 6 height 17
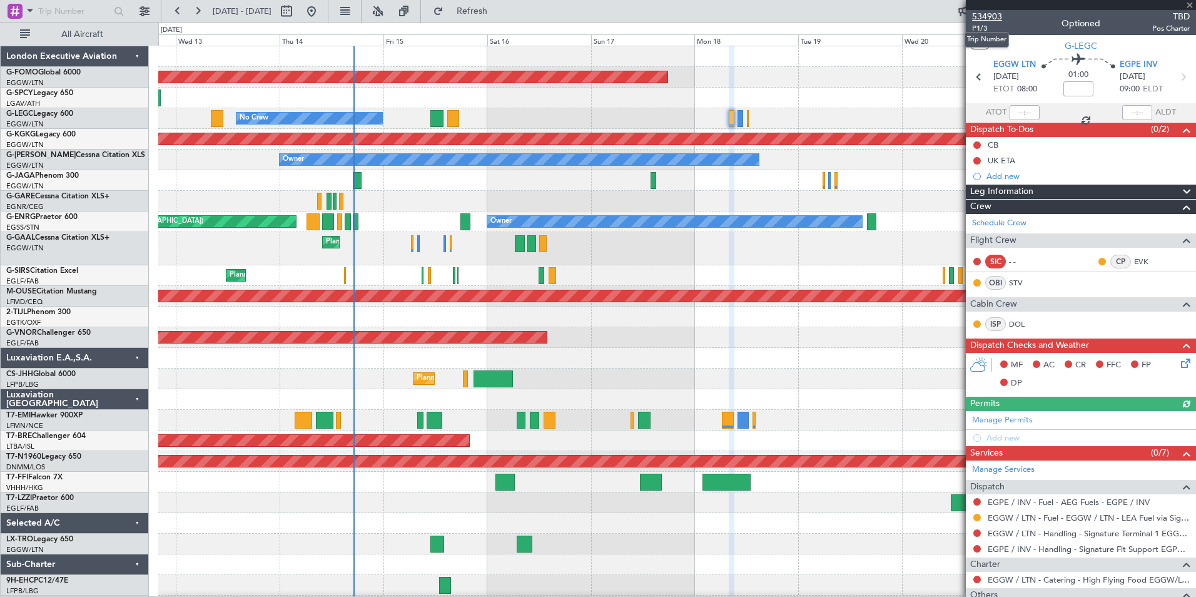
click at [998, 14] on span "534903" at bounding box center [987, 16] width 30 height 13
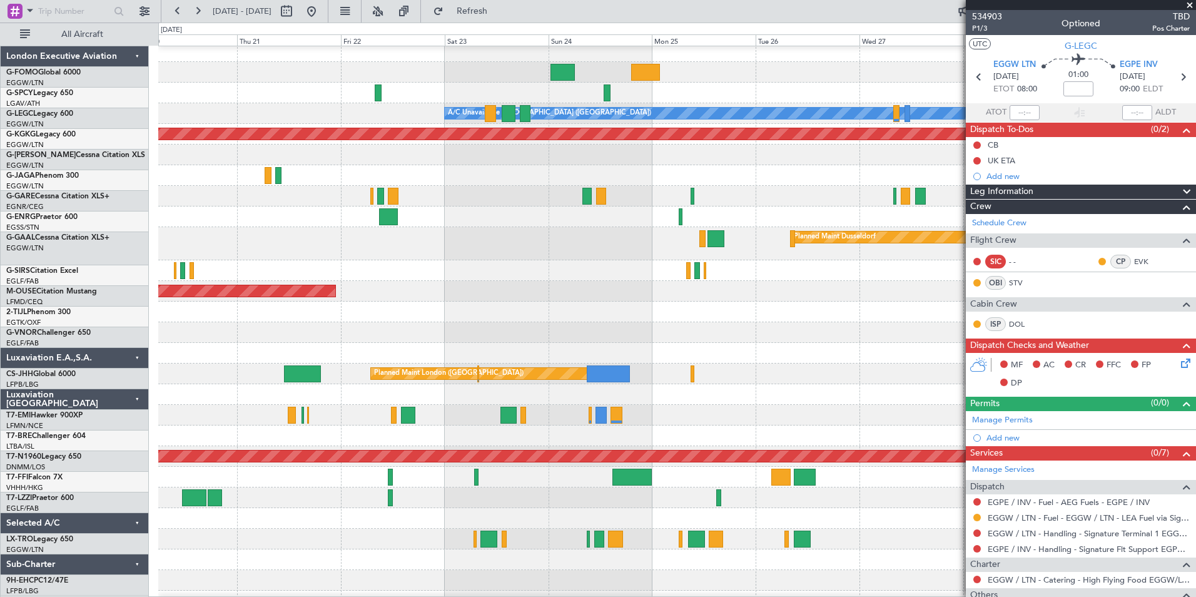
click at [0, 368] on html "[DATE] - [DATE] Refresh Quick Links All Aircraft Planned Maint Windsor Locks ([…" at bounding box center [598, 298] width 1196 height 597
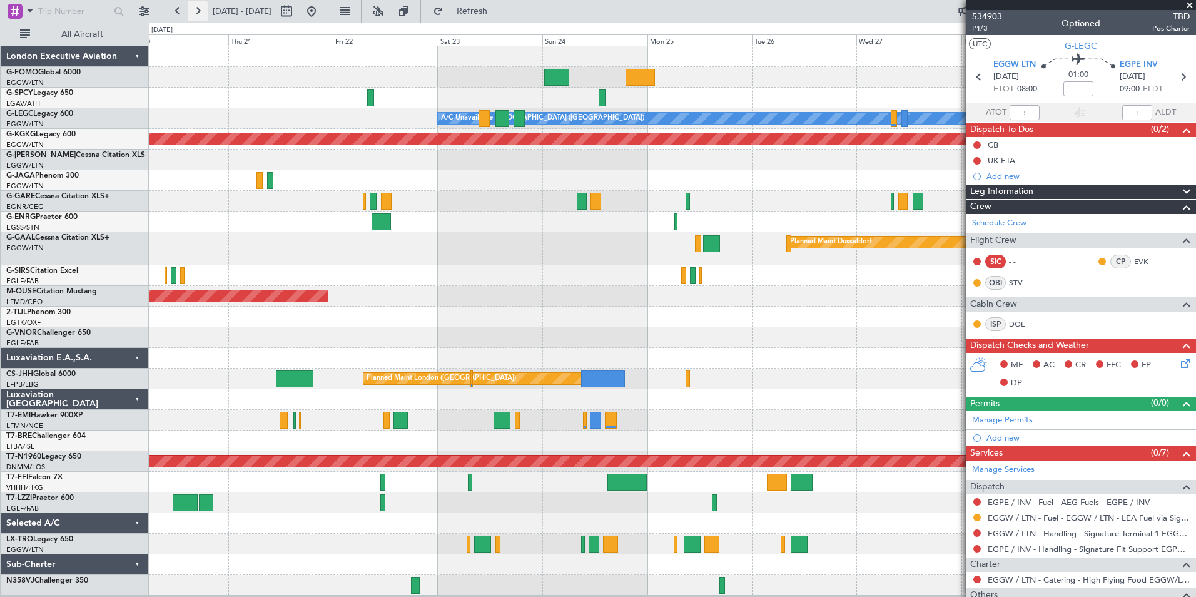
click at [198, 18] on button at bounding box center [198, 11] width 20 height 20
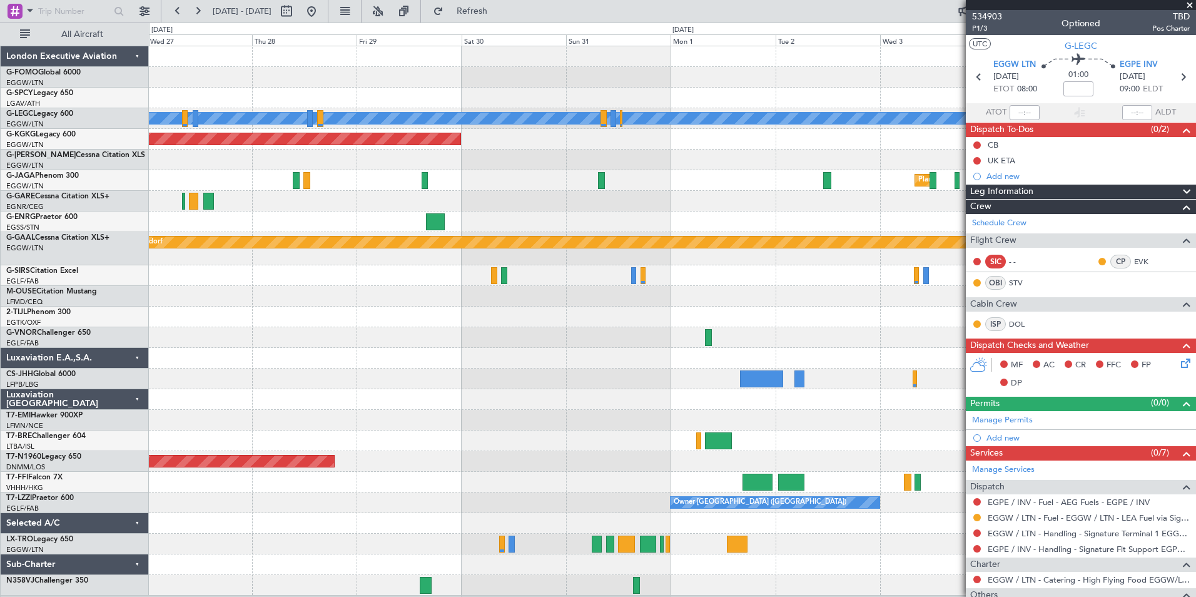
click at [719, 531] on div "A/C Unavailable [GEOGRAPHIC_DATA] ([GEOGRAPHIC_DATA]) AOG Maint [GEOGRAPHIC_DAT…" at bounding box center [672, 320] width 1047 height 549
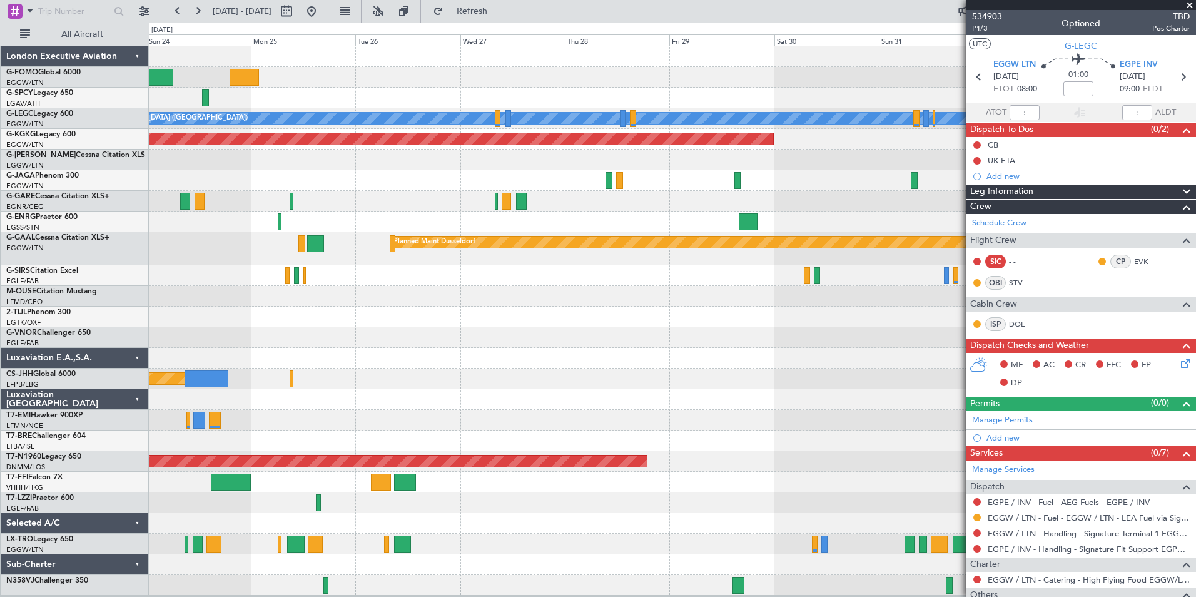
click at [815, 596] on html "[DATE] - [DATE] Refresh Quick Links All Aircraft A/C Unavailable [GEOGRAPHIC_DA…" at bounding box center [598, 298] width 1196 height 597
click at [402, 196] on div at bounding box center [672, 201] width 1047 height 21
click at [183, 17] on button at bounding box center [178, 11] width 20 height 20
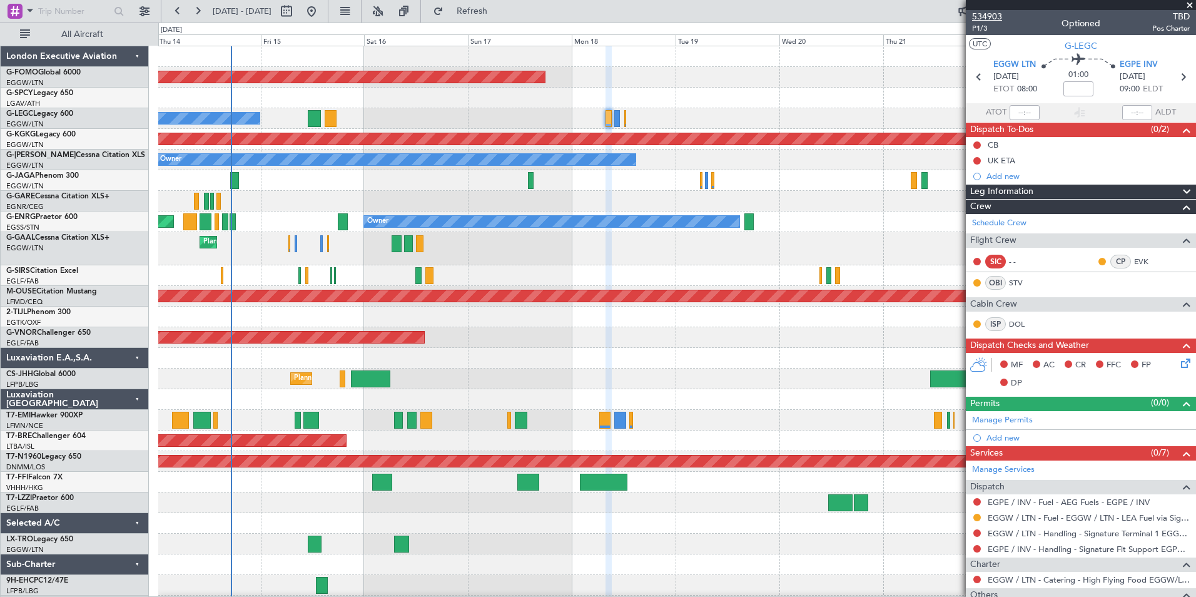
click at [980, 11] on span "534903" at bounding box center [987, 16] width 30 height 13
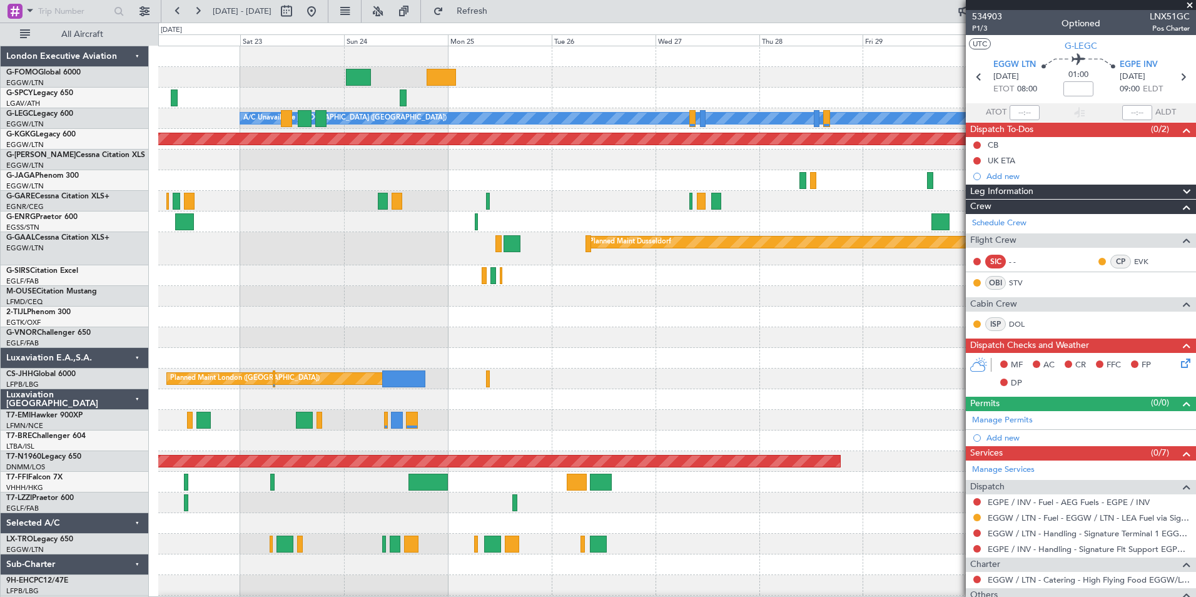
click at [0, 498] on html "[DATE] - [DATE] Refresh Quick Links All Aircraft A/C Unavailable [GEOGRAPHIC_DA…" at bounding box center [598, 298] width 1196 height 597
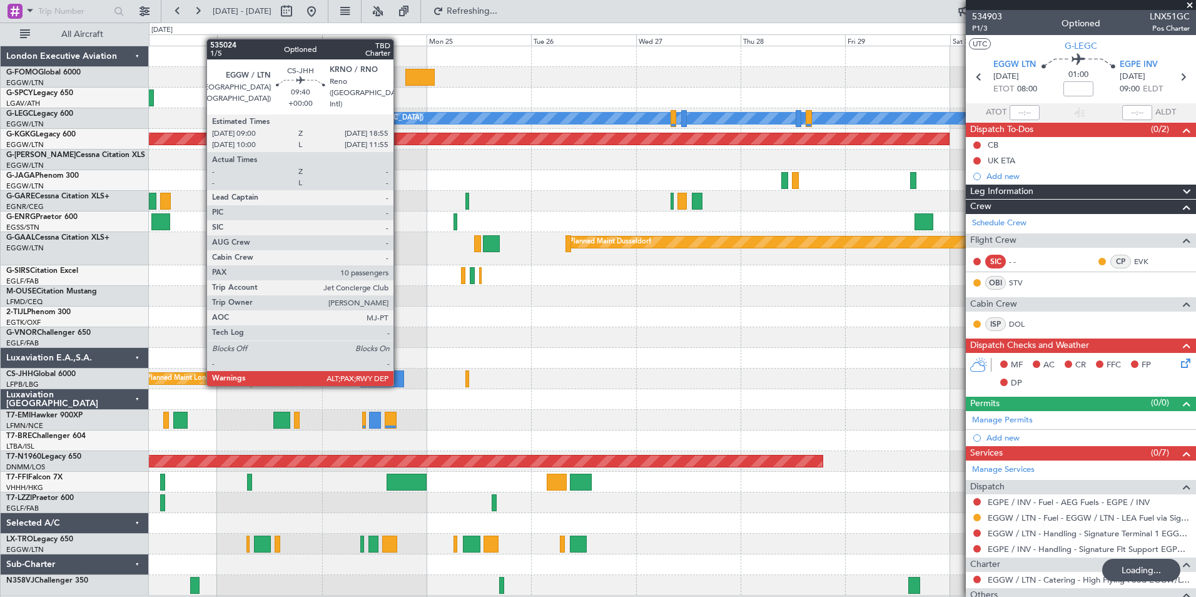
click at [399, 385] on div at bounding box center [382, 378] width 44 height 17
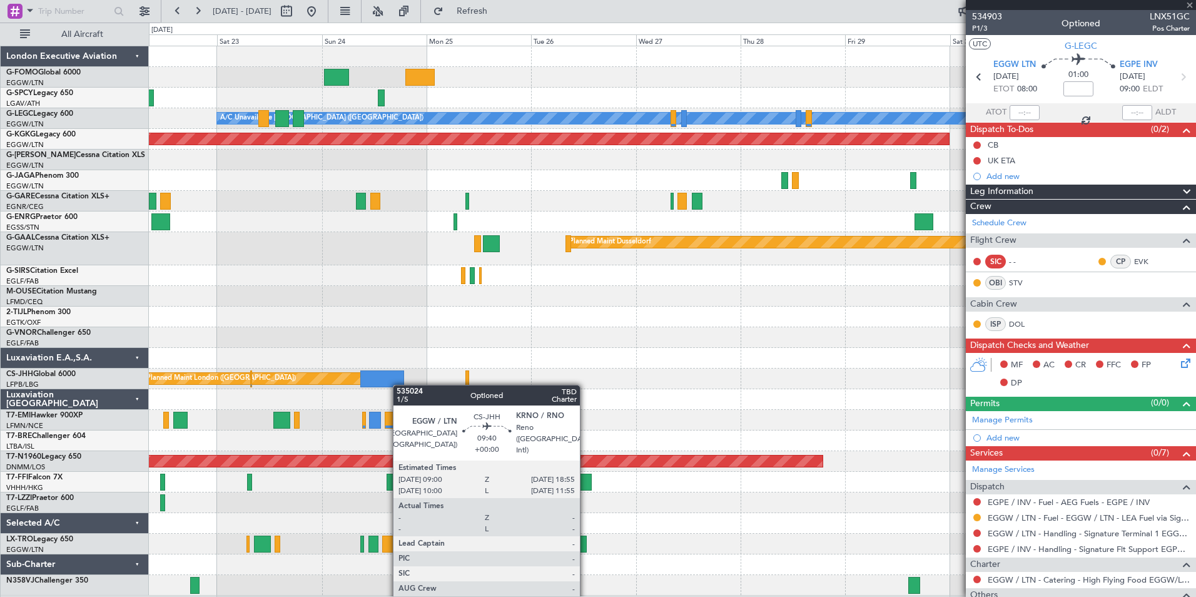
type input "10"
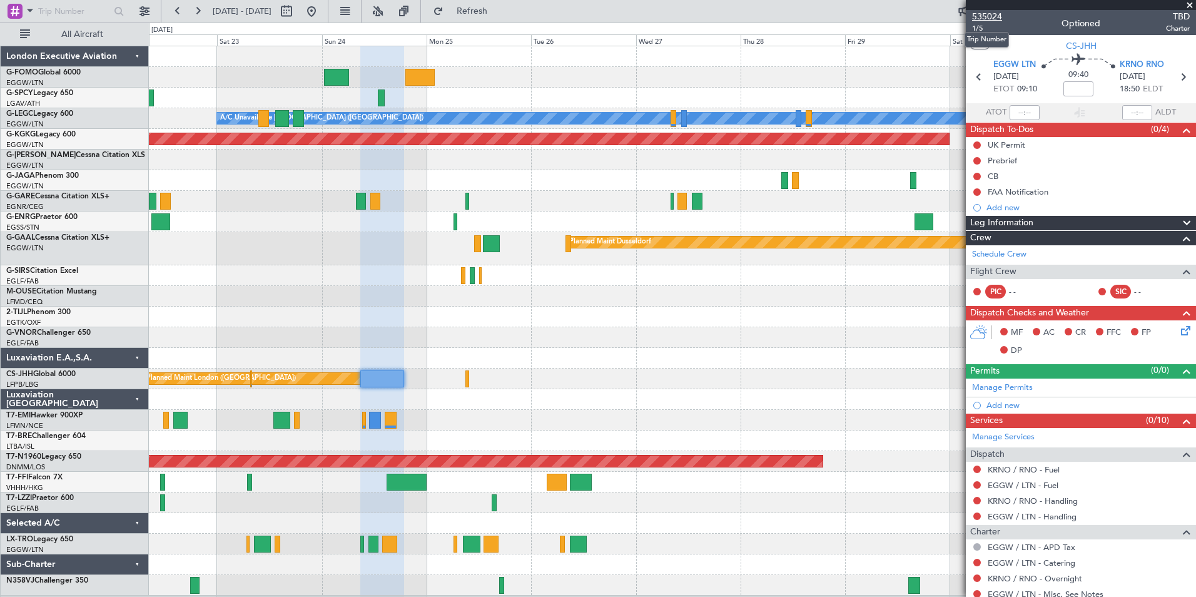
click at [1000, 21] on span "535024" at bounding box center [987, 16] width 30 height 13
click at [175, 7] on button at bounding box center [178, 11] width 20 height 20
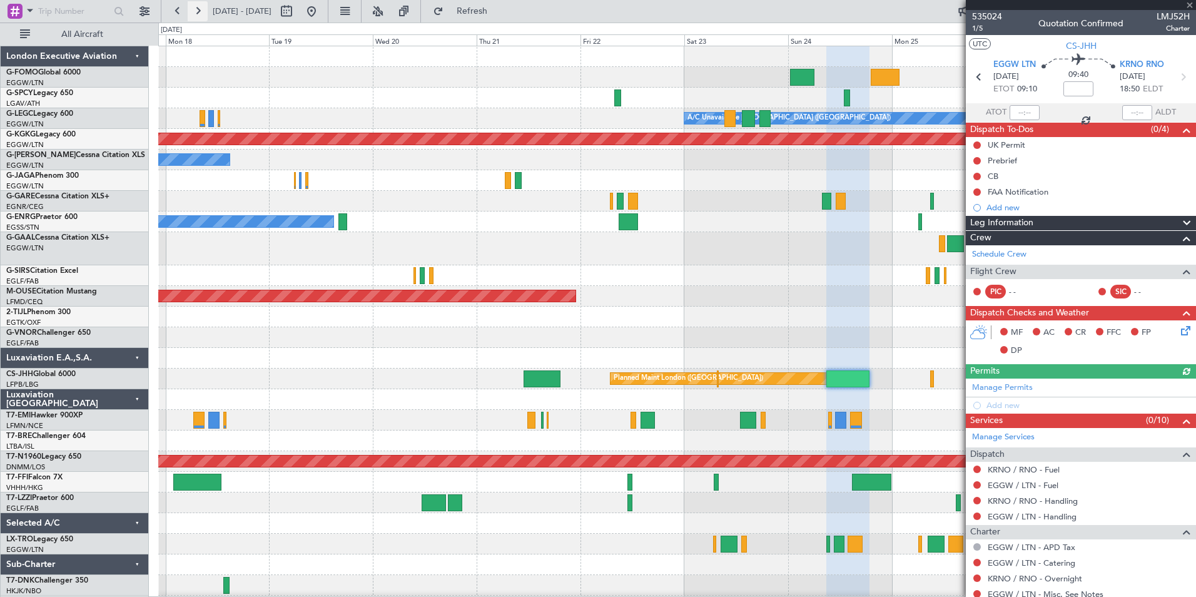
click at [199, 13] on button at bounding box center [198, 11] width 20 height 20
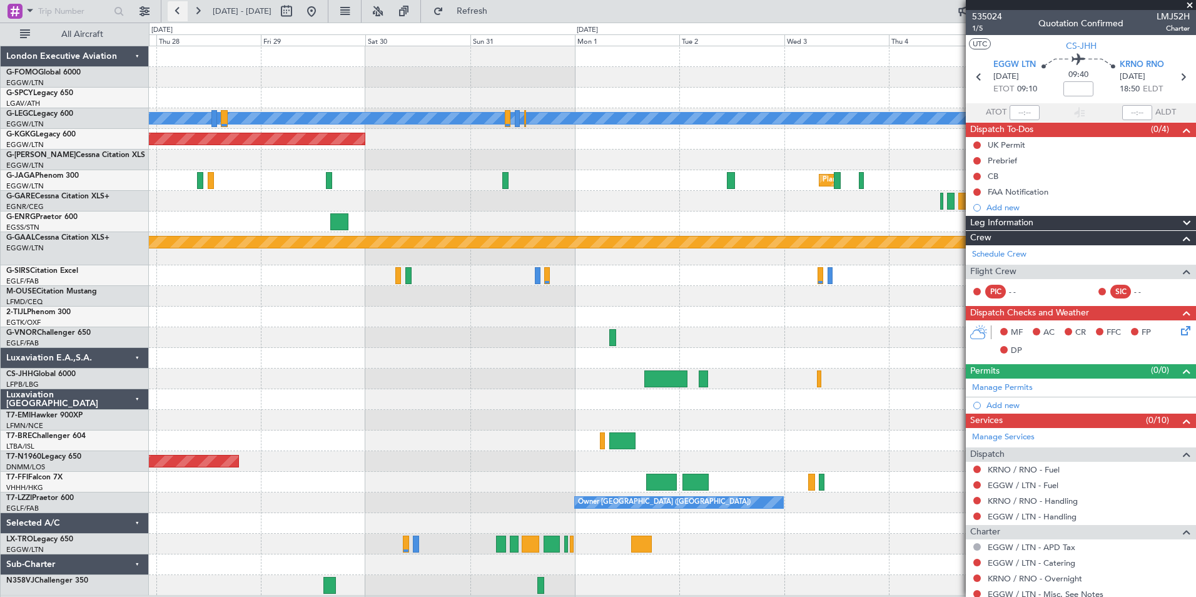
click at [182, 19] on button at bounding box center [178, 11] width 20 height 20
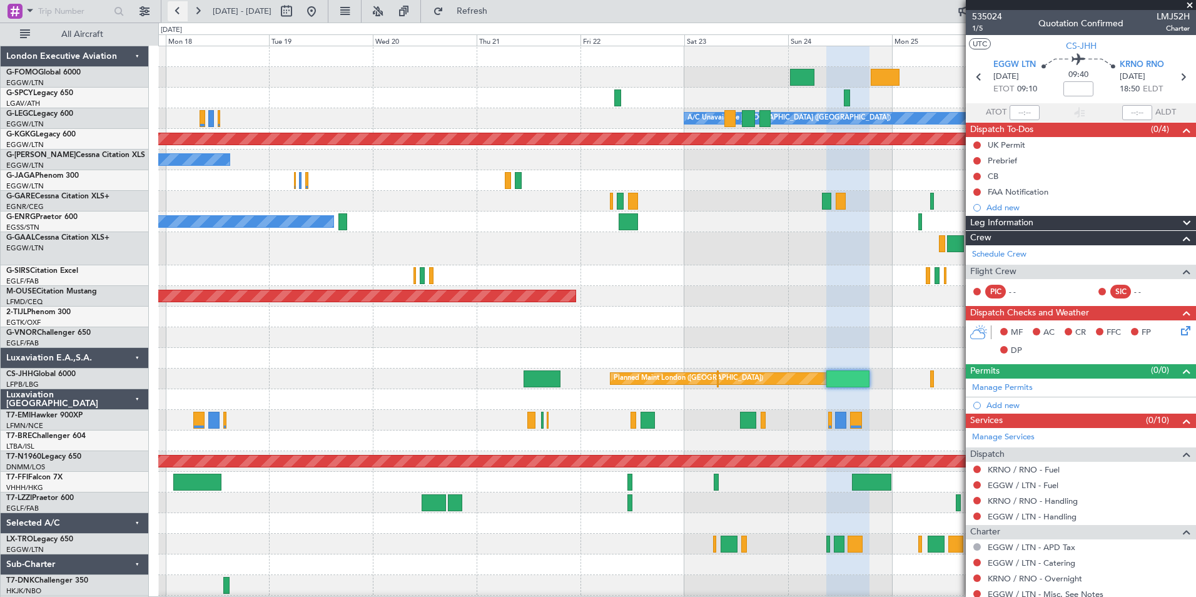
click at [182, 19] on button at bounding box center [178, 11] width 20 height 20
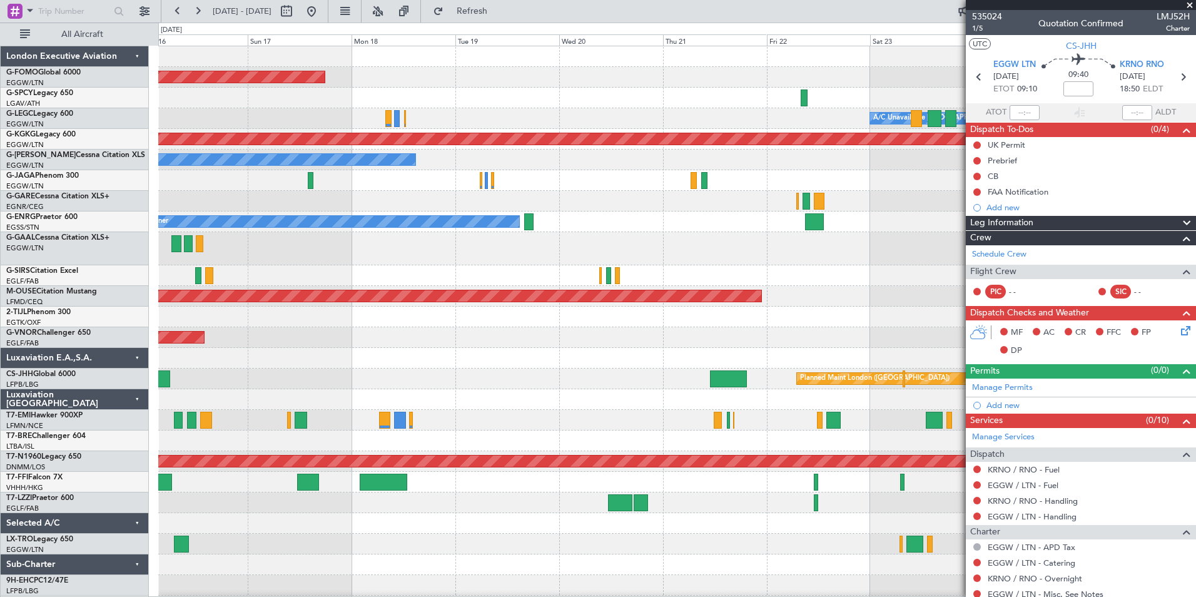
click at [200, 435] on div "Planned Maint Windsor Locks ([PERSON_NAME] Intl) A/C Unavailable [GEOGRAPHIC_DA…" at bounding box center [676, 341] width 1037 height 591
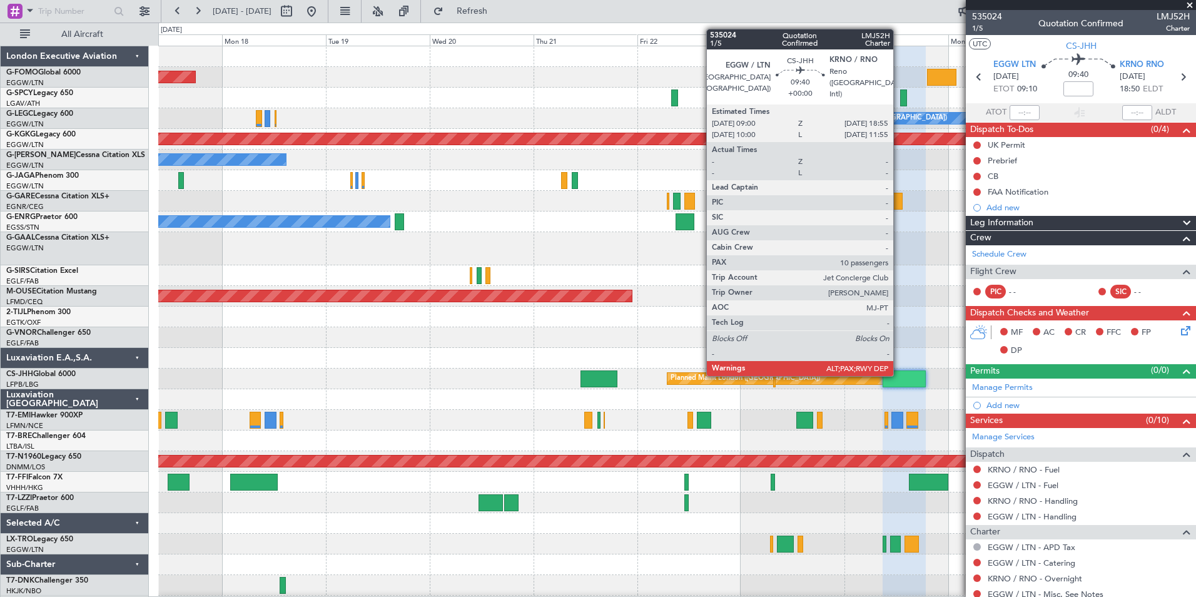
click at [899, 375] on div at bounding box center [904, 378] width 43 height 17
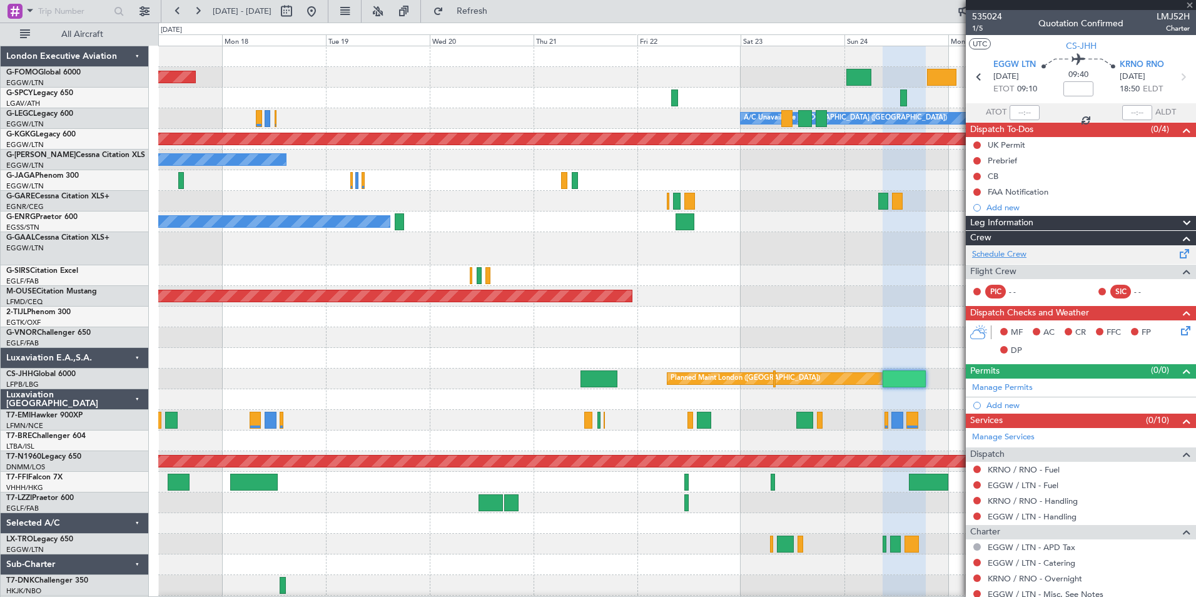
click at [1010, 258] on link "Schedule Crew" at bounding box center [999, 254] width 54 height 13
click at [995, 18] on span "535024" at bounding box center [987, 16] width 30 height 13
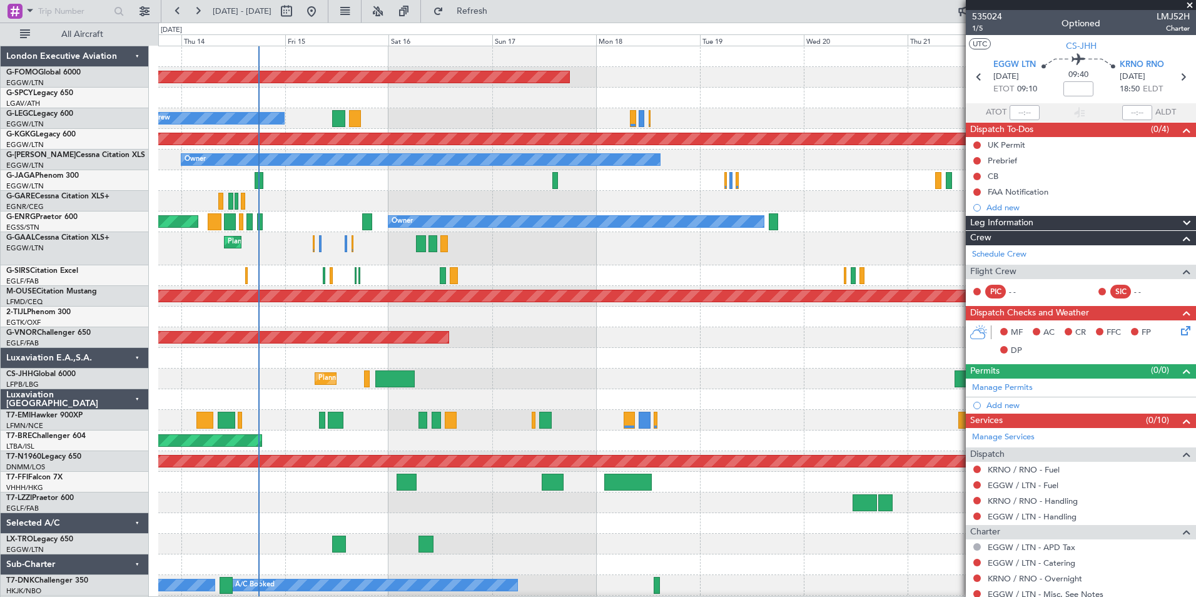
click at [799, 238] on div "Planned Maint Windsor Locks ([PERSON_NAME] Intl) A/C Unavailable [GEOGRAPHIC_DA…" at bounding box center [676, 331] width 1037 height 570
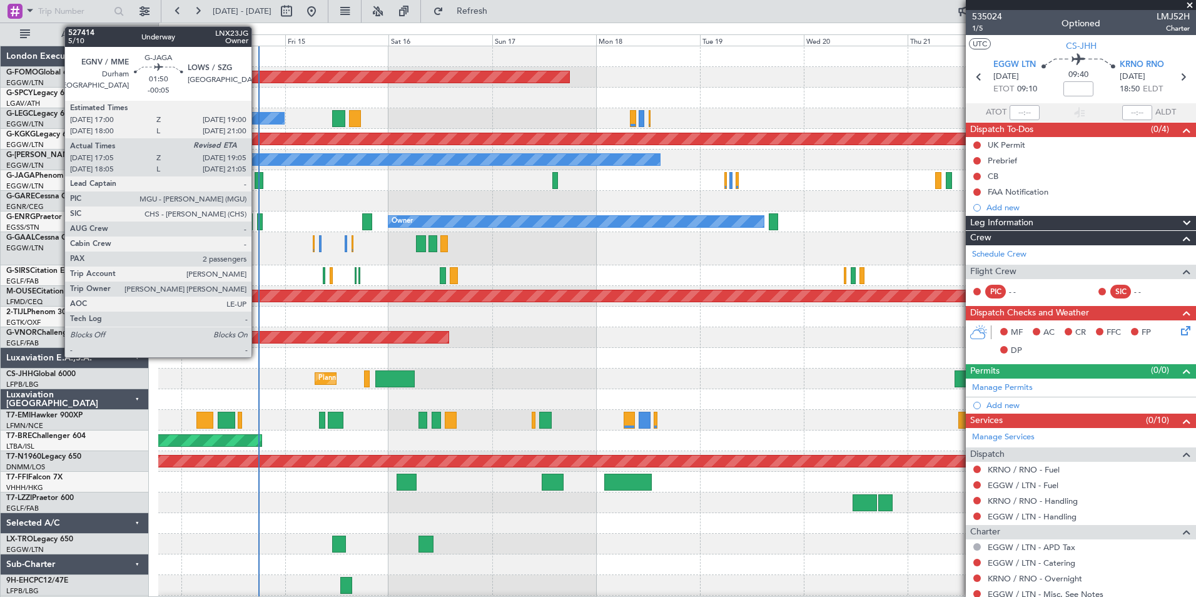
click at [257, 183] on div at bounding box center [259, 180] width 9 height 17
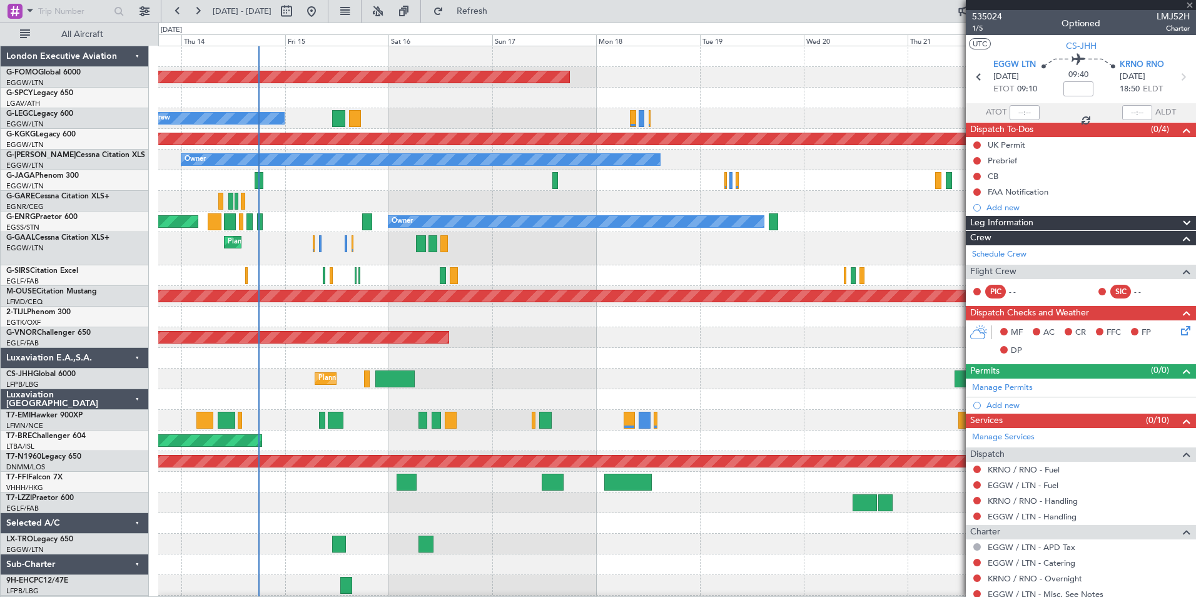
type input "-00:05"
type input "17:05"
type input "2"
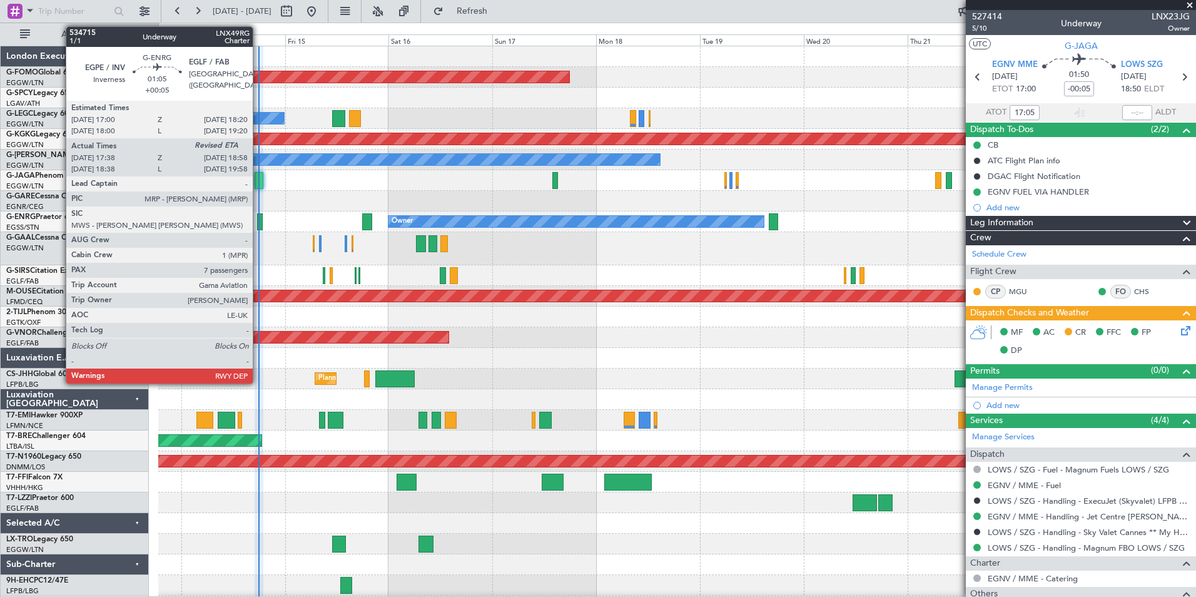
click at [258, 216] on div at bounding box center [260, 221] width 6 height 17
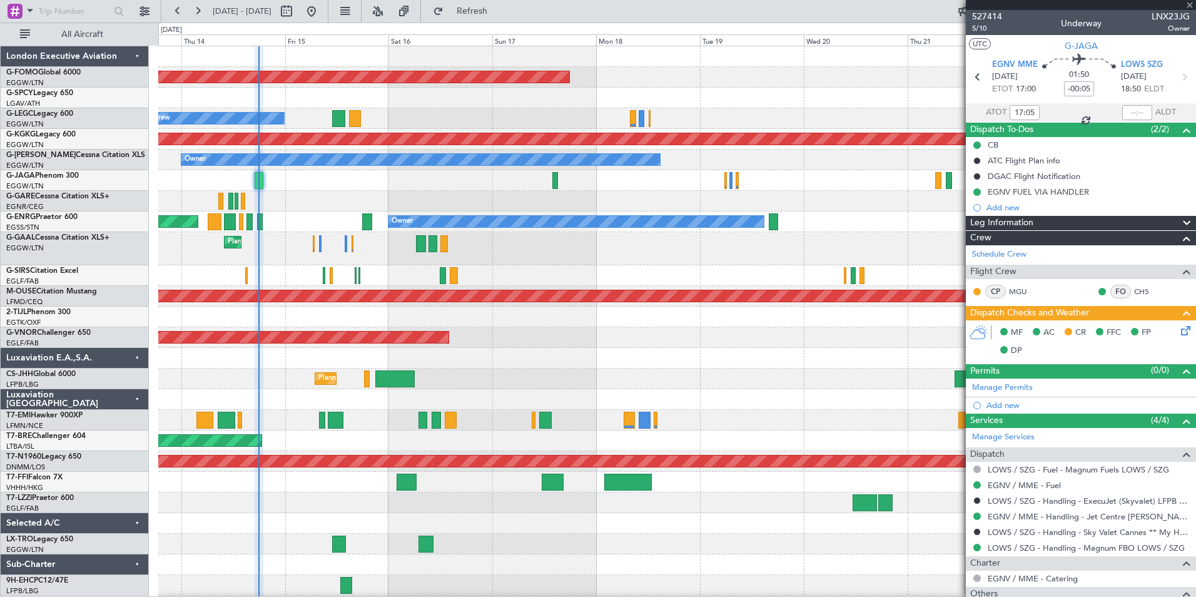
type input "+00:05"
type input "17:38"
type input "7"
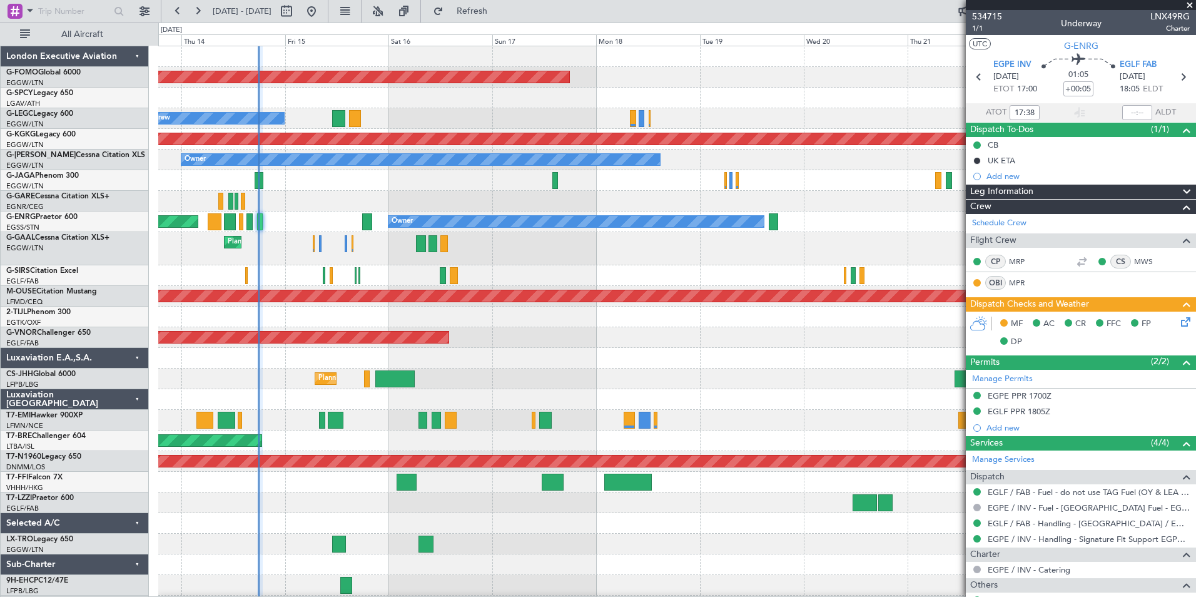
scroll to position [39, 0]
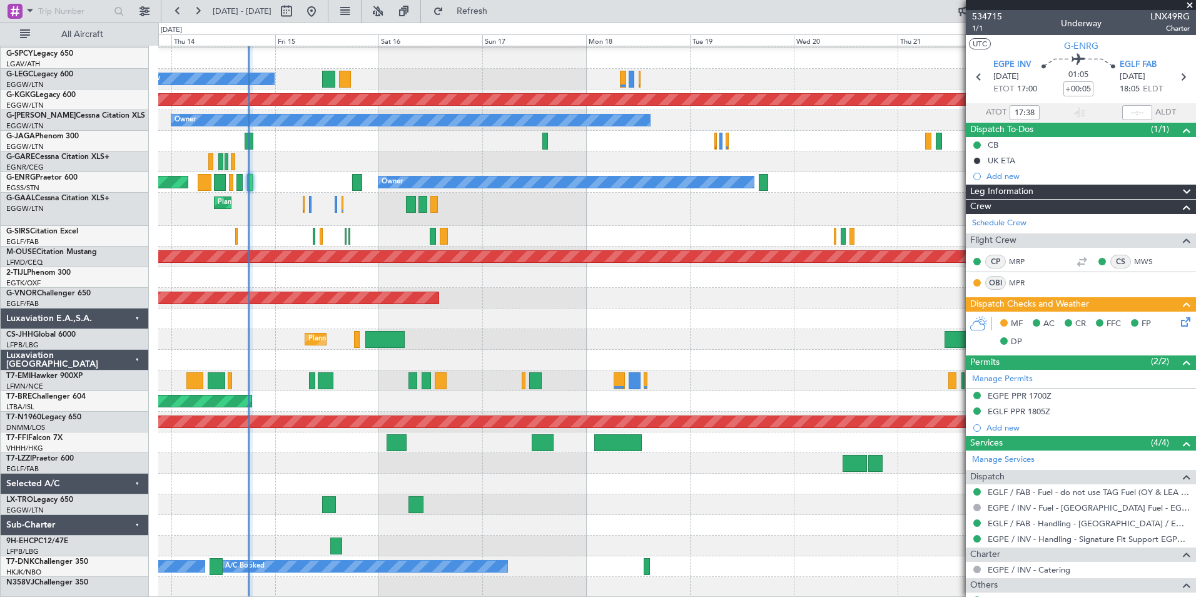
click at [251, 370] on div "Planned Maint Windsor Locks ([PERSON_NAME] Intl) A/C Unavailable [GEOGRAPHIC_DA…" at bounding box center [676, 302] width 1037 height 591
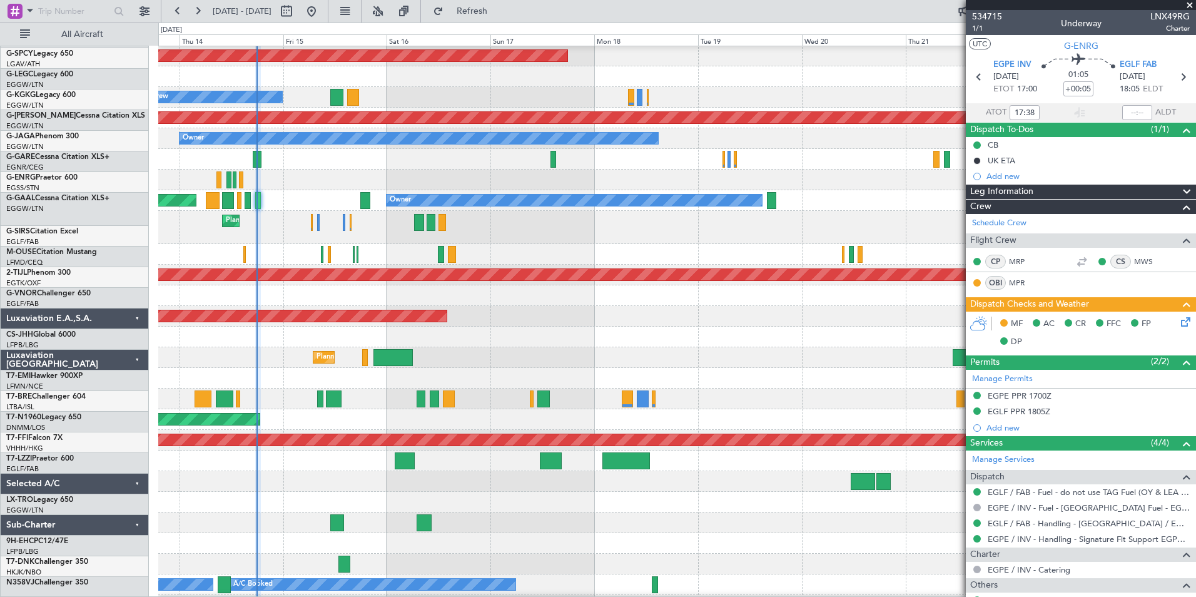
scroll to position [0, 0]
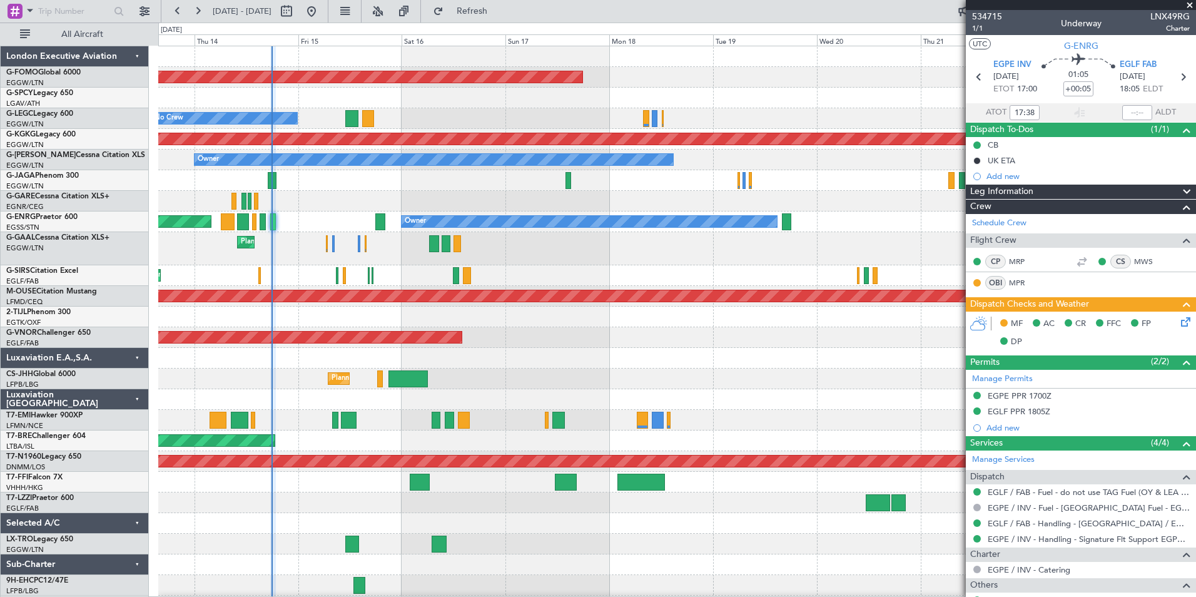
click at [278, 447] on div "Planned Maint Windsor Locks ([PERSON_NAME] Intl) A/C Unavailable [GEOGRAPHIC_DA…" at bounding box center [676, 341] width 1037 height 591
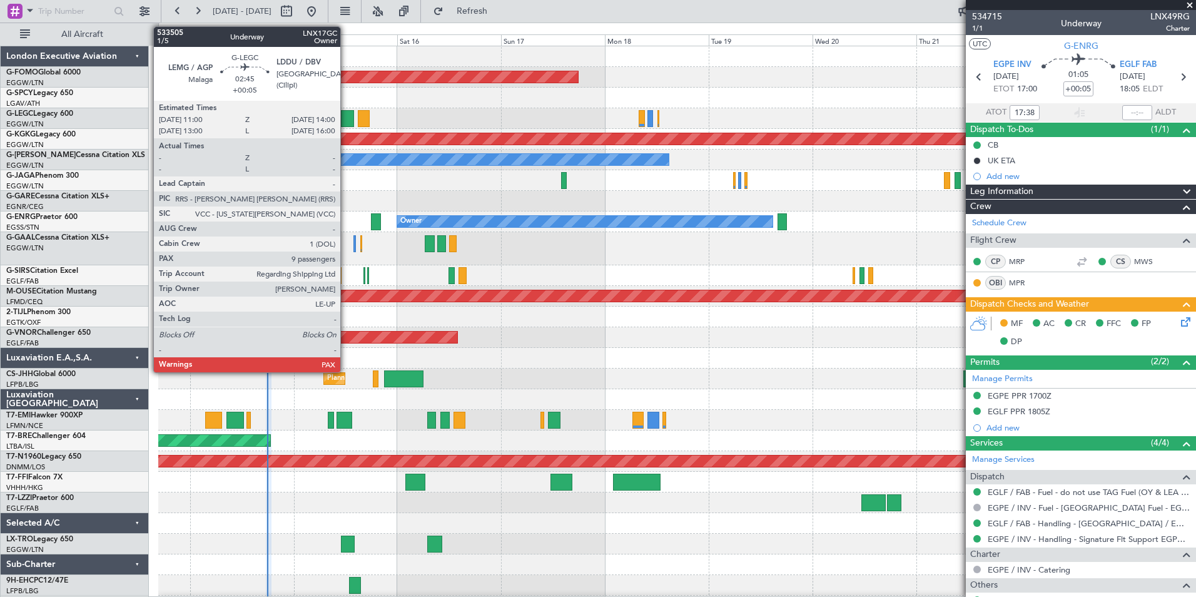
click at [346, 120] on div at bounding box center [347, 118] width 13 height 17
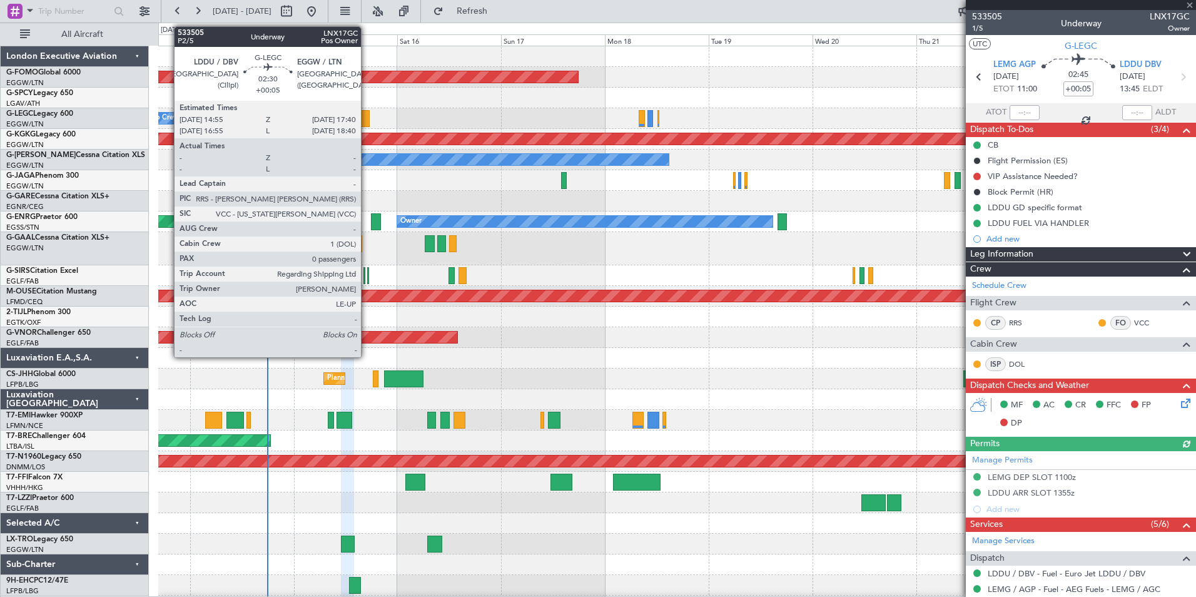
click at [367, 126] on div at bounding box center [364, 118] width 13 height 17
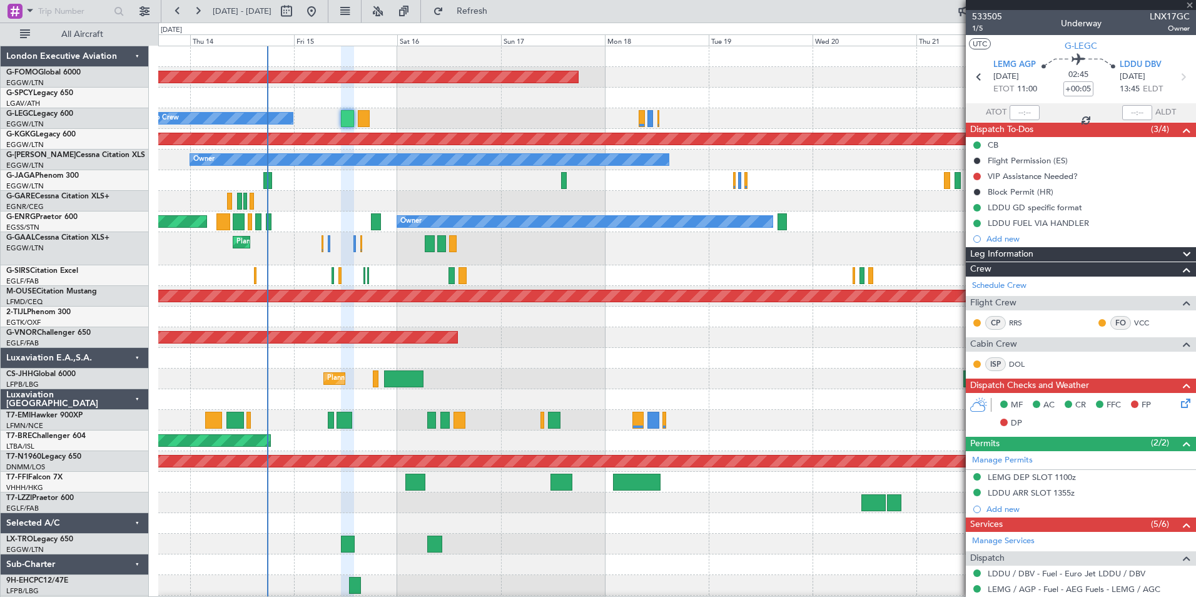
type input "0"
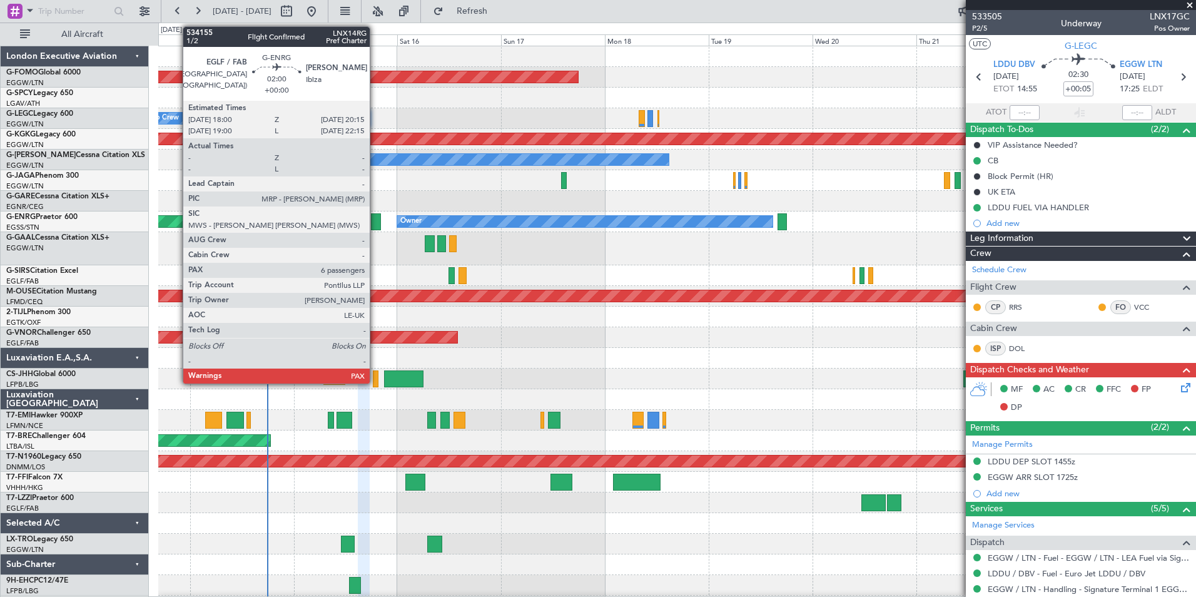
click at [375, 225] on div at bounding box center [376, 221] width 10 height 17
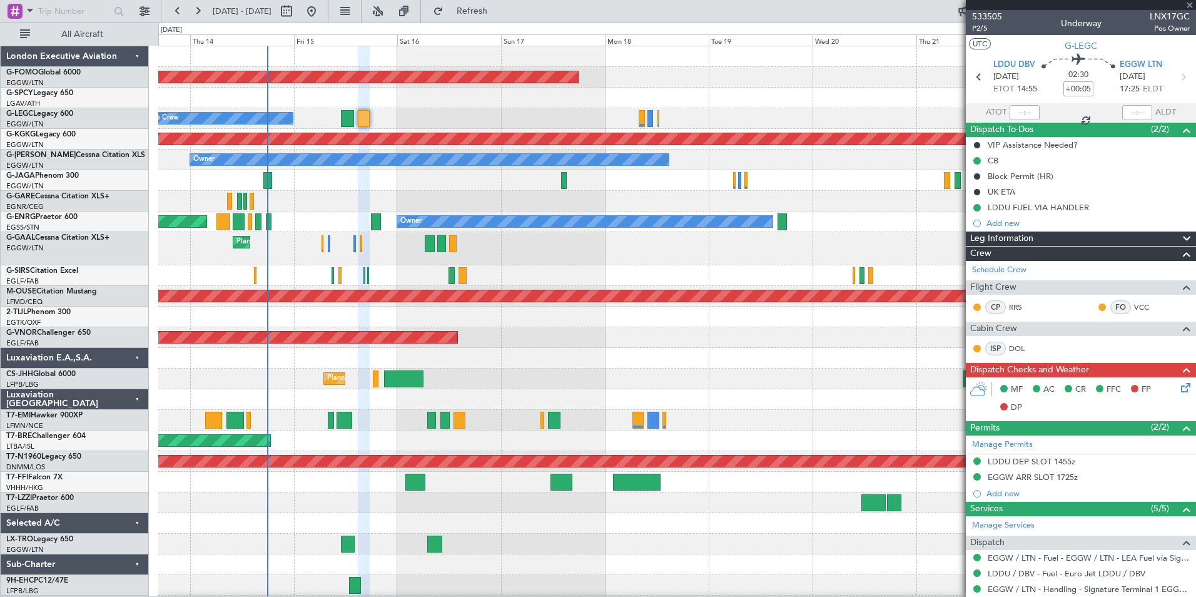
type input "8"
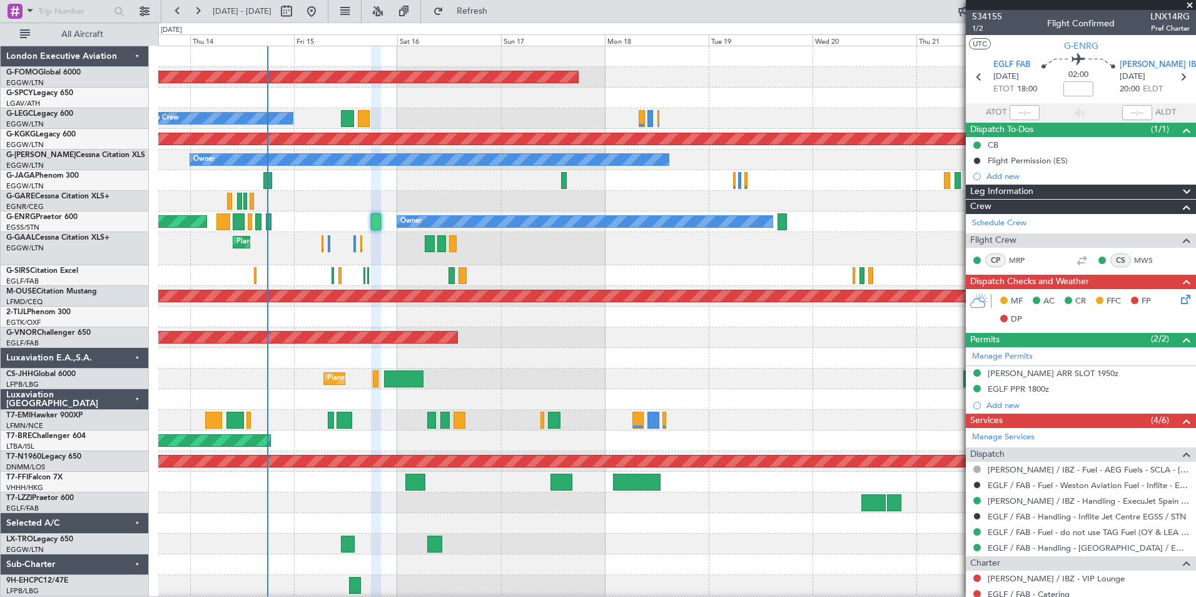
scroll to position [302, 0]
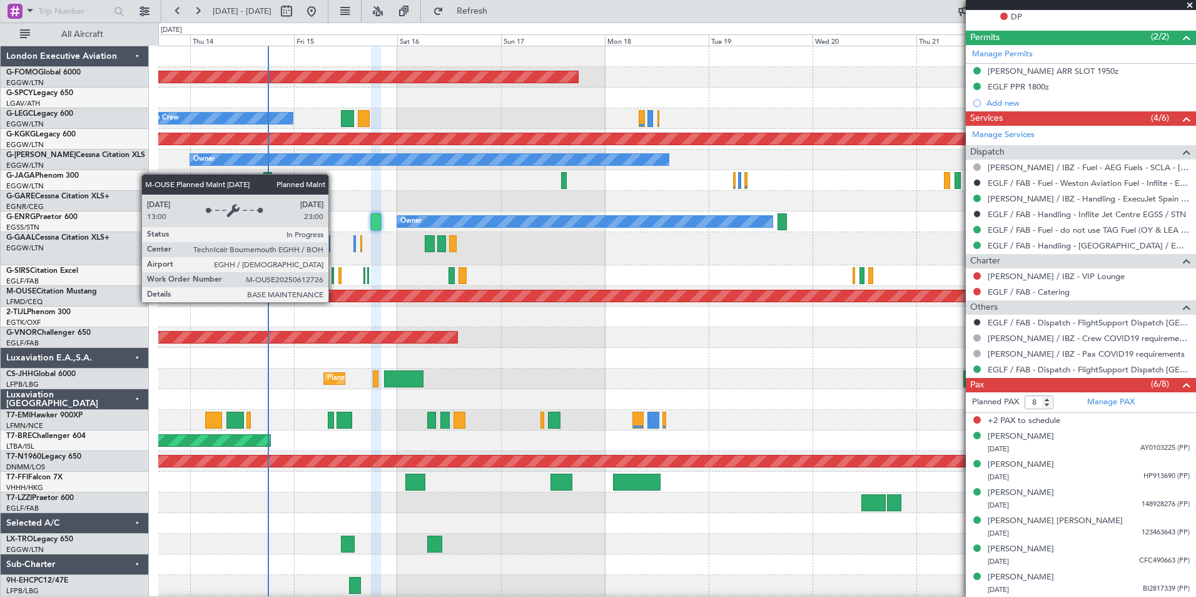
drag, startPoint x: 361, startPoint y: 382, endPoint x: 334, endPoint y: 302, distance: 85.1
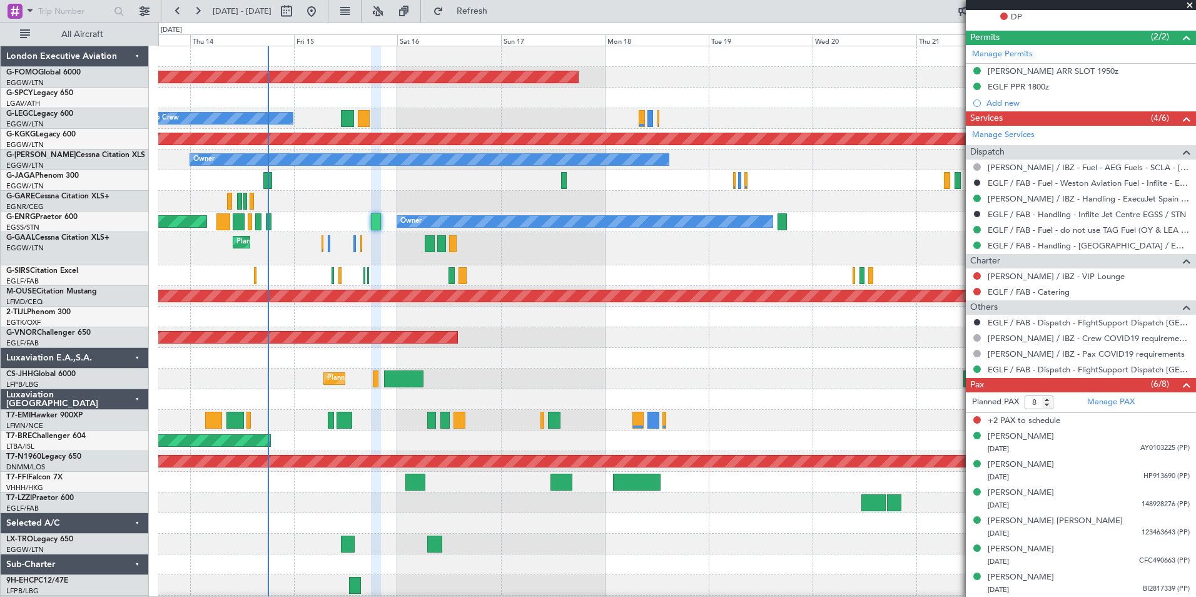
click at [374, 428] on div at bounding box center [676, 420] width 1037 height 21
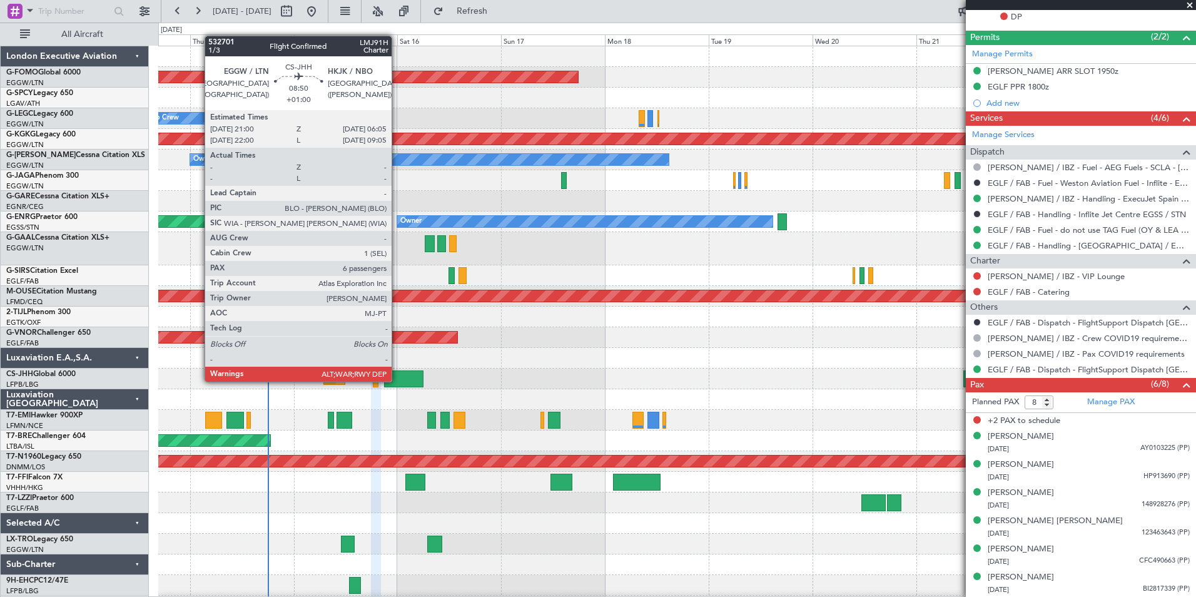
click at [397, 380] on div at bounding box center [403, 378] width 39 height 17
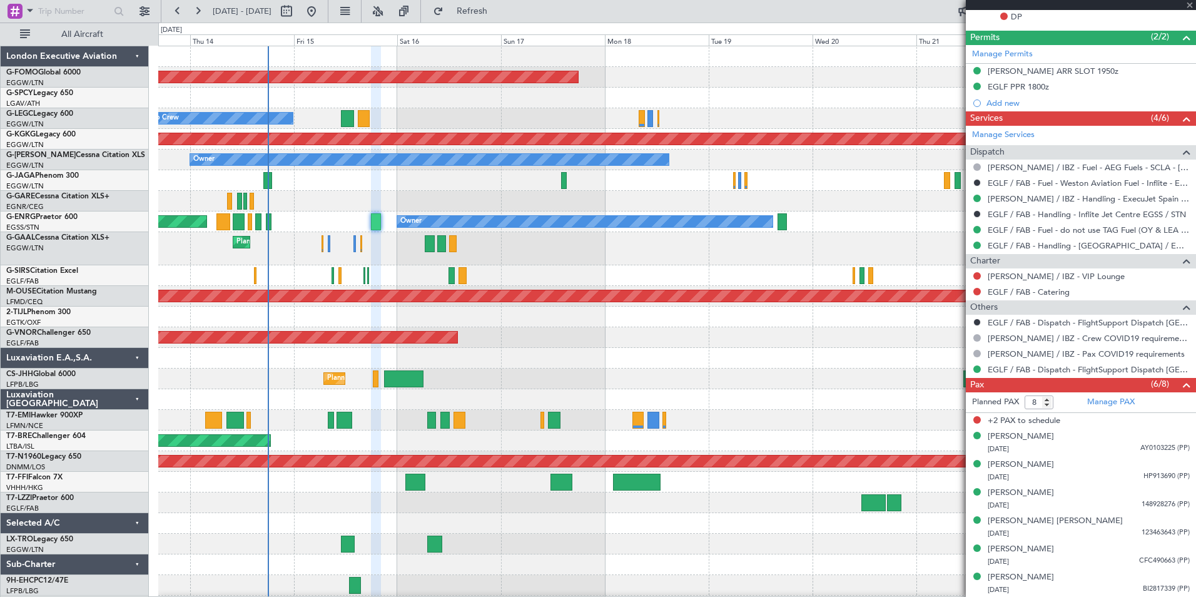
type input "+01:00"
type input "6"
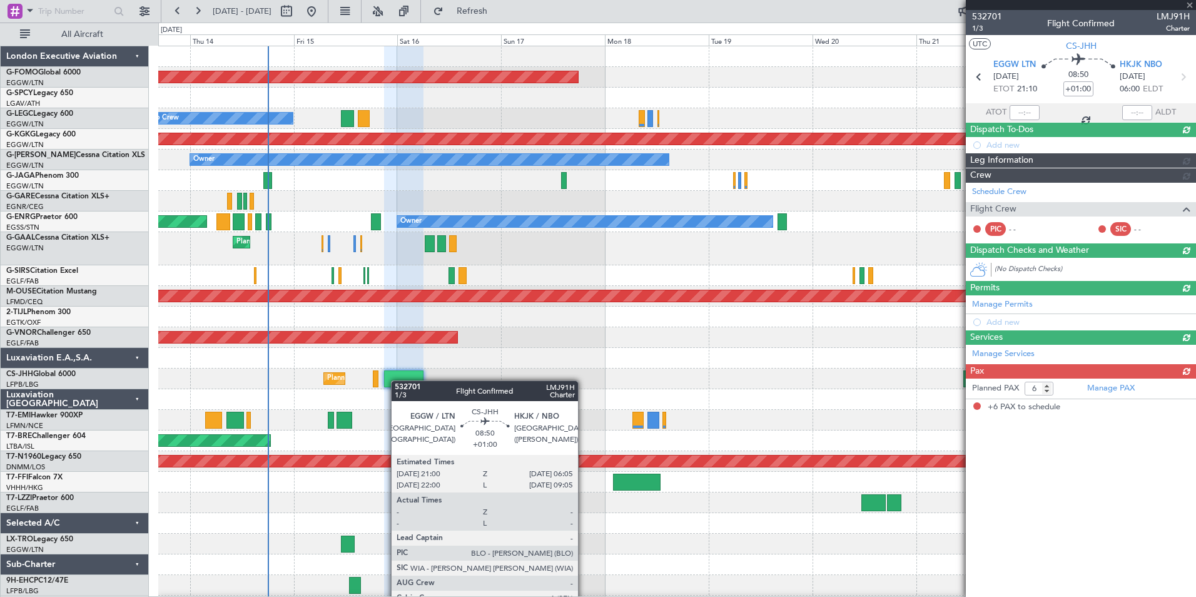
scroll to position [0, 0]
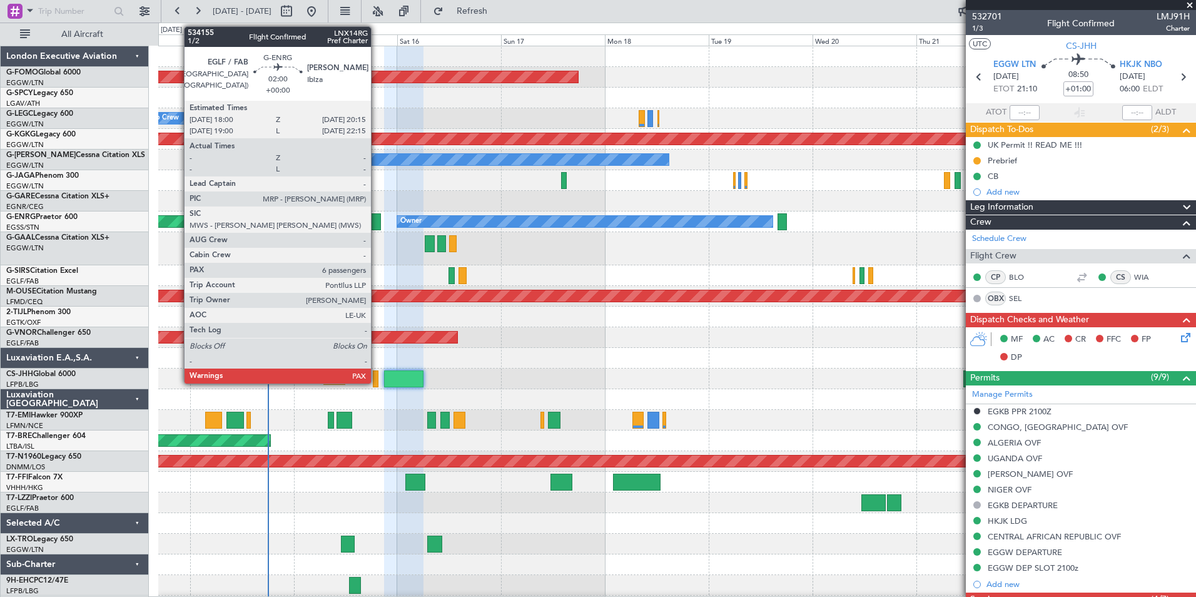
click at [377, 220] on div at bounding box center [376, 221] width 10 height 17
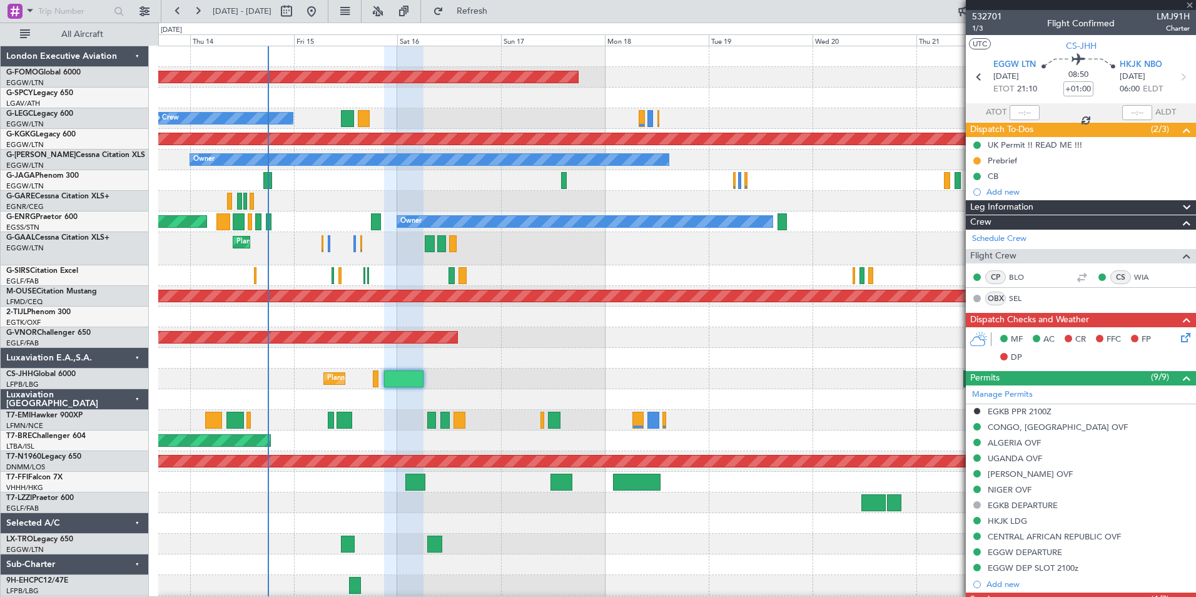
type input "8"
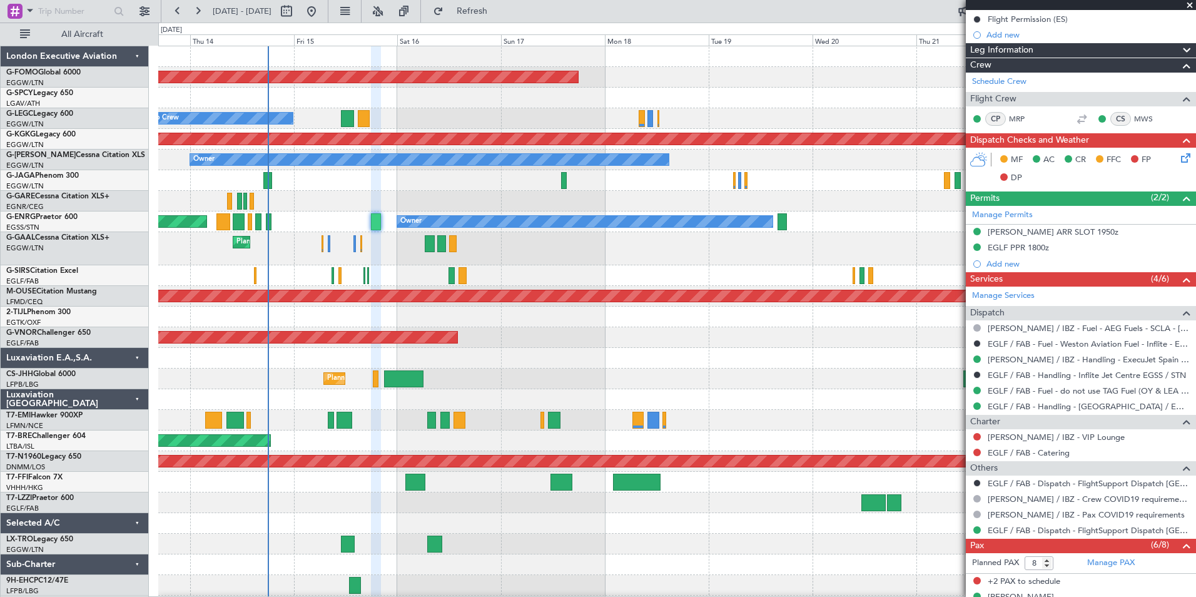
scroll to position [250, 0]
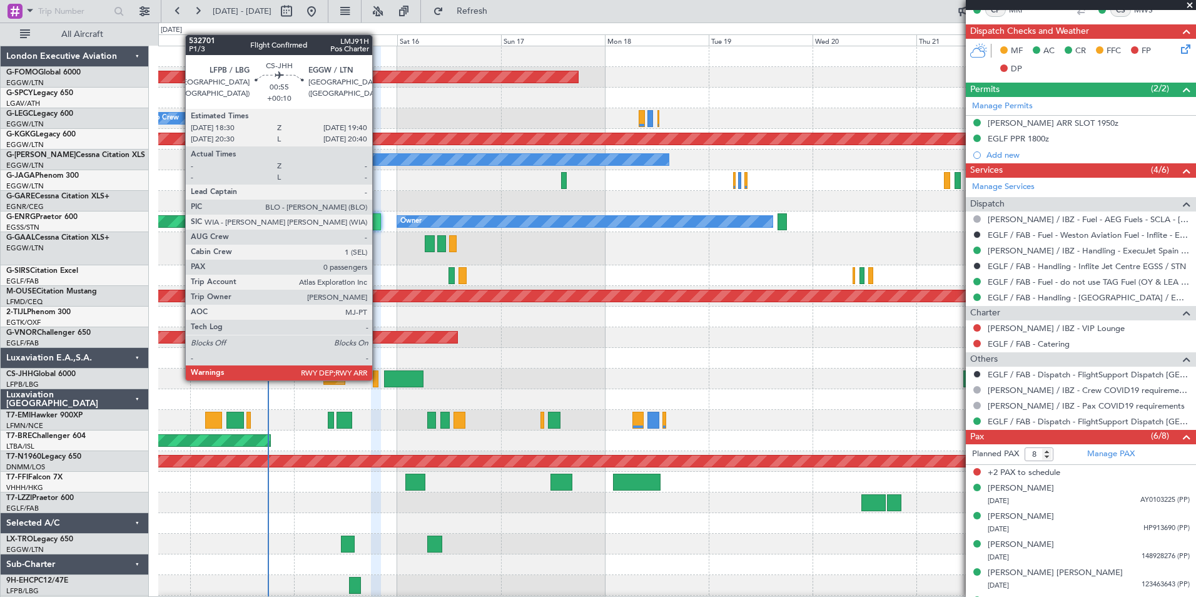
click at [378, 379] on div at bounding box center [376, 378] width 6 height 17
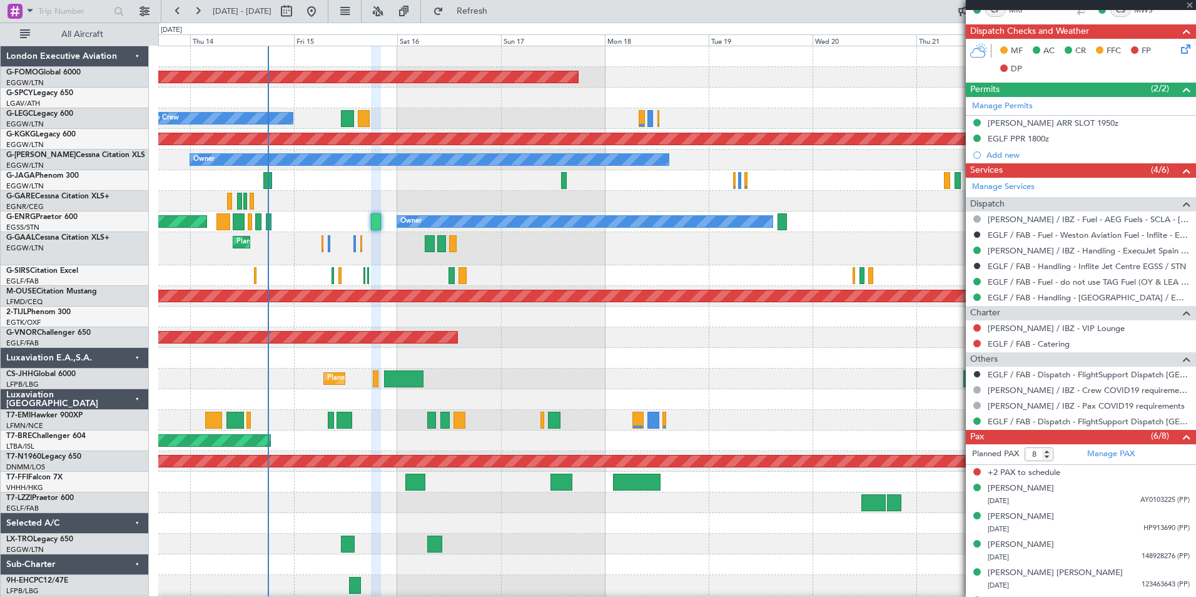
type input "+00:10"
type input "0"
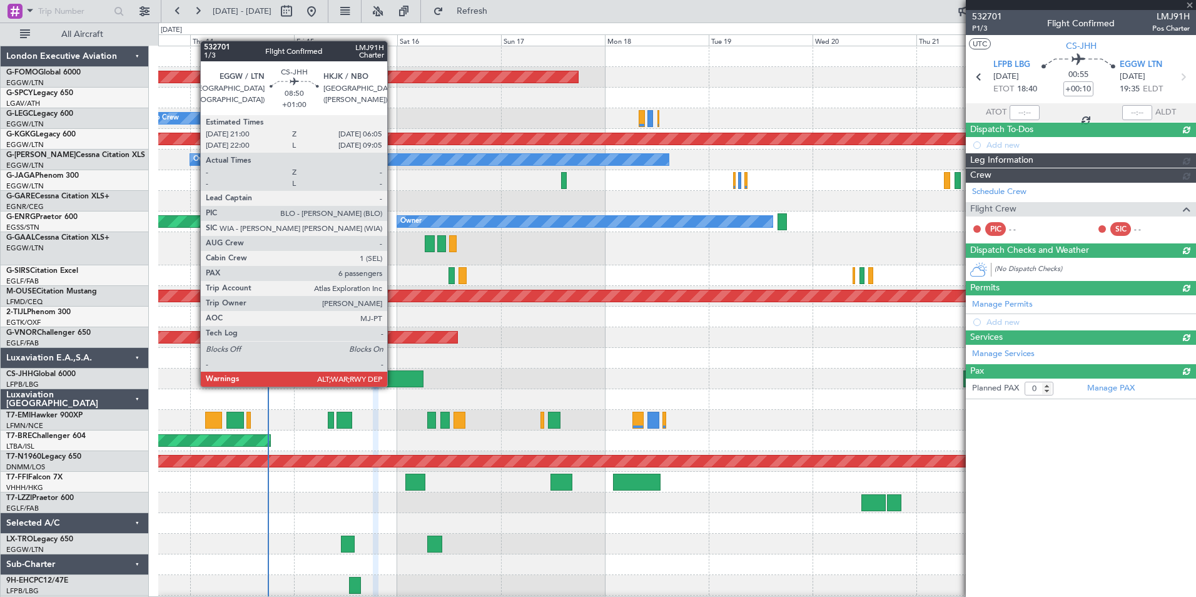
scroll to position [0, 0]
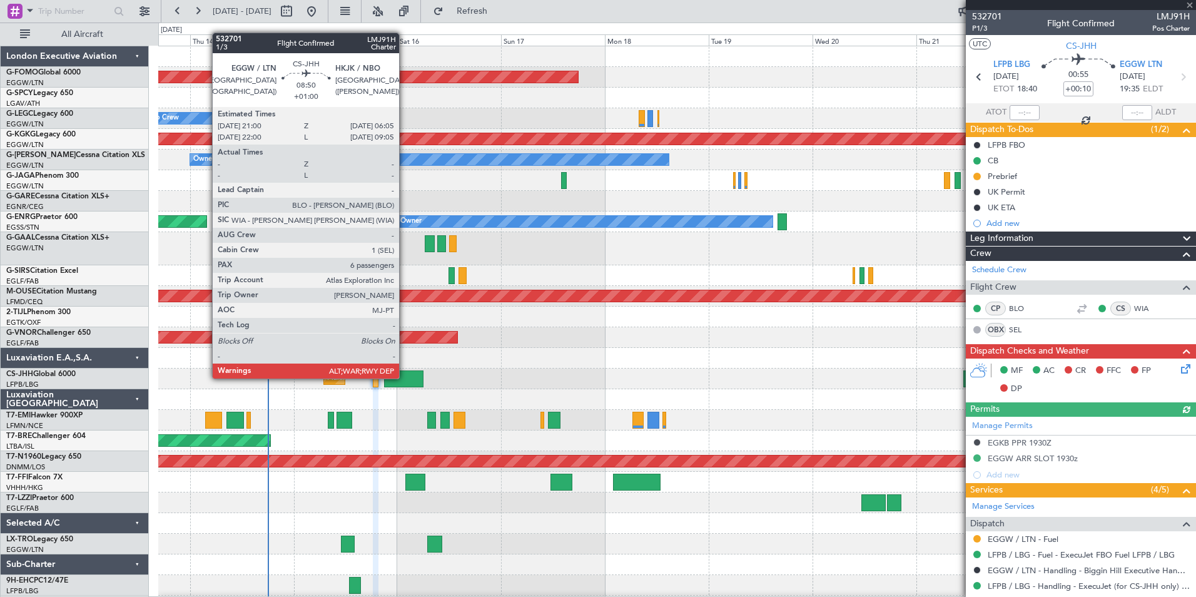
click at [405, 377] on div at bounding box center [403, 378] width 39 height 17
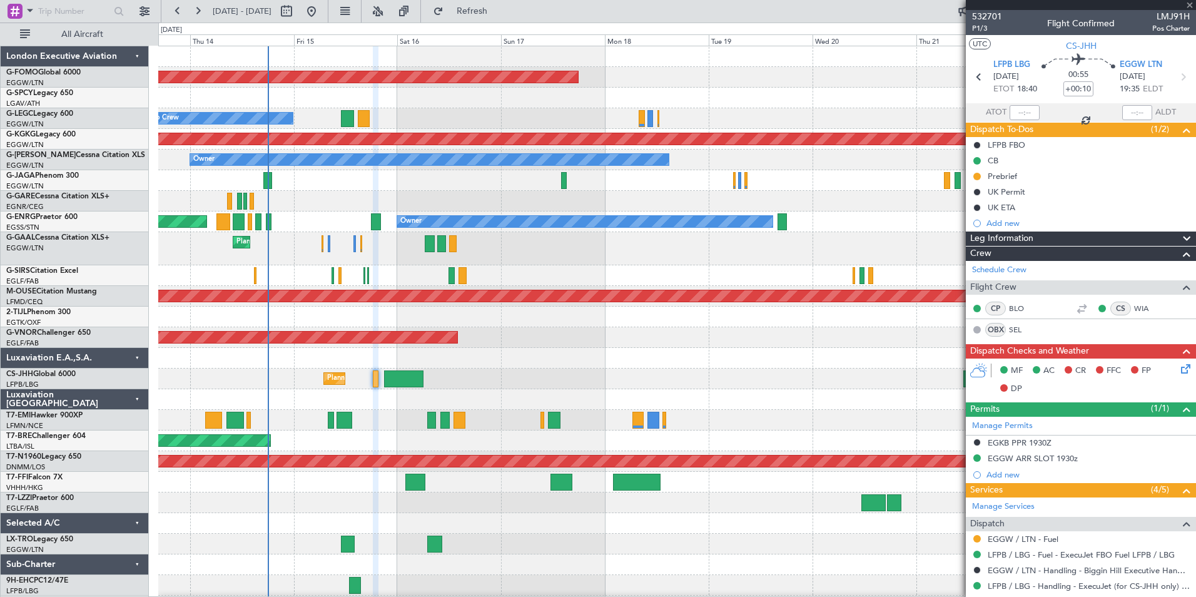
type input "+01:00"
type input "6"
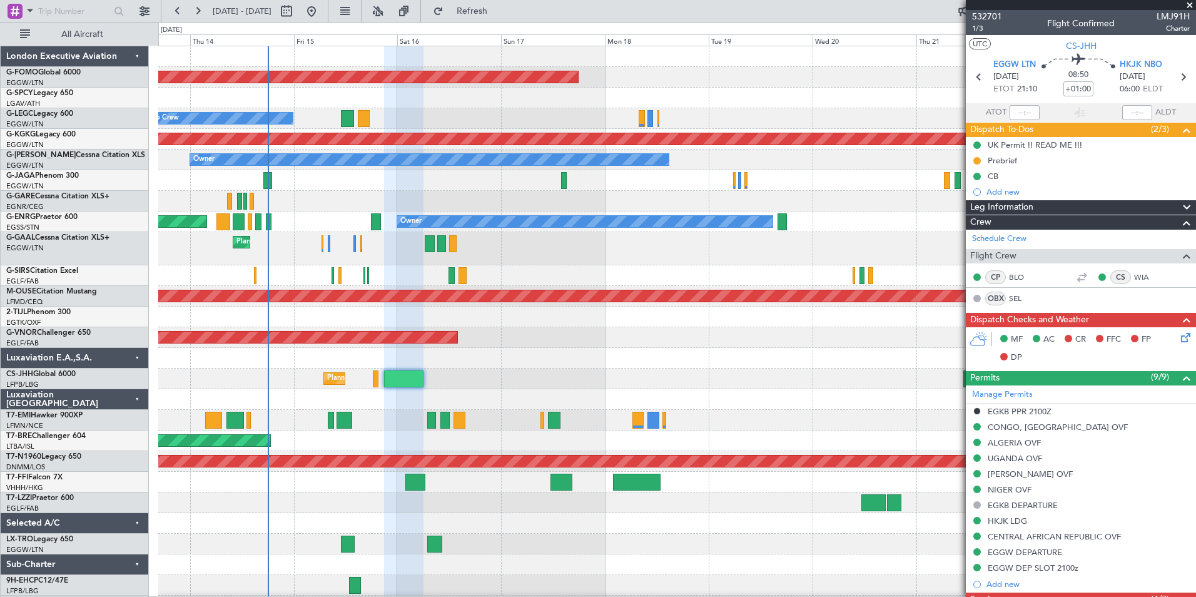
scroll to position [481, 0]
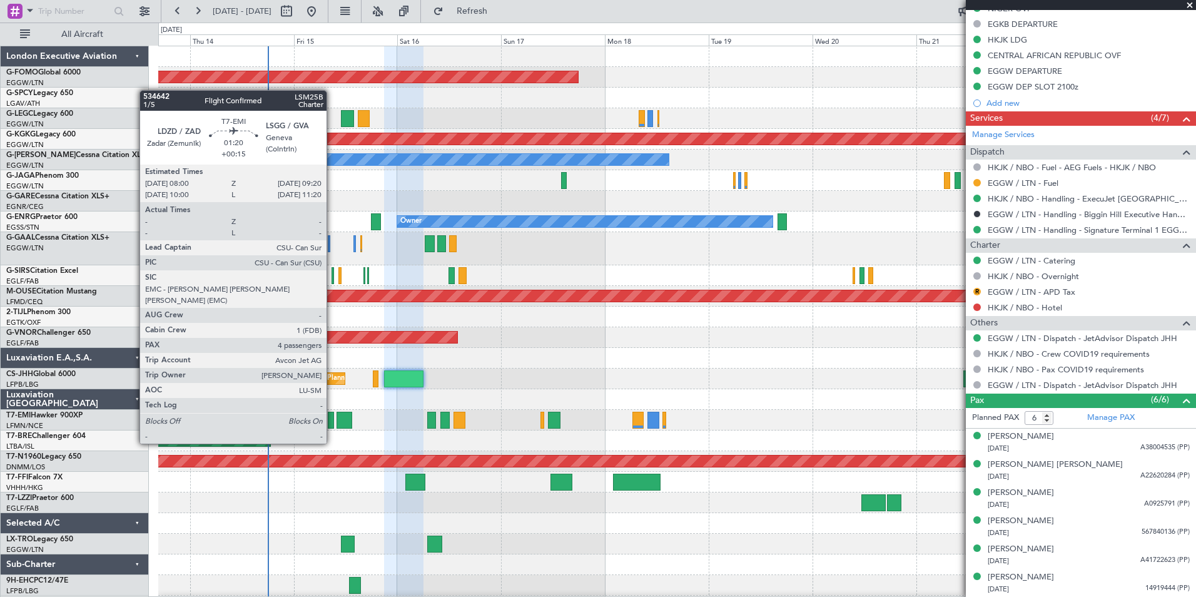
click at [332, 420] on div at bounding box center [331, 420] width 6 height 17
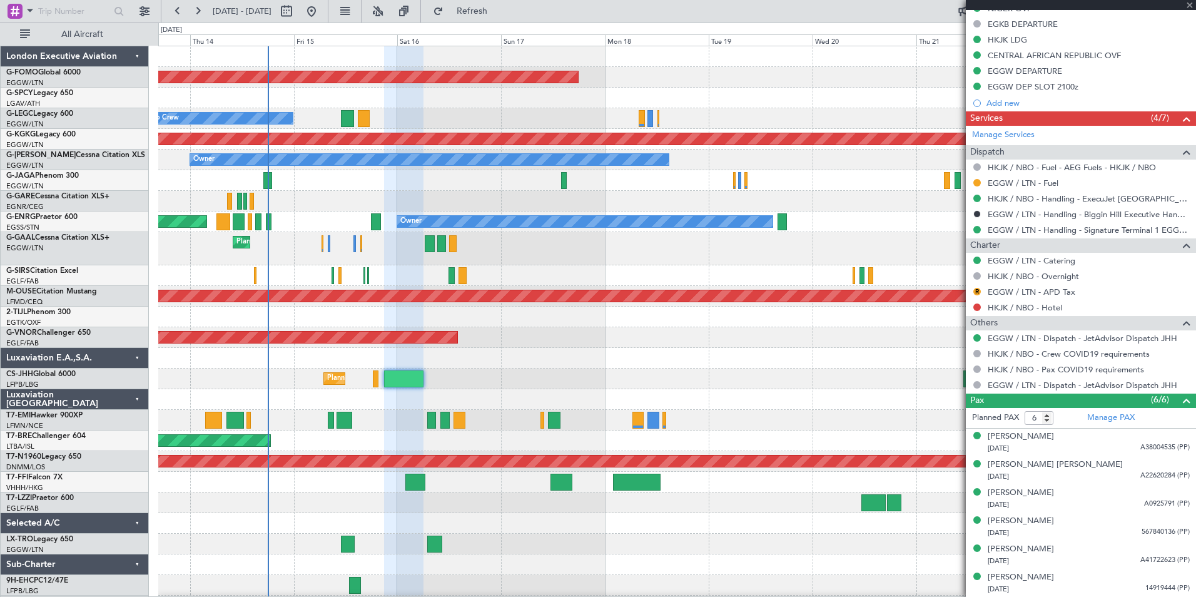
type input "+00:15"
type input "4"
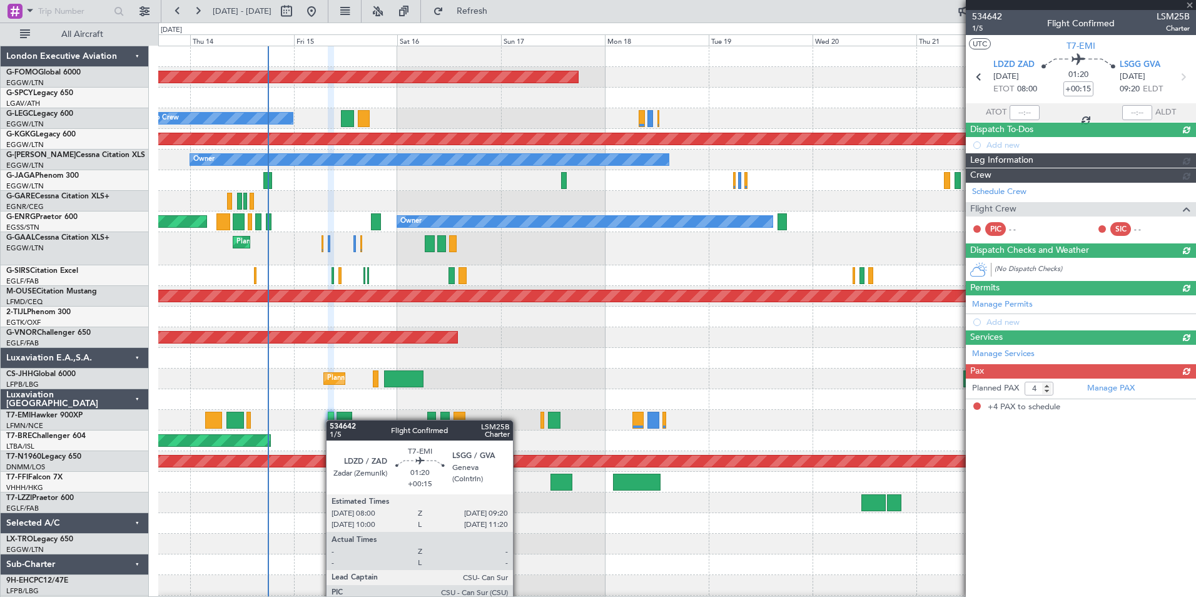
scroll to position [0, 0]
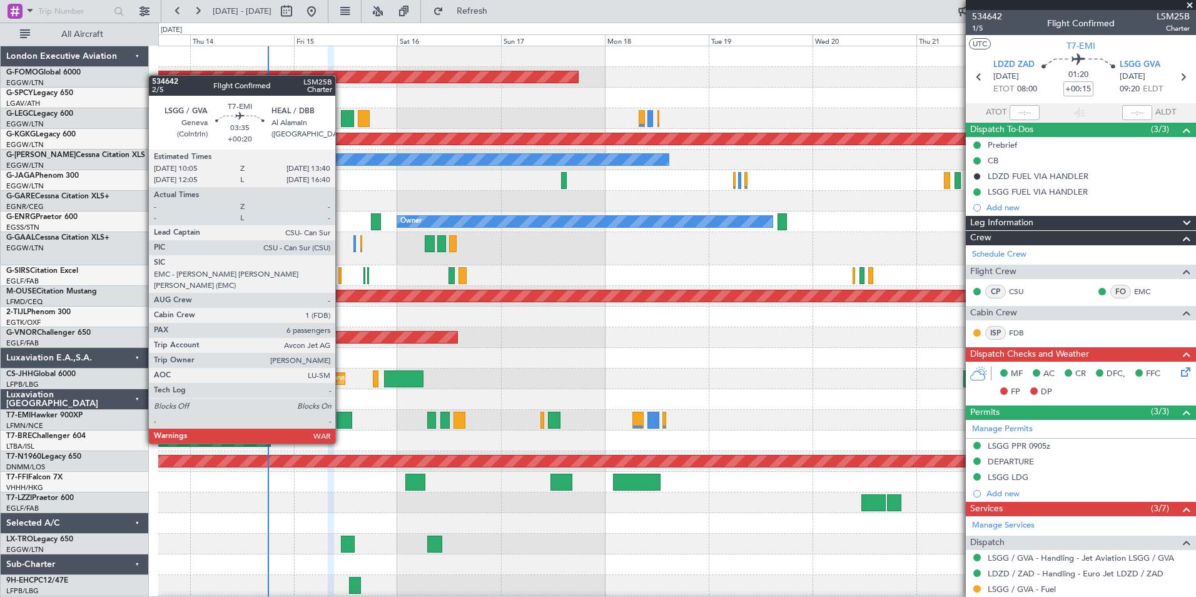
click at [341, 420] on div at bounding box center [345, 420] width 16 height 17
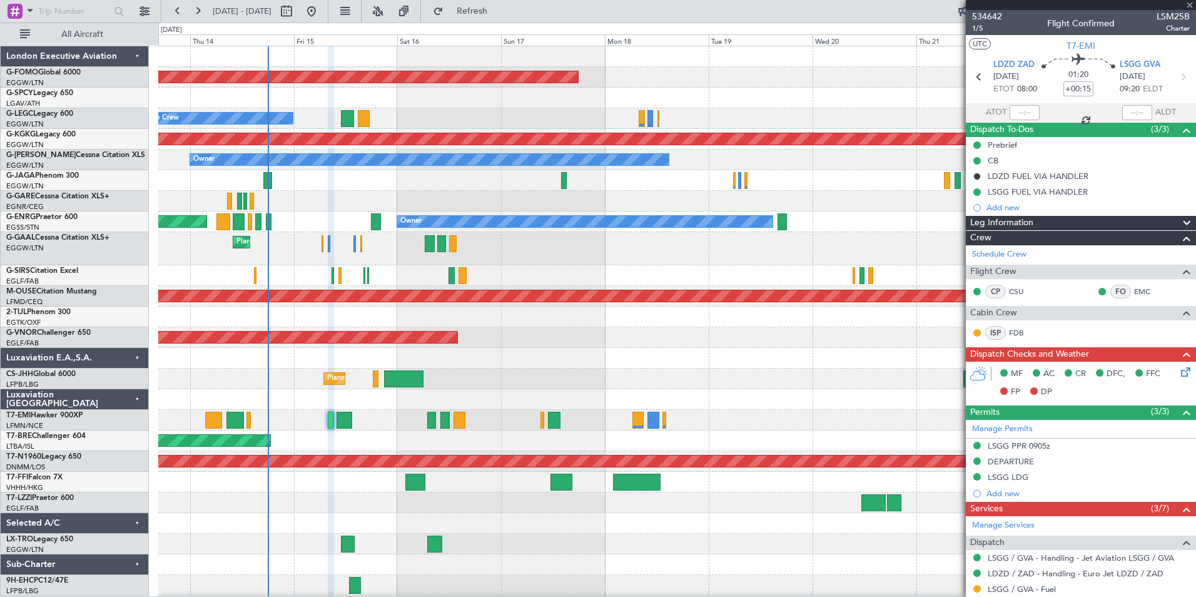
type input "+00:20"
type input "6"
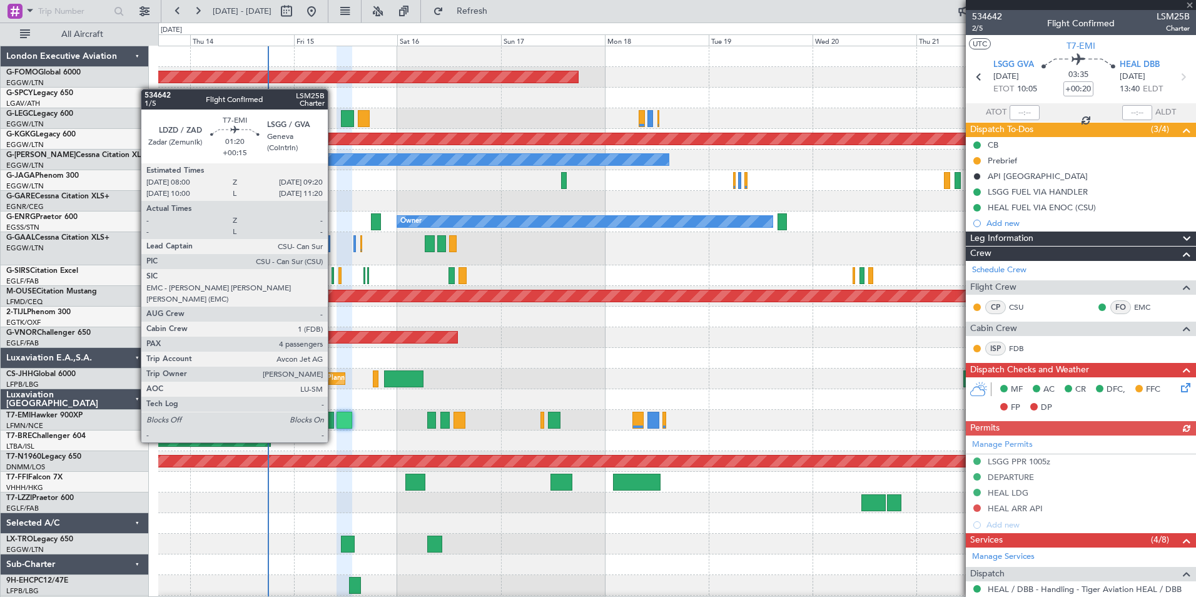
click at [333, 419] on div at bounding box center [331, 420] width 6 height 17
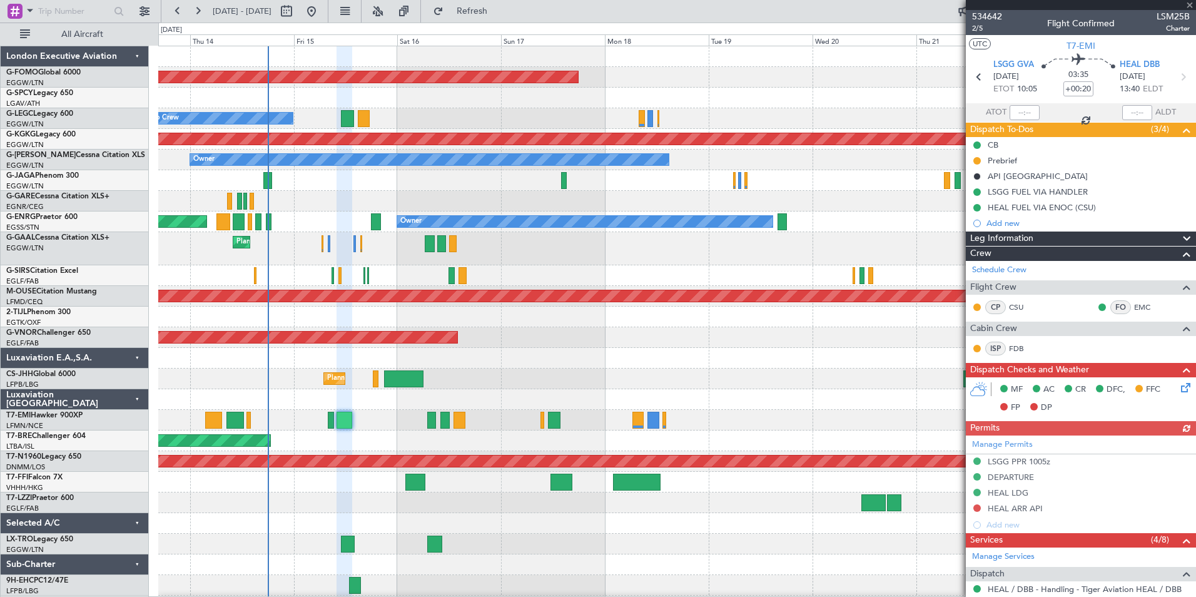
type input "+00:15"
type input "4"
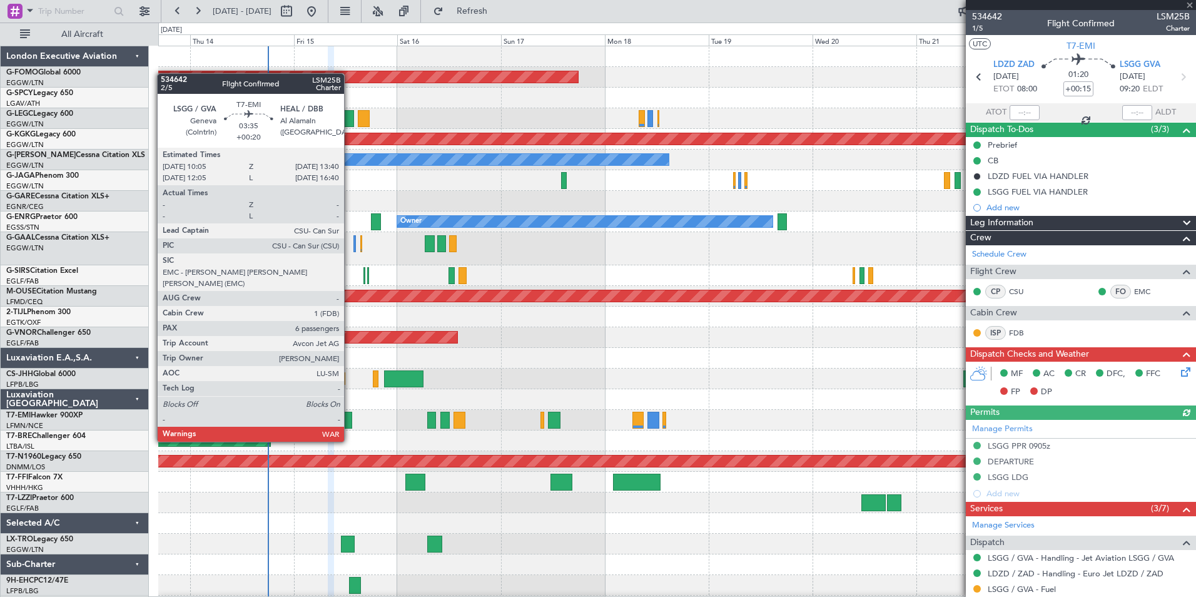
click at [348, 432] on div "Planned Maint Windsor Locks ([PERSON_NAME] Intl) A/C Unavailable [GEOGRAPHIC_DA…" at bounding box center [676, 341] width 1037 height 591
click at [350, 416] on div at bounding box center [345, 420] width 16 height 17
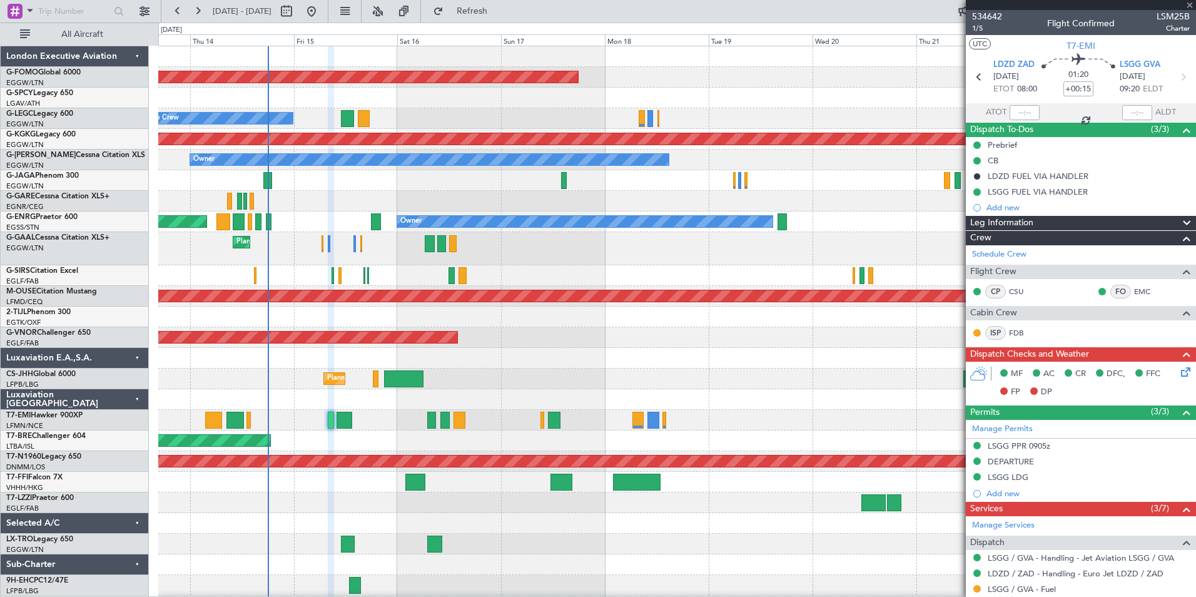
type input "+00:20"
type input "6"
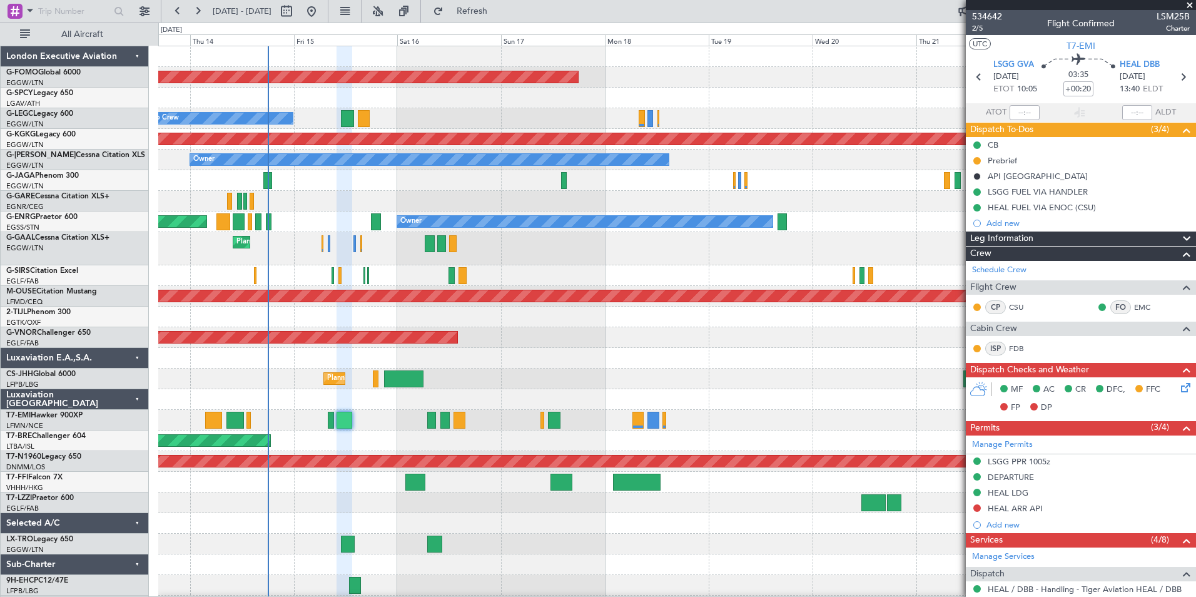
scroll to position [359, 0]
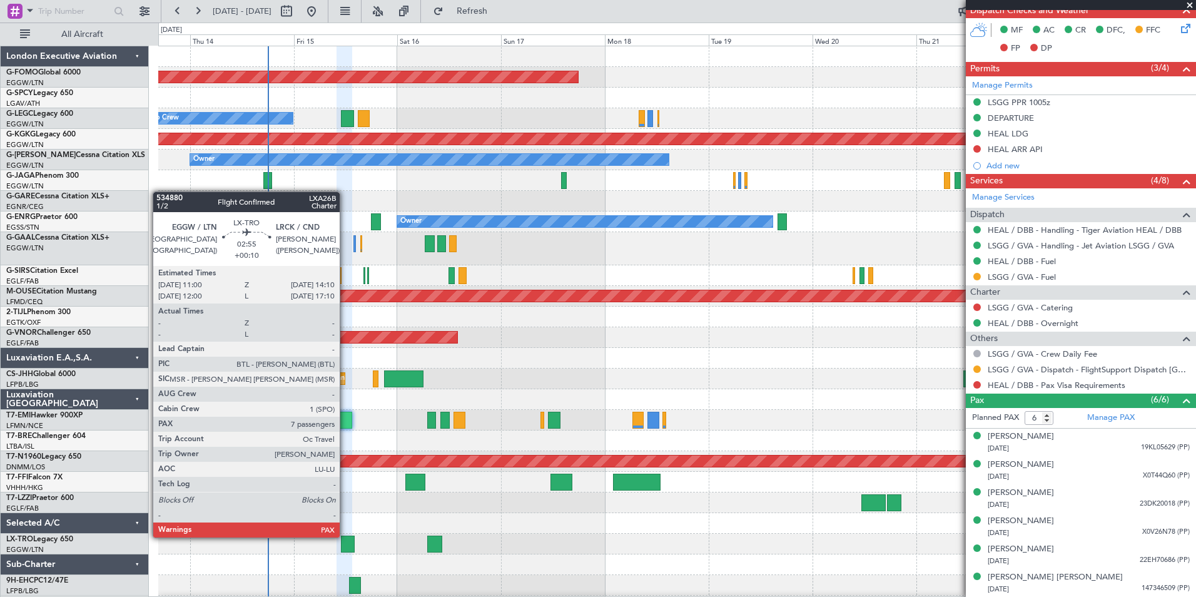
click at [345, 549] on div at bounding box center [348, 544] width 14 height 17
type input "+00:10"
type input "7"
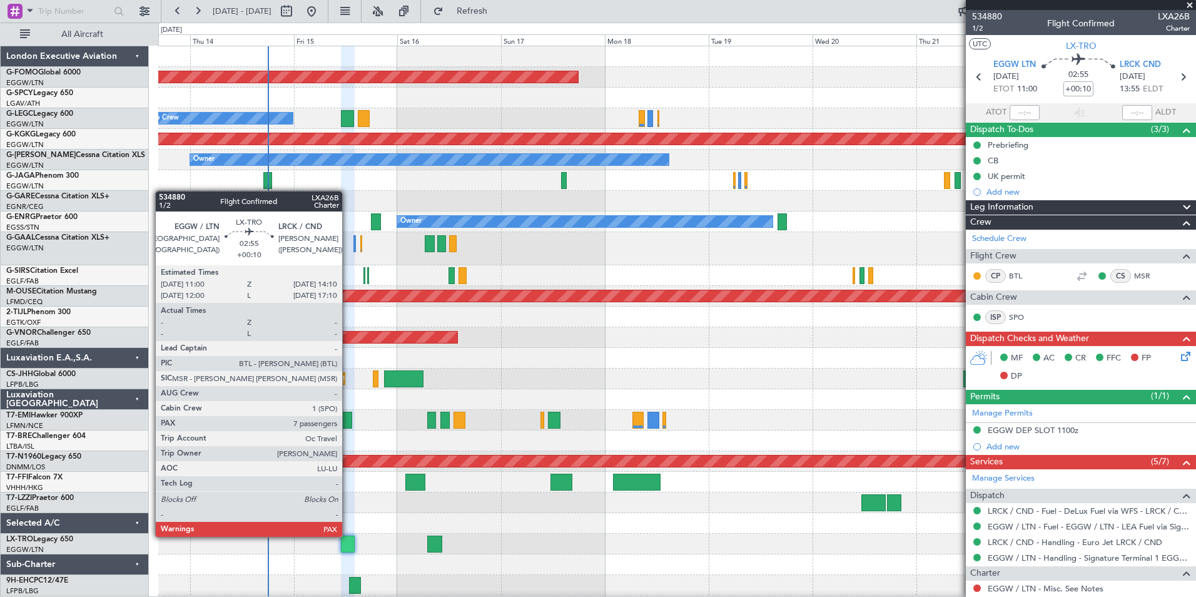
click at [348, 548] on div at bounding box center [348, 544] width 14 height 17
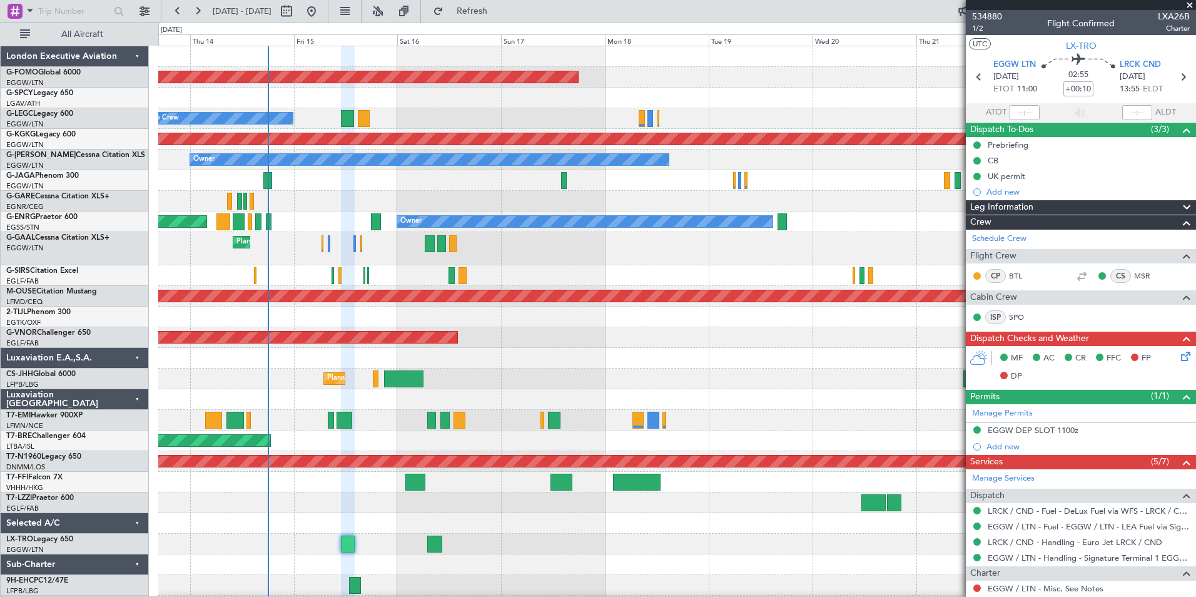
scroll to position [340, 0]
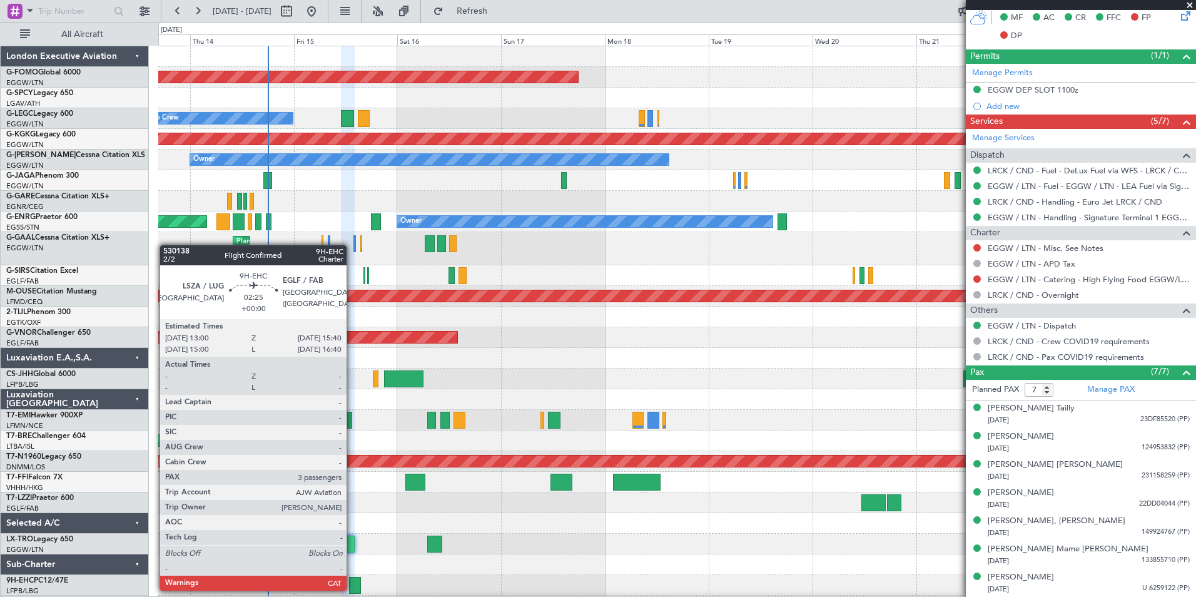
click at [352, 589] on div at bounding box center [355, 585] width 12 height 17
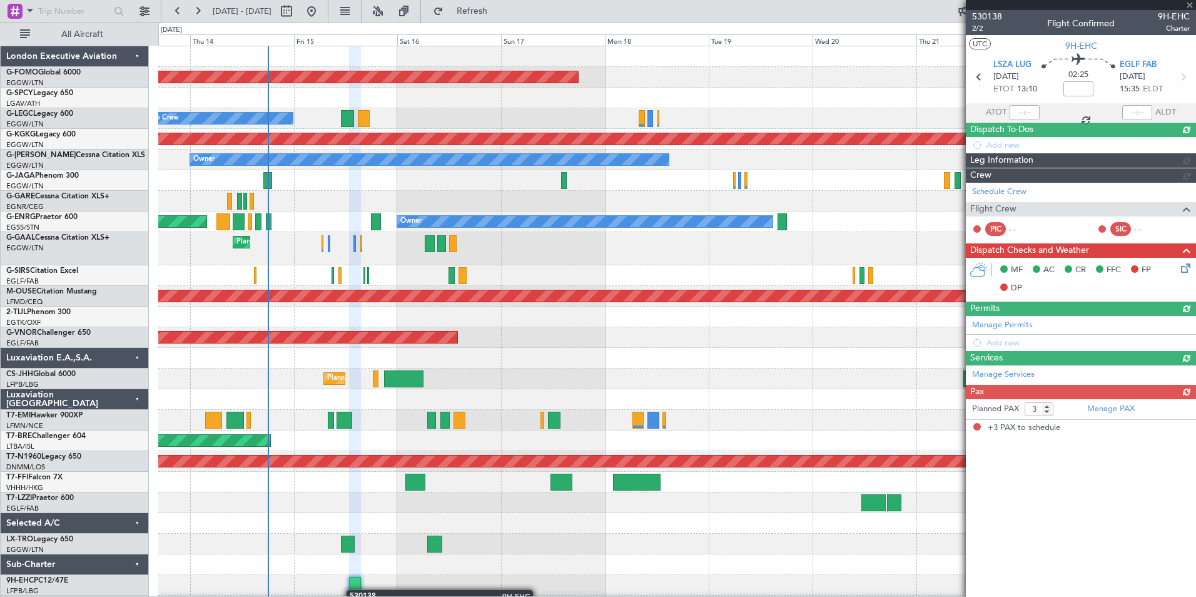
scroll to position [0, 0]
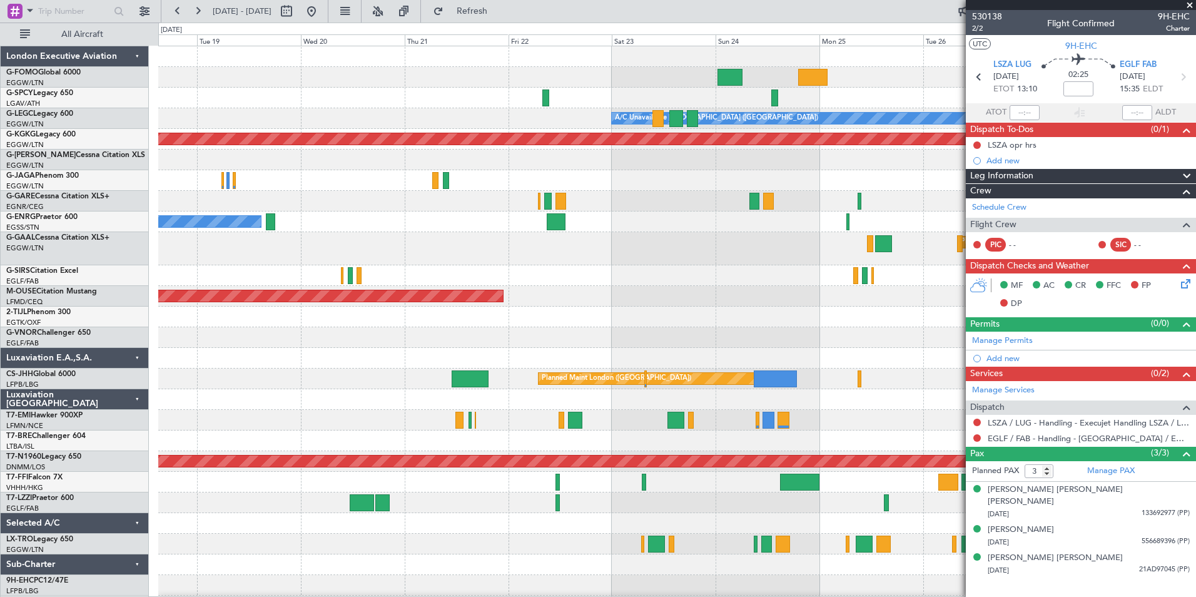
click at [263, 594] on div "Planned Maint Windsor Locks (Bradley Intl) A/C Unavailable London (Luton) AOG M…" at bounding box center [676, 341] width 1037 height 591
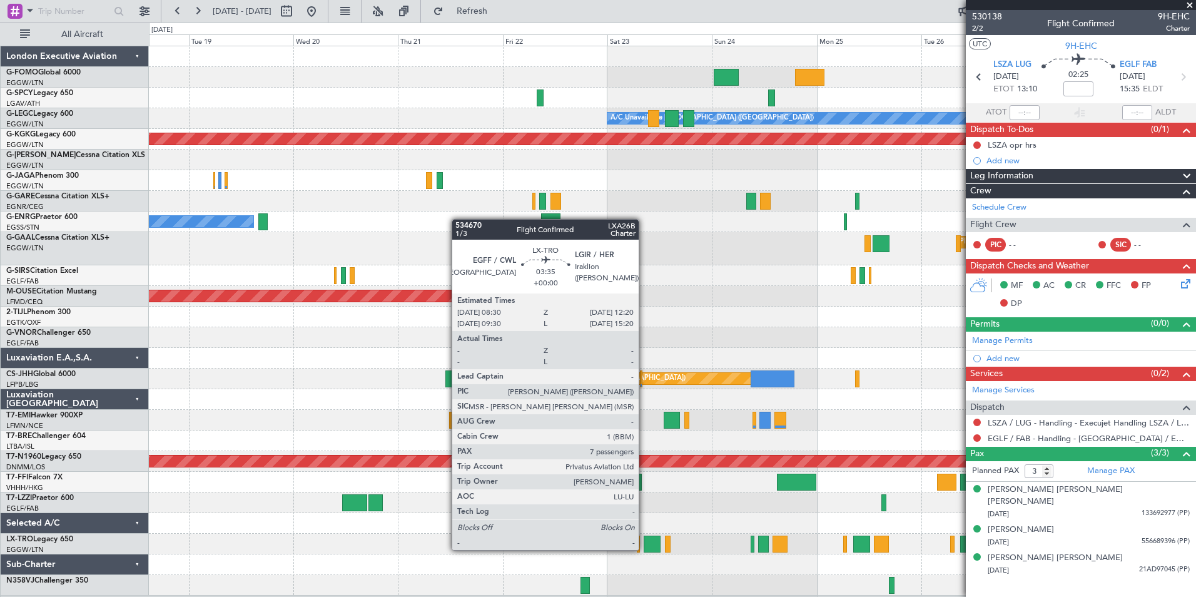
click at [644, 549] on div at bounding box center [652, 544] width 17 height 17
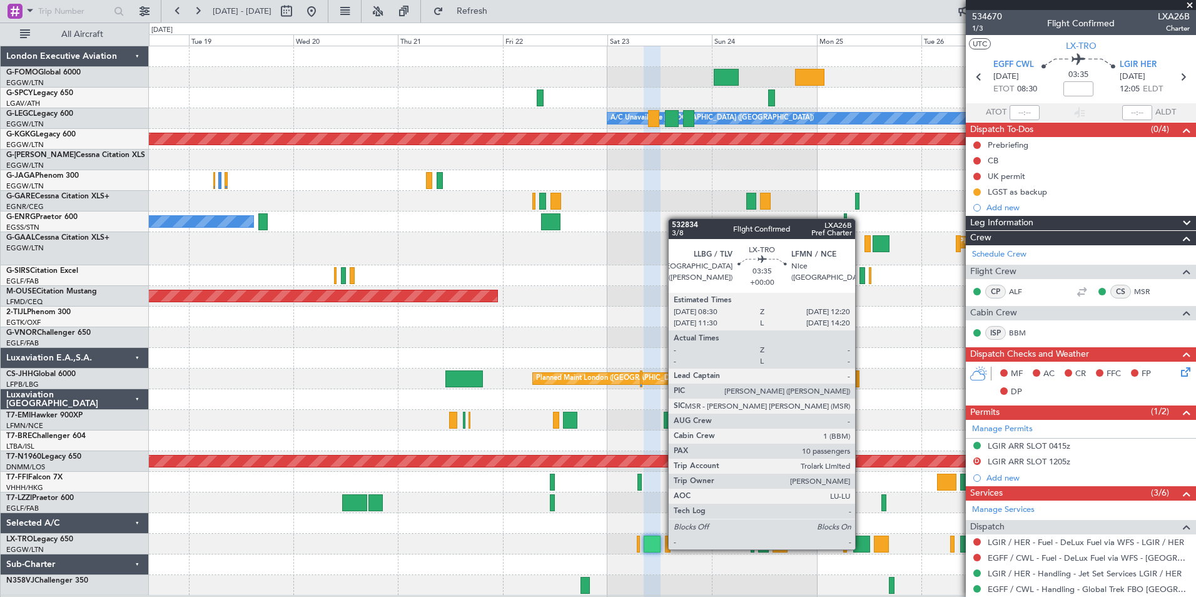
click at [861, 548] on div at bounding box center [861, 544] width 17 height 17
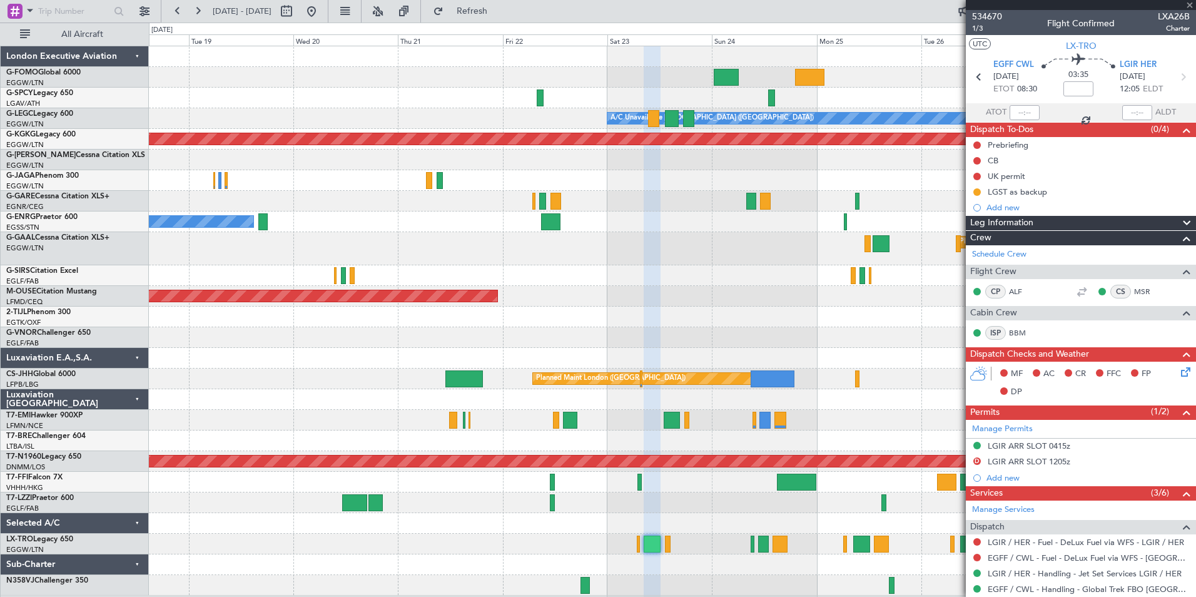
type input "10"
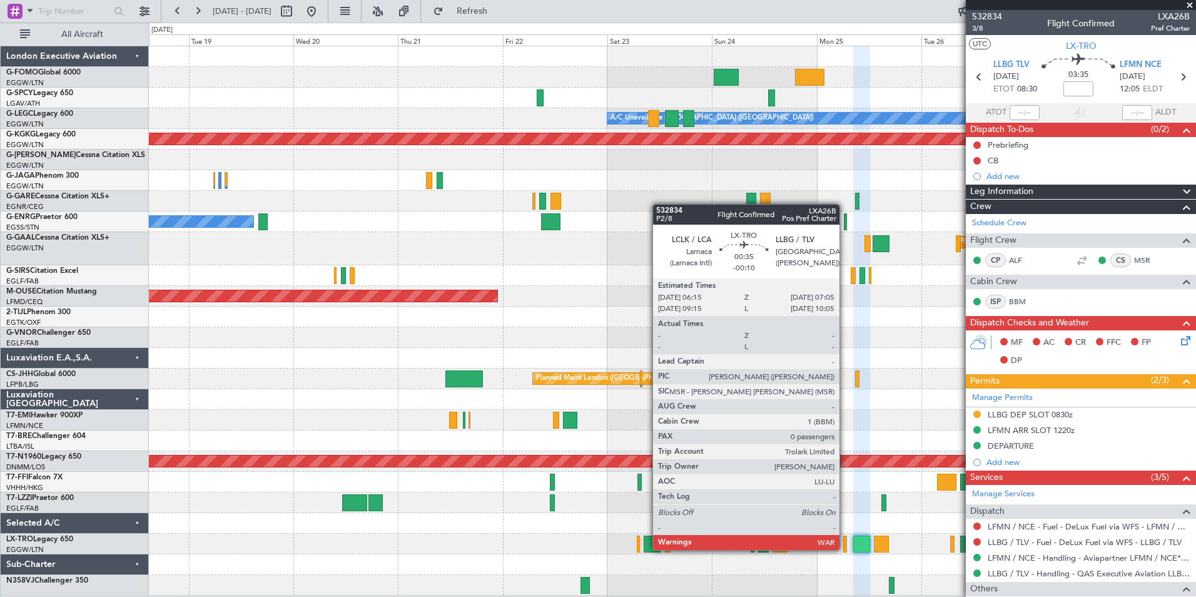
click at [845, 549] on div at bounding box center [845, 544] width 4 height 17
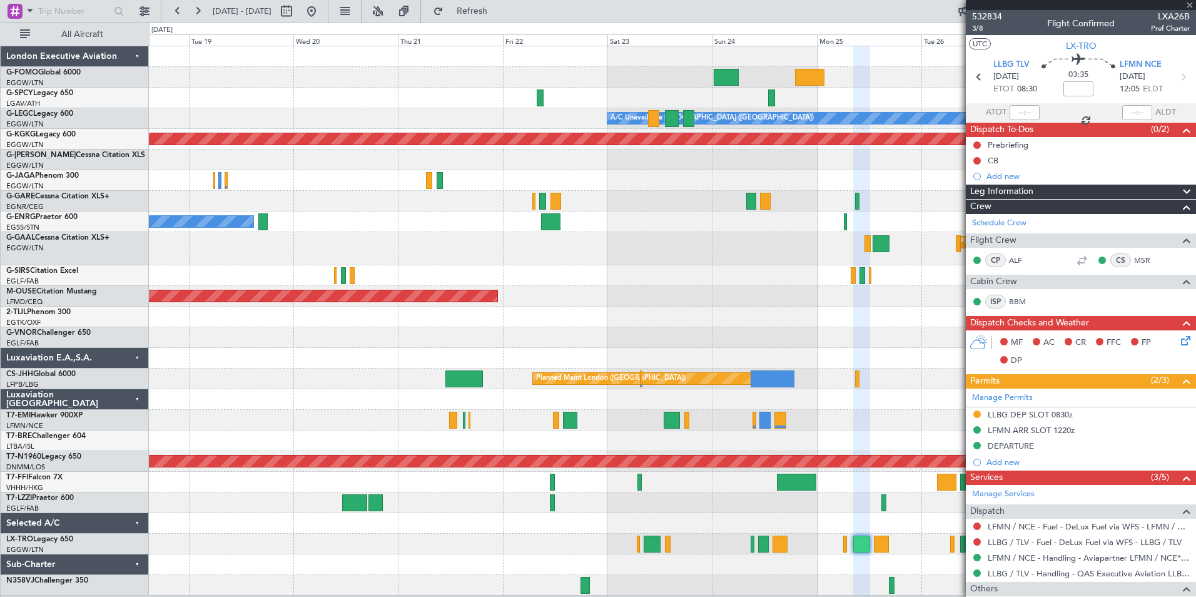
type input "-00:10"
type input "0"
